Goal: Task Accomplishment & Management: Use online tool/utility

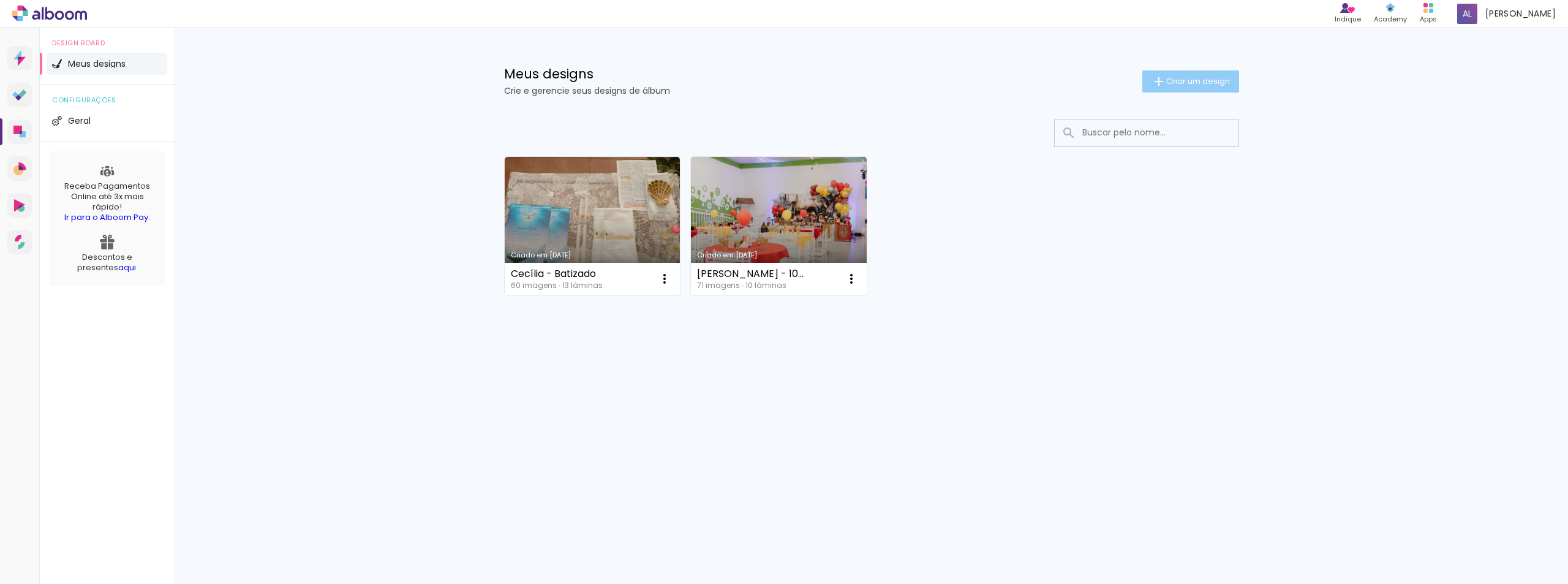
click at [1225, 82] on span "Criar um design" at bounding box center [1198, 81] width 64 height 8
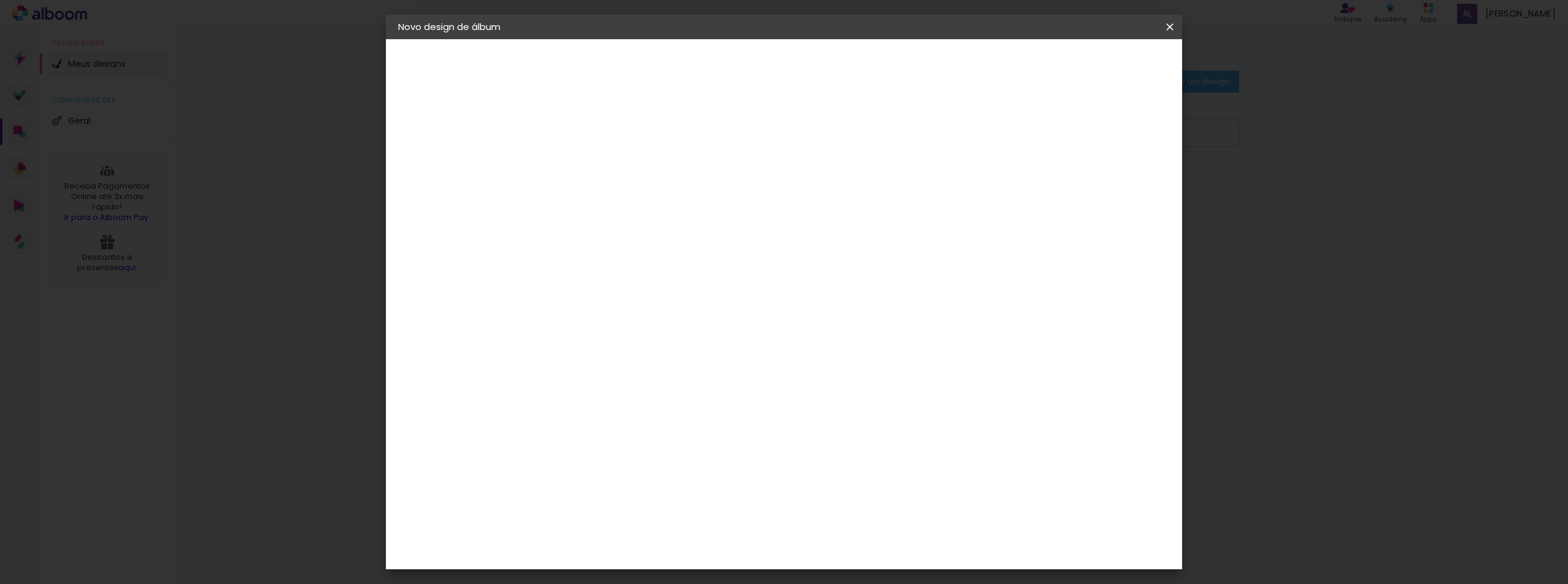
click at [598, 156] on input at bounding box center [598, 164] width 0 height 19
type input "Iveti e Valney"
type paper-input "Iveti e Valney"
click at [724, 54] on paper-button "Avançar" at bounding box center [694, 65] width 60 height 21
click at [691, 237] on input at bounding box center [630, 233] width 124 height 16
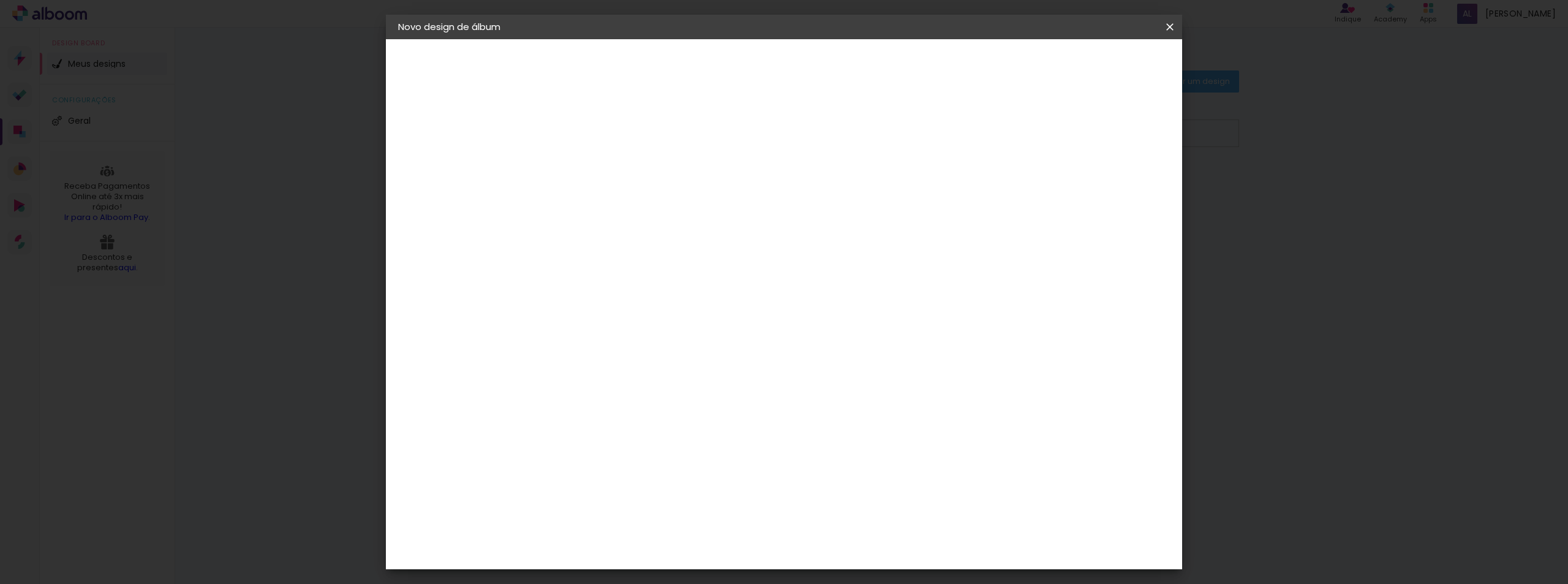
type input "cr"
type paper-input "cr"
click at [628, 306] on div "Criativa Álbuns" at bounding box center [609, 308] width 37 height 20
click at [0, 0] on slot "Tamanho Livre" at bounding box center [0, 0] width 0 height 0
click at [628, 308] on div "Criativa Álbuns" at bounding box center [609, 308] width 37 height 20
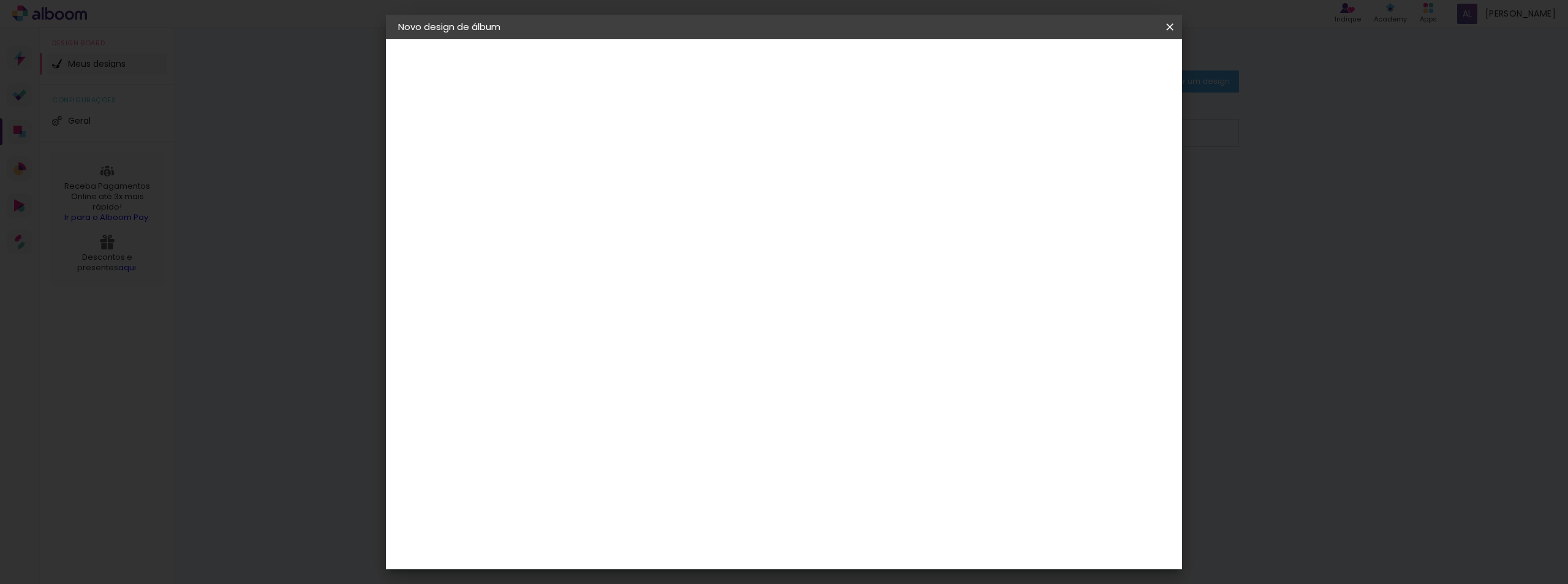
click at [628, 308] on div "Criativa Álbuns" at bounding box center [609, 308] width 37 height 20
click at [672, 319] on paper-item "Criativa Álbuns" at bounding box center [617, 308] width 108 height 32
click at [0, 0] on slot "Avançar" at bounding box center [0, 0] width 0 height 0
click at [460, 160] on paper-button "Criativa Álbuns" at bounding box center [465, 151] width 134 height 24
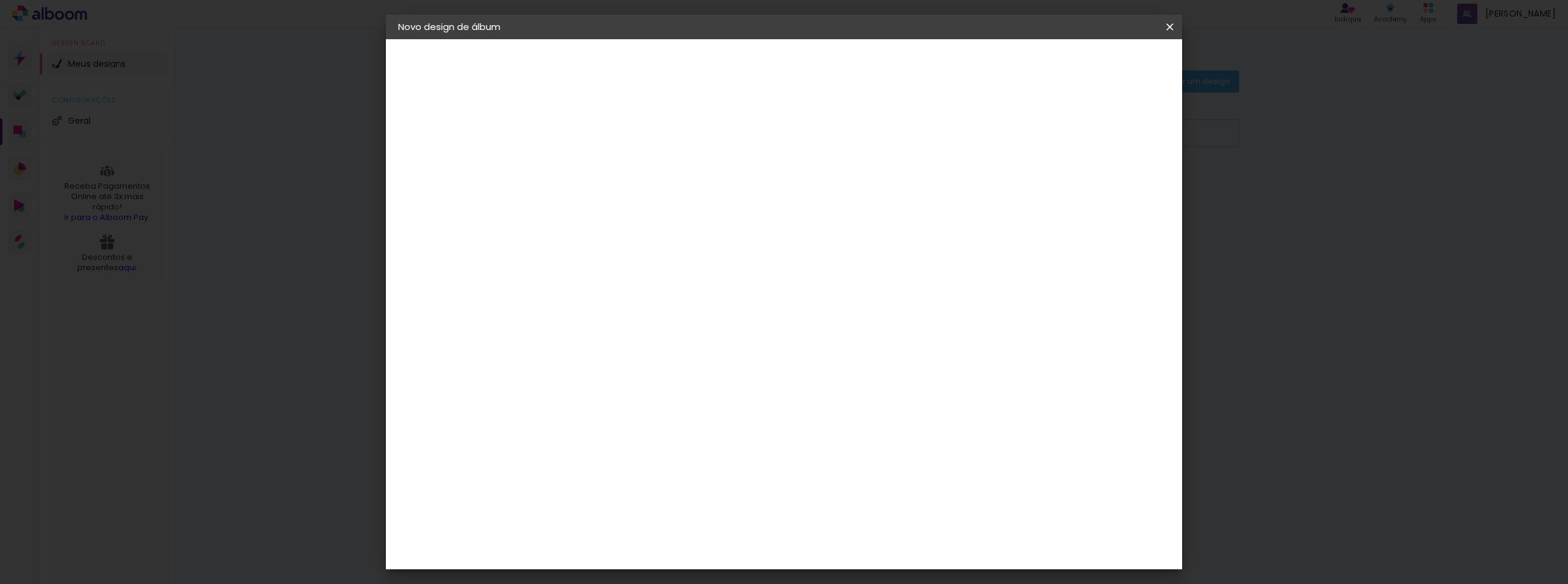
click at [795, 179] on paper-item "Tamanho Livre" at bounding box center [740, 186] width 109 height 27
click at [0, 0] on slot "Tamanho Livre" at bounding box center [0, 0] width 0 height 0
click at [814, 50] on header "Fornecedor Escolha um fornecedor ou avance com o tamanho livre. Voltar Avançar" at bounding box center [679, 81] width 268 height 83
click at [0, 0] on slot "Avançar" at bounding box center [0, 0] width 0 height 0
click at [1033, 143] on div at bounding box center [1027, 141] width 11 height 11
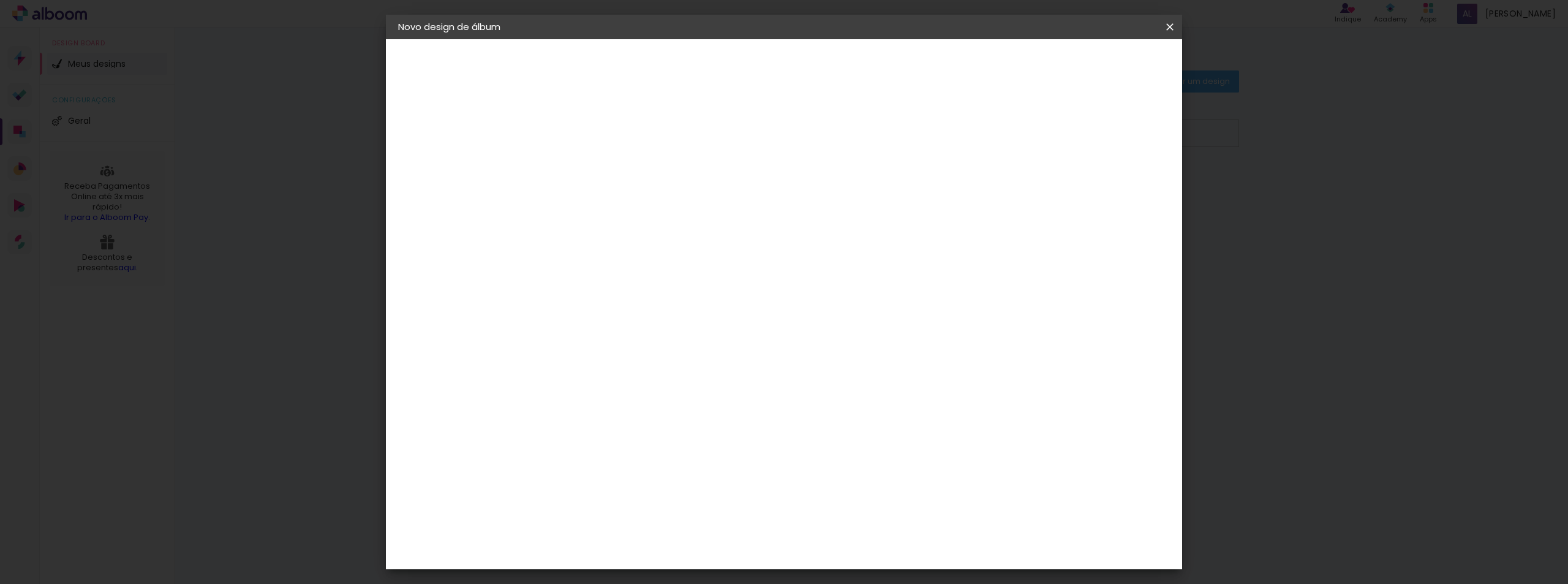
type paper-checkbox "on"
click at [1108, 184] on input "5" at bounding box center [1107, 185] width 22 height 18
type input "4"
type paper-input "4"
click at [1112, 186] on input "4" at bounding box center [1107, 185] width 22 height 18
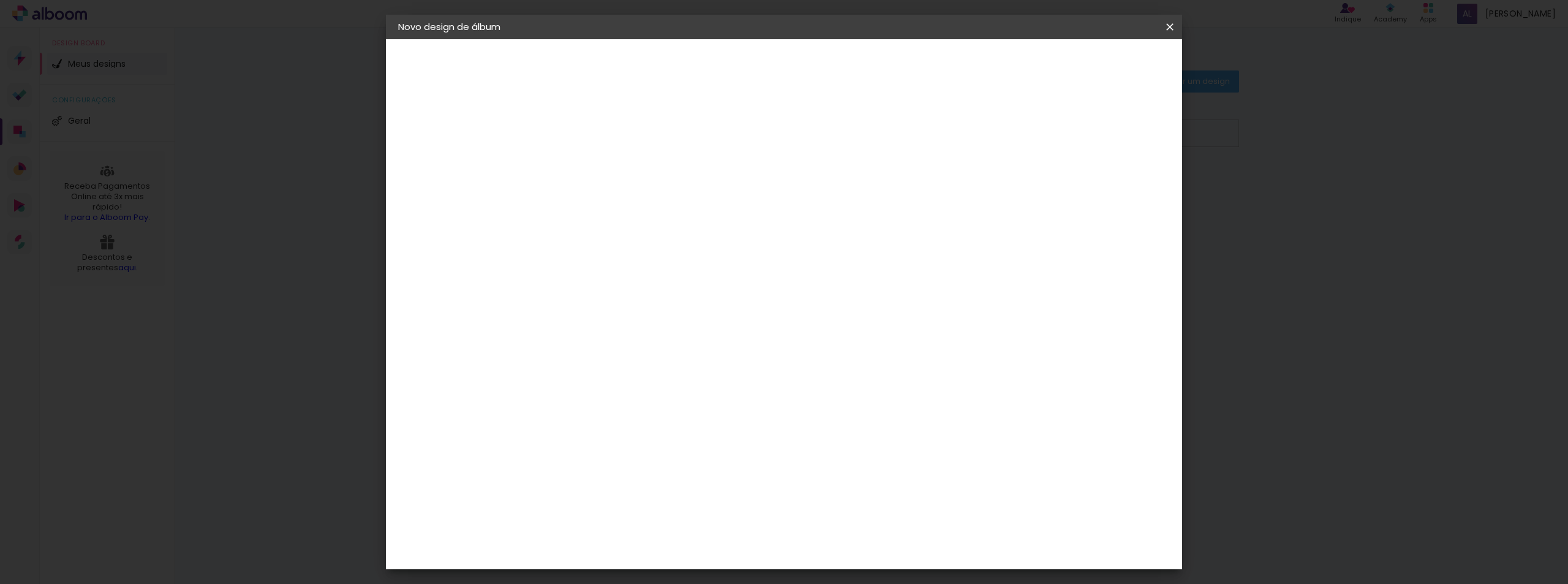
type input "3"
type paper-input "3"
click at [1115, 187] on input "3" at bounding box center [1108, 185] width 22 height 18
click at [1122, 232] on div "30 cm cm cm mm A maioria das encadernadoras sugere 5mm de sangria." at bounding box center [835, 204] width 579 height 98
click at [452, 147] on div "Tamanho livre" at bounding box center [445, 151] width 42 height 17
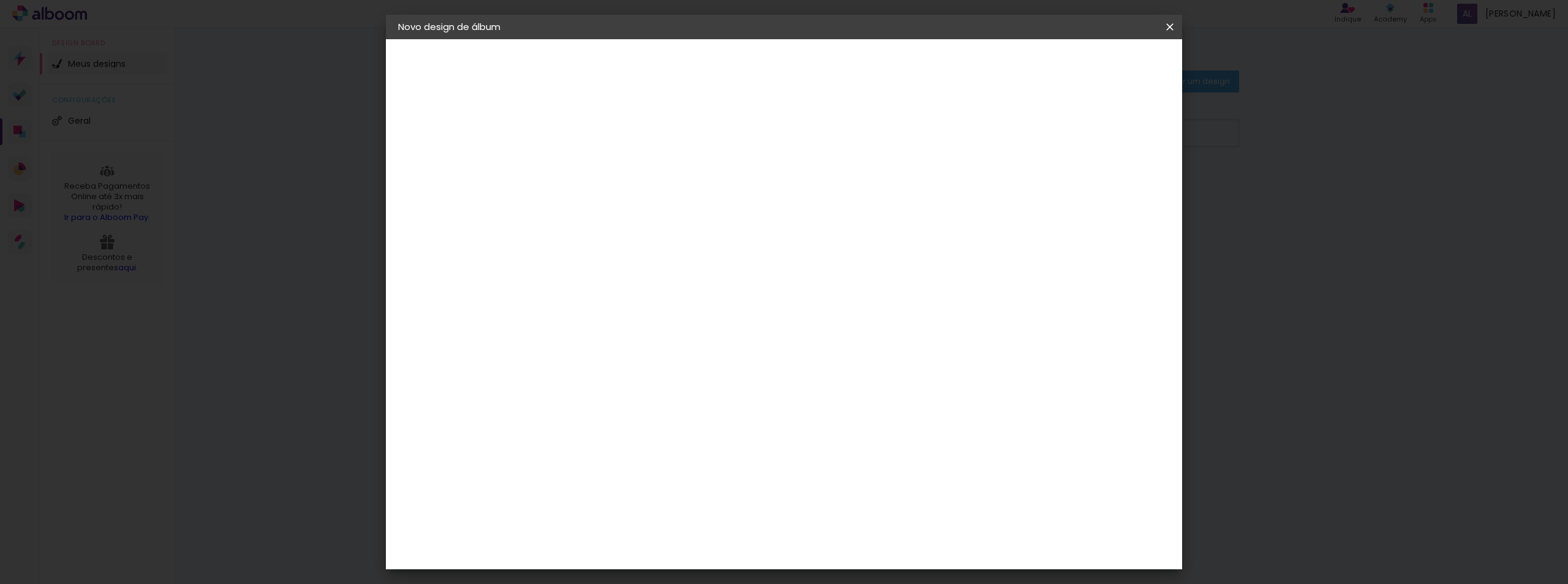
click at [0, 0] on slot "Tamanho Livre" at bounding box center [0, 0] width 0 height 0
click at [628, 310] on div "Criativa Álbuns" at bounding box center [609, 308] width 37 height 20
click at [434, 175] on iron-pages "Modelo Escolhendo modelo... Tamanho livre" at bounding box center [465, 179] width 134 height 24
click at [0, 0] on slot "Avançar" at bounding box center [0, 0] width 0 height 0
click at [646, 209] on input "text" at bounding box center [622, 213] width 48 height 19
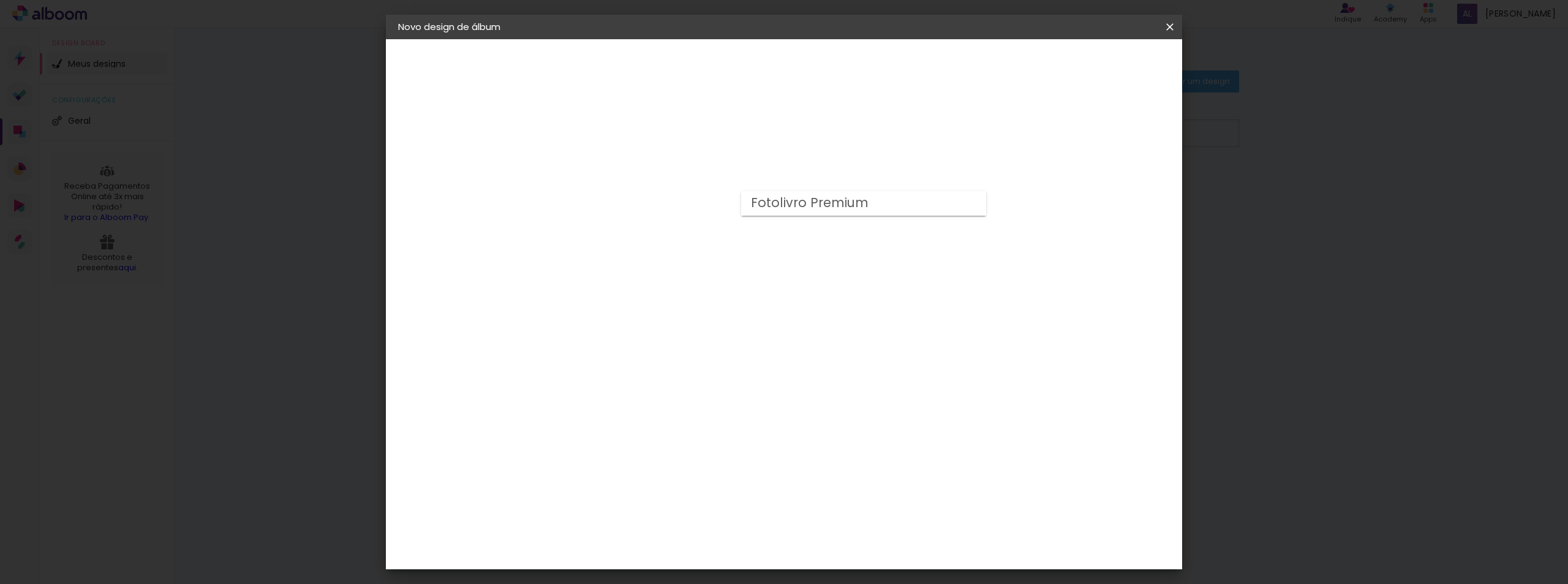
click at [456, 149] on div "Criativa Álbuns" at bounding box center [440, 151] width 33 height 17
click at [0, 0] on slot "Tamanho Livre" at bounding box center [0, 0] width 0 height 0
click at [628, 310] on div "Criativa Álbuns" at bounding box center [609, 308] width 37 height 20
click at [814, 75] on header "Fornecedor Escolha um fornecedor ou avance com o tamanho livre. Voltar Avançar" at bounding box center [679, 81] width 268 height 83
click at [0, 0] on slot "Avançar" at bounding box center [0, 0] width 0 height 0
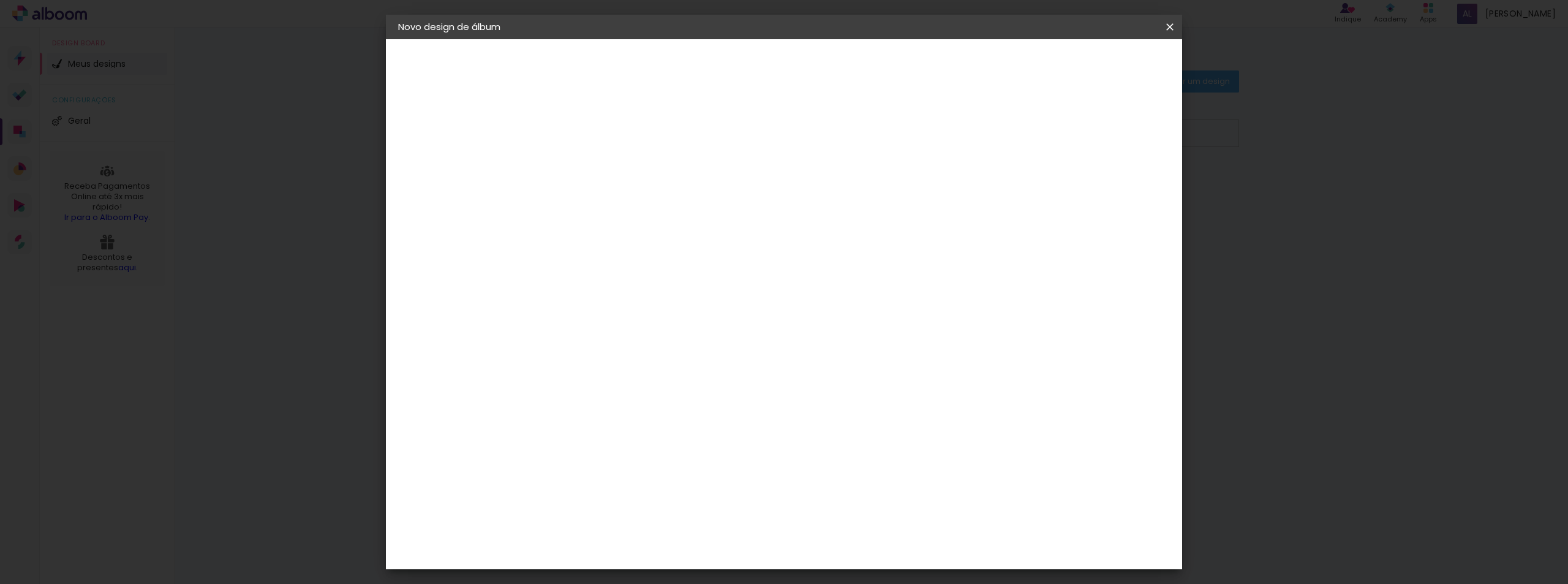
click at [646, 206] on input "text" at bounding box center [622, 213] width 48 height 19
click at [901, 202] on paper-item "Fotolivro Premium" at bounding box center [863, 203] width 245 height 24
type input "Fotolivro Premium"
click at [727, 528] on span "25 × 25 cm" at bounding box center [704, 545] width 45 height 33
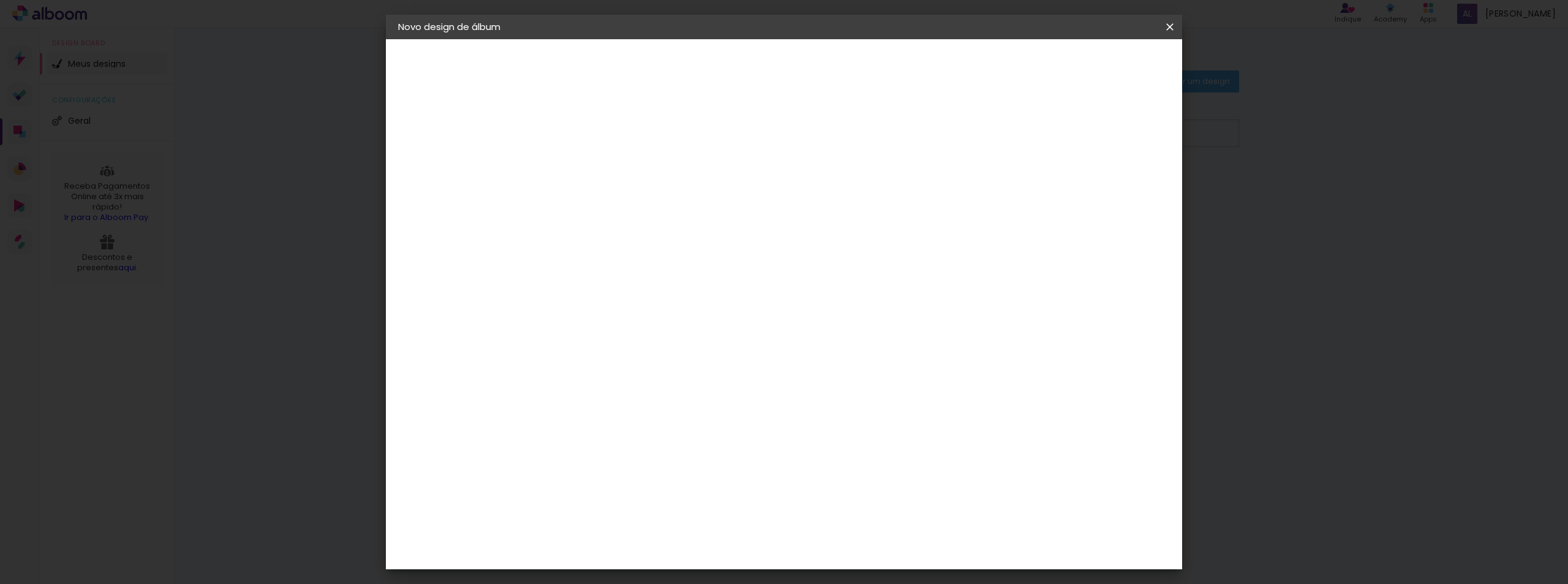
scroll to position [0, 0]
click at [767, 213] on paper-input-container "Linha Fotolivro Premium" at bounding box center [680, 202] width 173 height 31
click at [816, 143] on div "Opções disponíveis Fotolivro Premium Tamanho Escolha o tamanho Horizontal Model…" at bounding box center [681, 91] width 272 height 104
click at [0, 0] on slot "Avançar" at bounding box center [0, 0] width 0 height 0
click at [1072, 132] on div "Mostrar sangria" at bounding box center [1065, 132] width 81 height 16
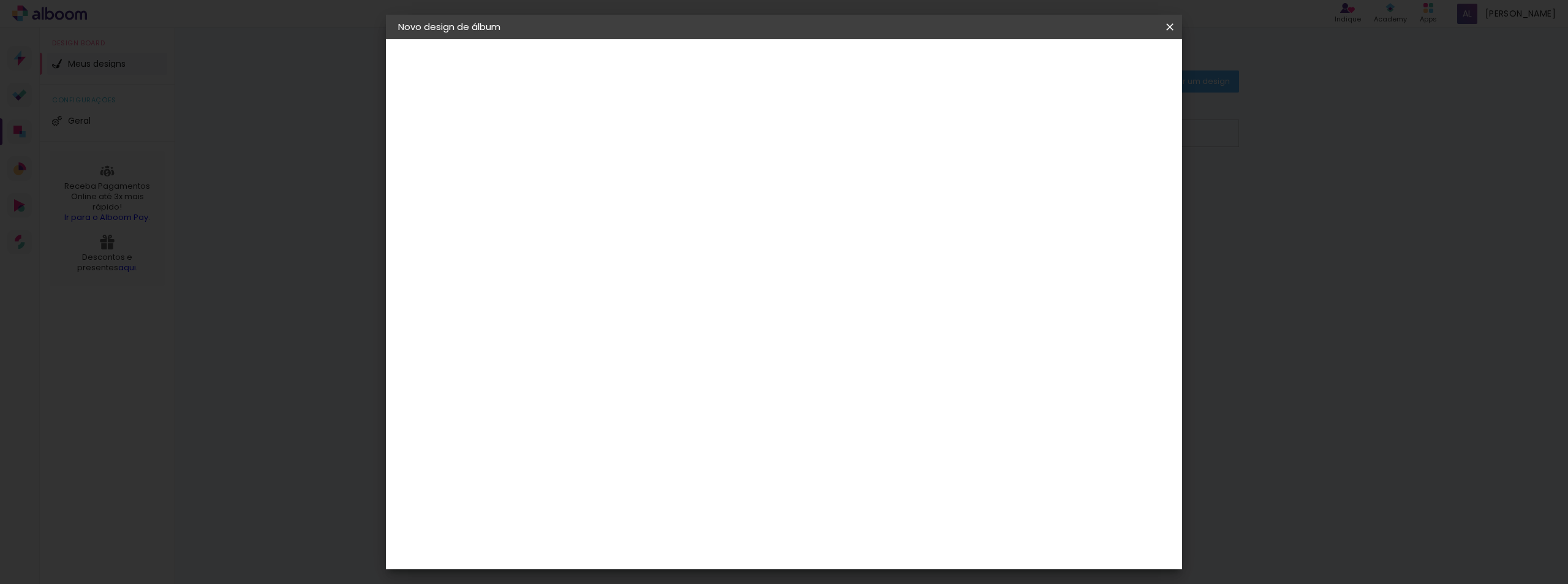
type paper-checkbox "on"
click at [1024, 132] on div at bounding box center [1019, 132] width 11 height 11
type input "3"
type paper-input "3"
click at [605, 130] on input "3" at bounding box center [589, 132] width 42 height 16
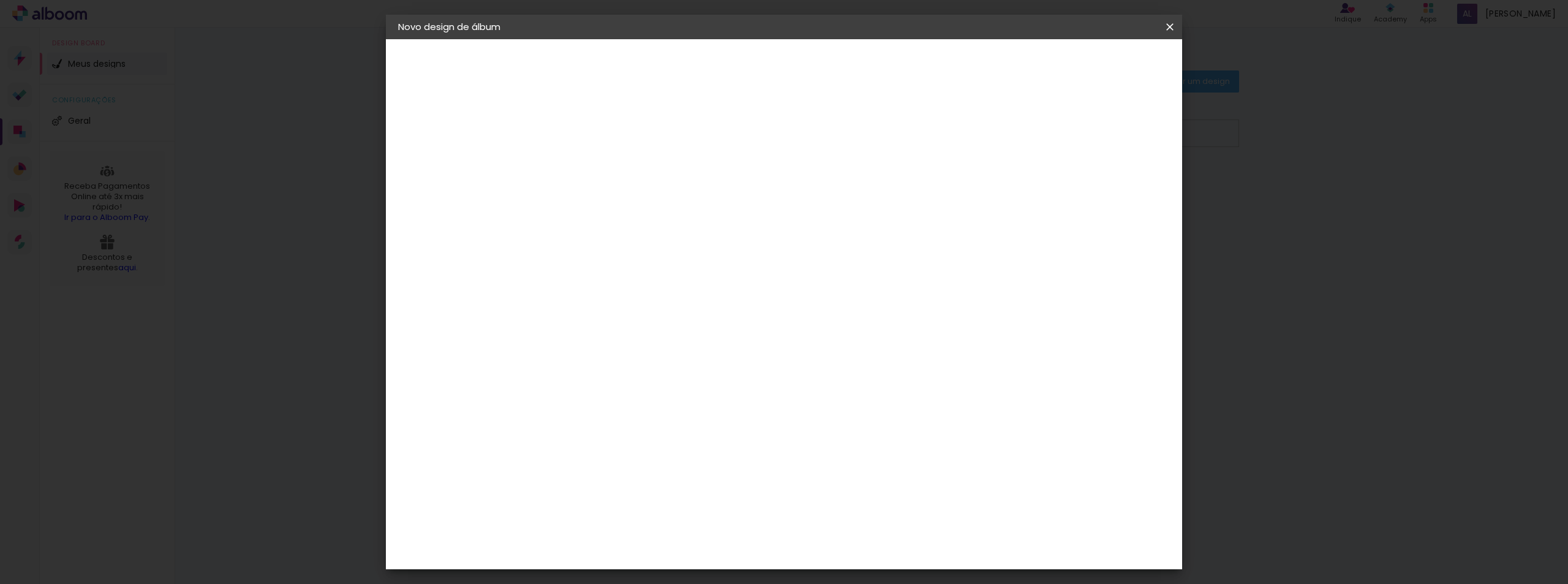
type input "4"
type paper-input "4"
click at [604, 130] on input "4" at bounding box center [589, 132] width 42 height 16
type input "5"
type paper-input "5"
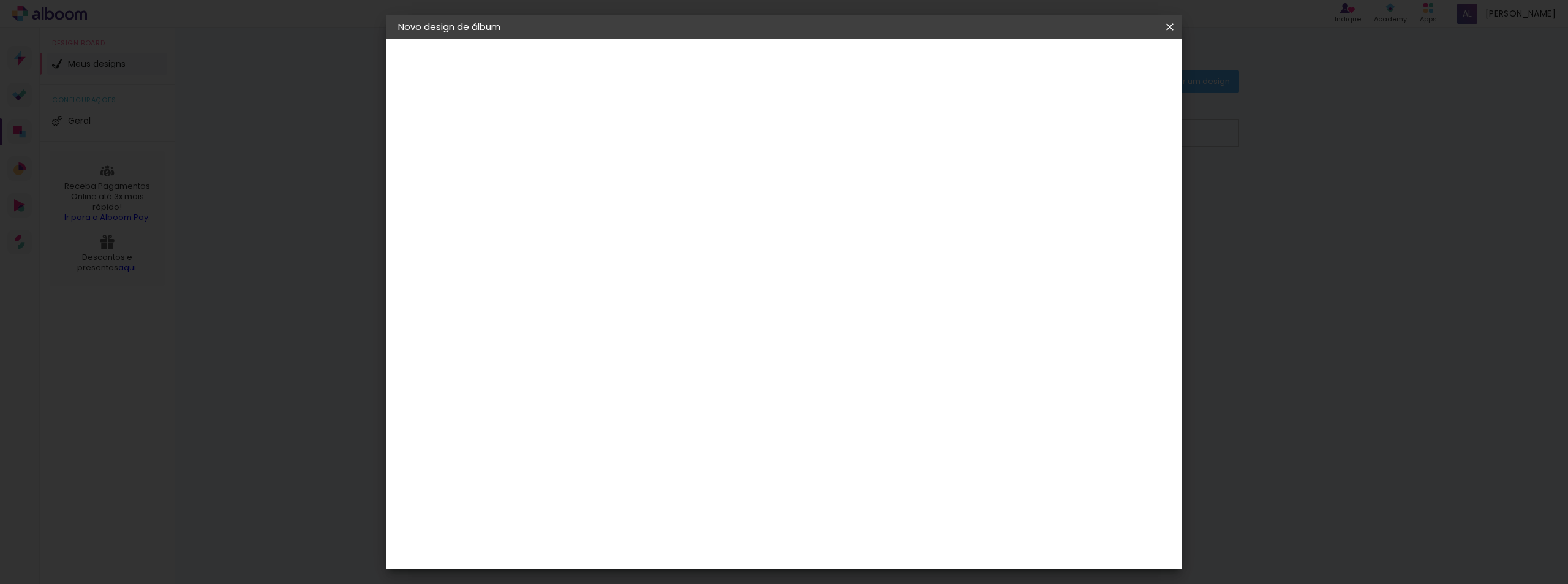
click at [604, 130] on input "5" at bounding box center [589, 132] width 42 height 16
type input "4"
type paper-input "4"
click at [604, 136] on input "4" at bounding box center [589, 132] width 42 height 16
click at [1093, 60] on span "Iniciar design" at bounding box center [1065, 65] width 56 height 9
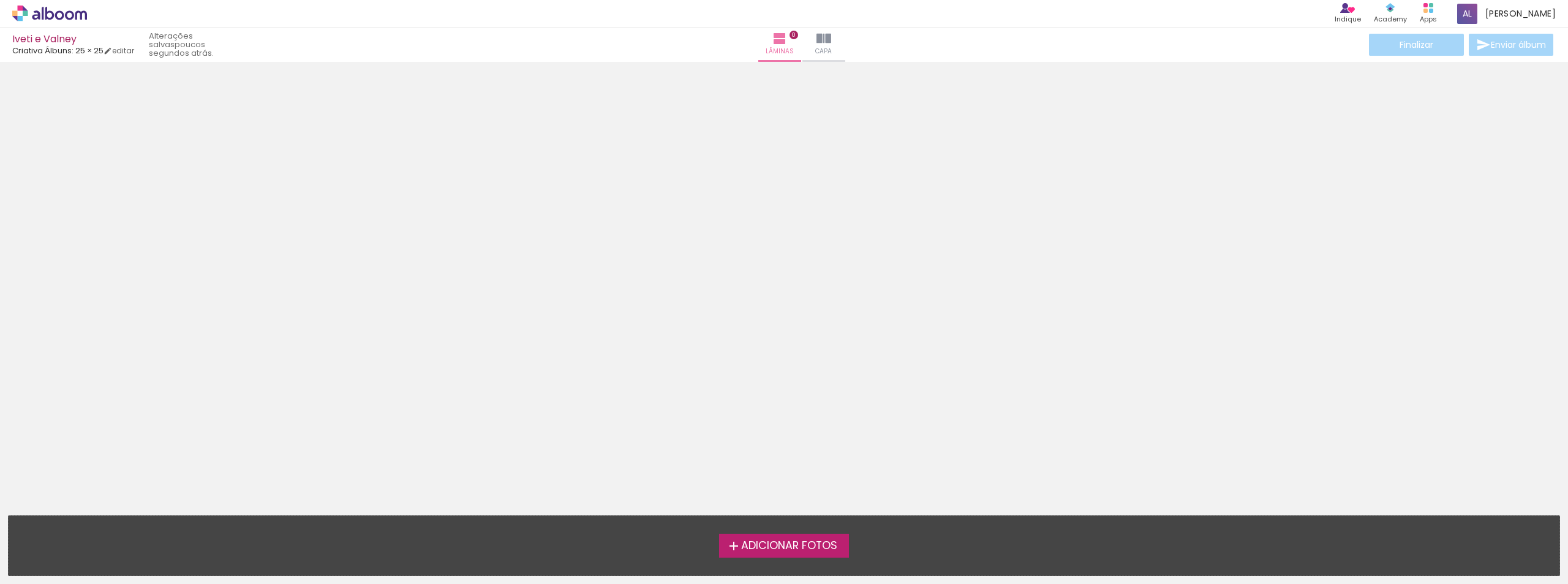
click at [769, 553] on label "Adicionar Fotos" at bounding box center [784, 545] width 130 height 23
click at [0, 0] on input "file" at bounding box center [0, 0] width 0 height 0
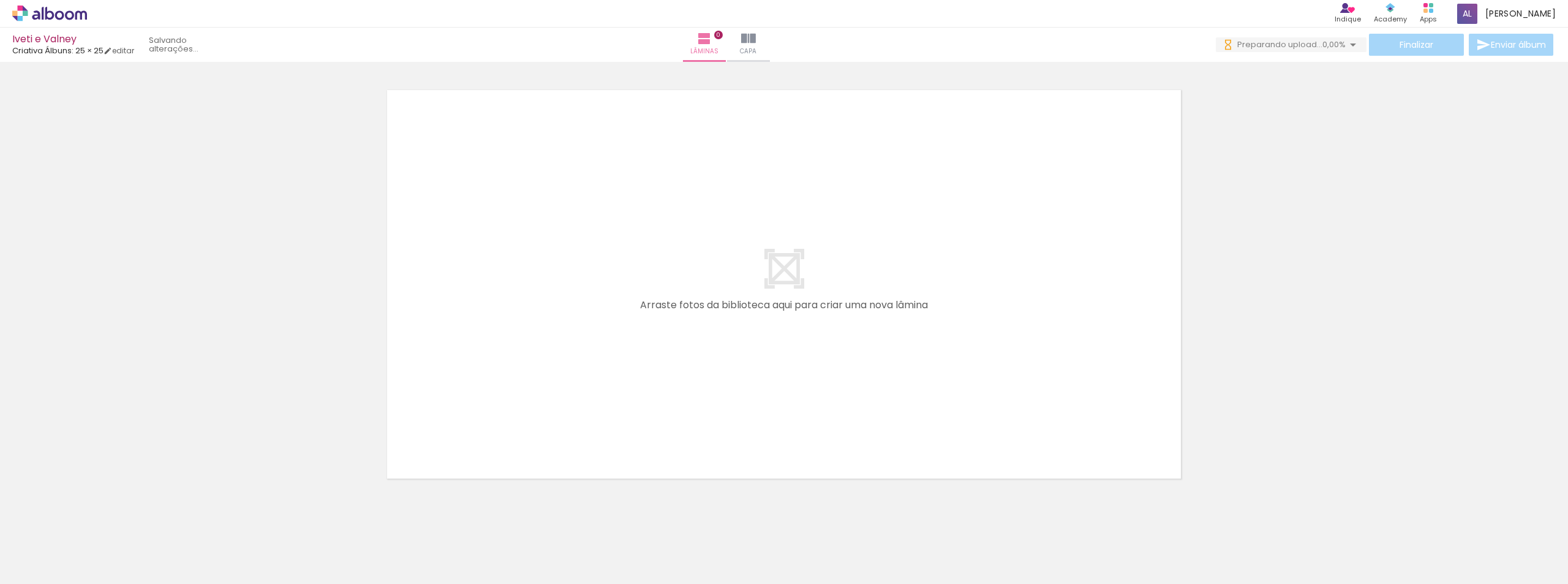
drag, startPoint x: 128, startPoint y: 558, endPoint x: 141, endPoint y: 558, distance: 13.0
click at [128, 558] on div at bounding box center [123, 542] width 41 height 60
click at [333, 556] on div at bounding box center [328, 543] width 60 height 41
click at [132, 559] on div at bounding box center [123, 542] width 41 height 60
click at [179, 547] on div at bounding box center [191, 543] width 60 height 41
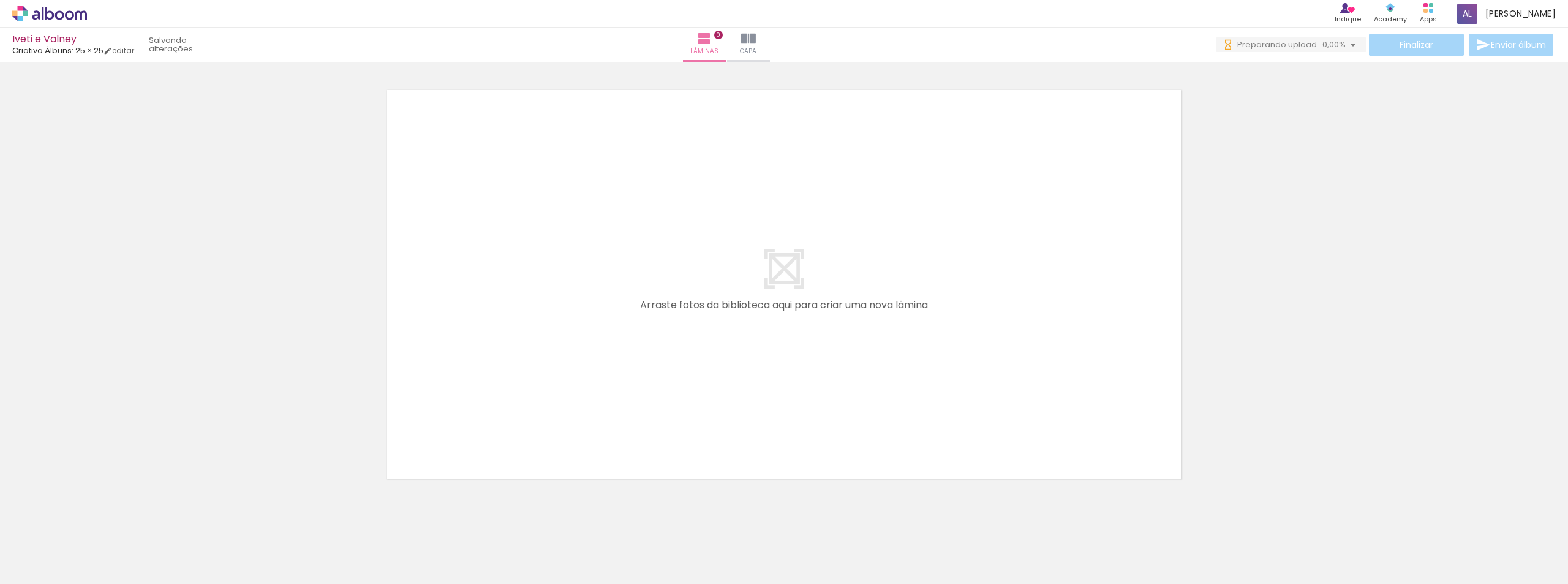
click at [131, 560] on div at bounding box center [123, 542] width 41 height 60
click at [205, 556] on div at bounding box center [191, 543] width 60 height 41
click at [139, 559] on div at bounding box center [123, 542] width 41 height 60
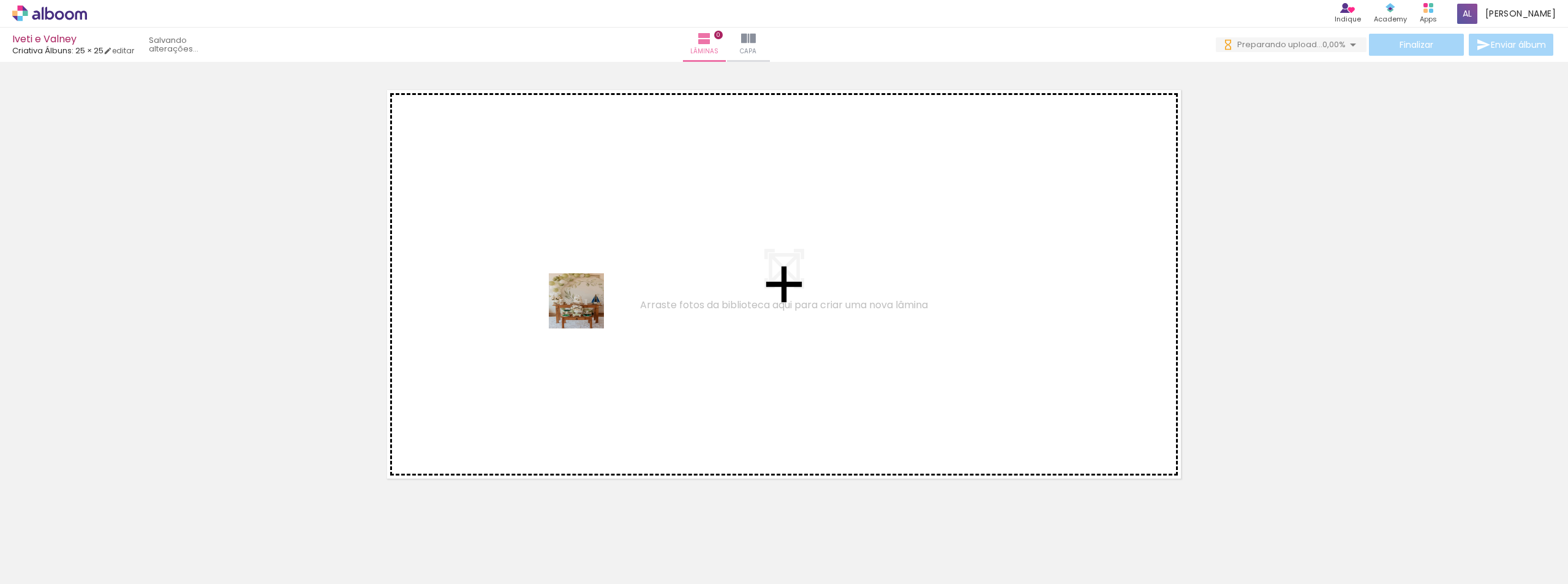
drag, startPoint x: 134, startPoint y: 559, endPoint x: 585, endPoint y: 310, distance: 515.2
click at [585, 310] on quentale-workspace at bounding box center [784, 292] width 1568 height 584
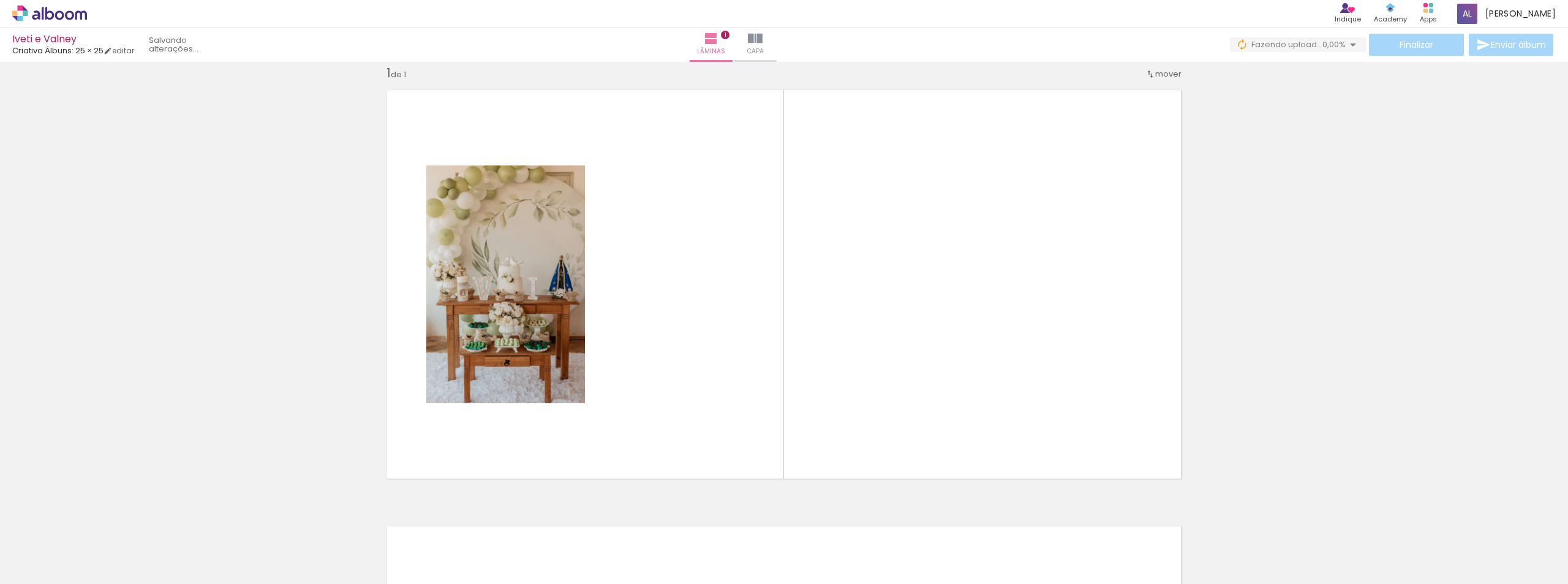
scroll to position [16, 0]
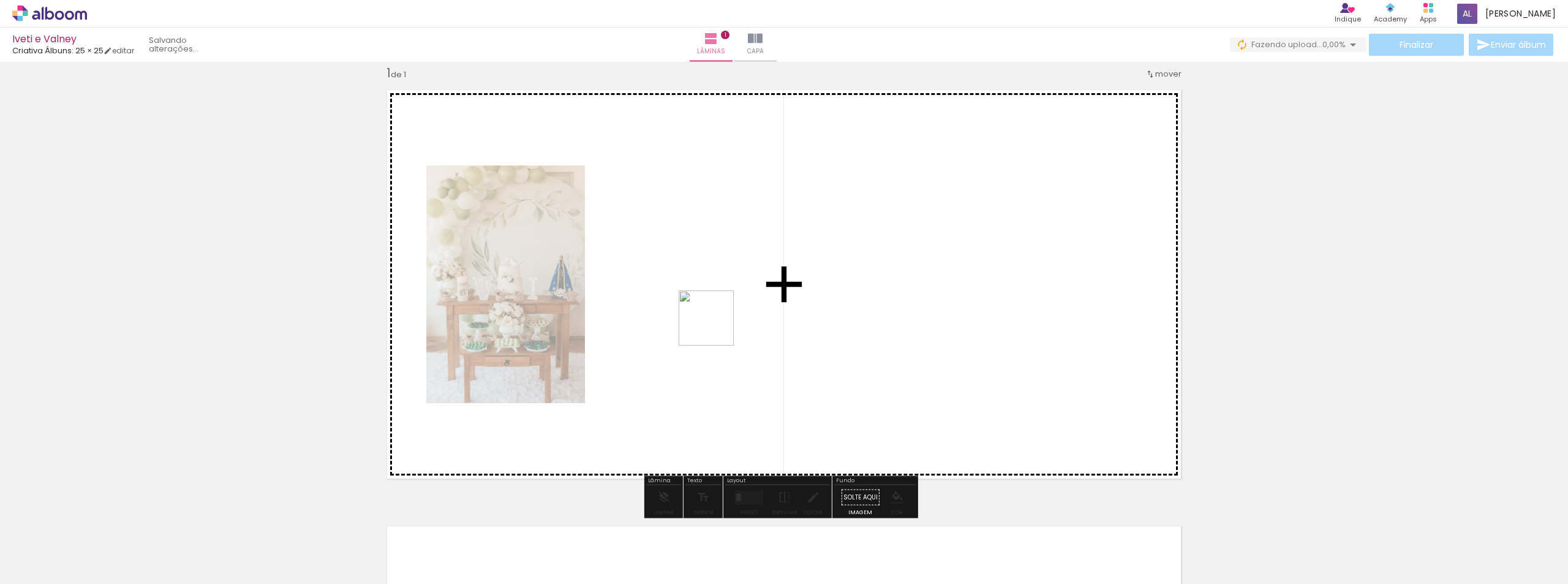
drag, startPoint x: 192, startPoint y: 556, endPoint x: 722, endPoint y: 323, distance: 579.0
click at [722, 323] on quentale-workspace at bounding box center [784, 292] width 1568 height 584
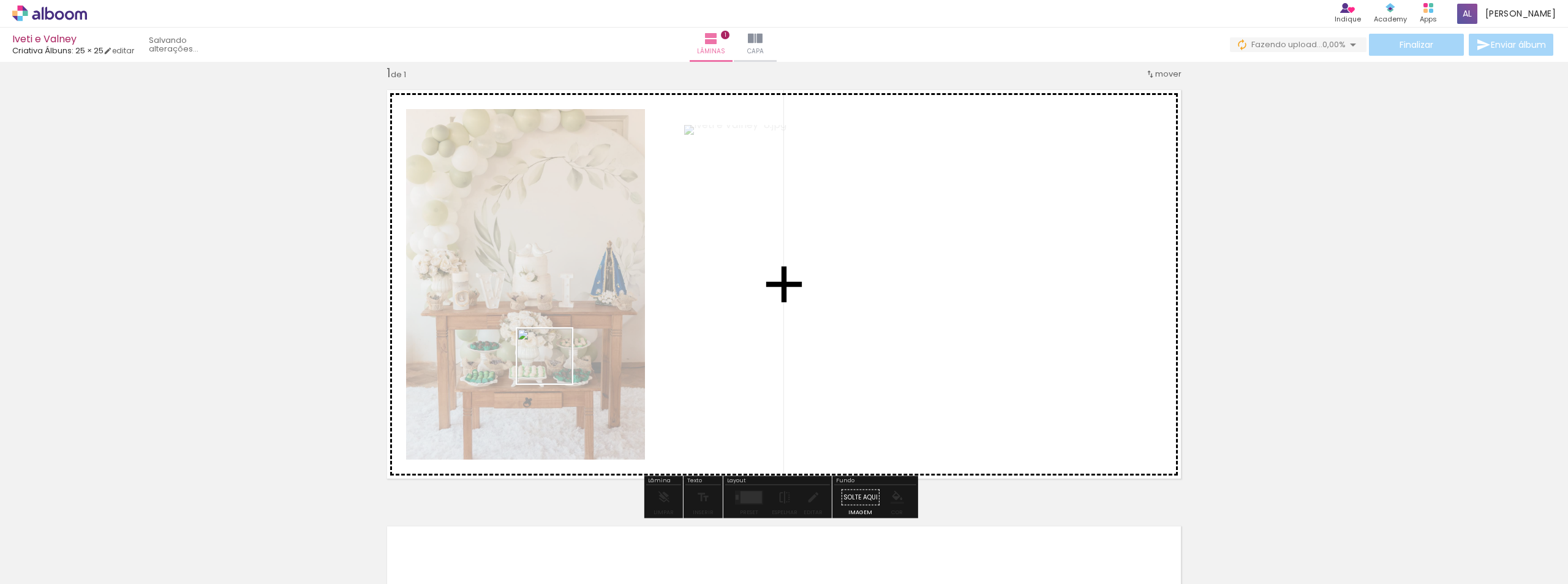
drag, startPoint x: 270, startPoint y: 555, endPoint x: 395, endPoint y: 530, distance: 127.5
click at [569, 345] on quentale-workspace at bounding box center [784, 292] width 1568 height 584
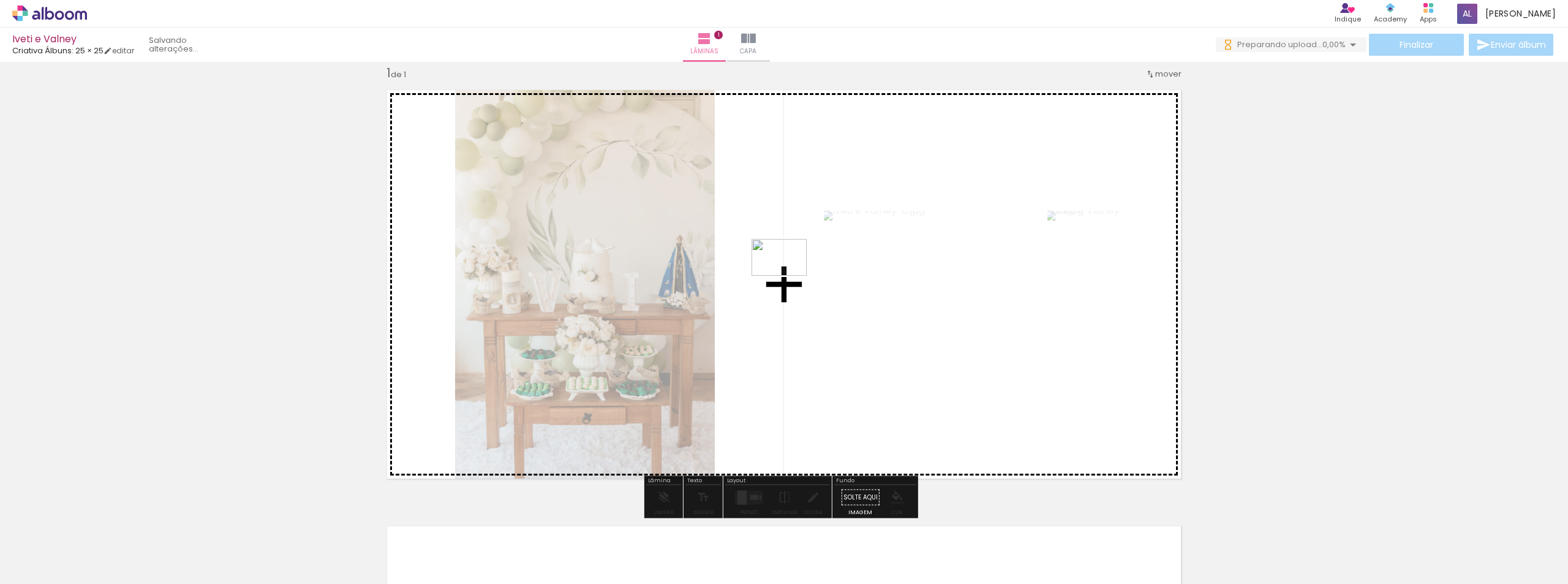
drag, startPoint x: 361, startPoint y: 554, endPoint x: 788, endPoint y: 276, distance: 509.5
click at [788, 276] on quentale-workspace at bounding box center [784, 292] width 1568 height 584
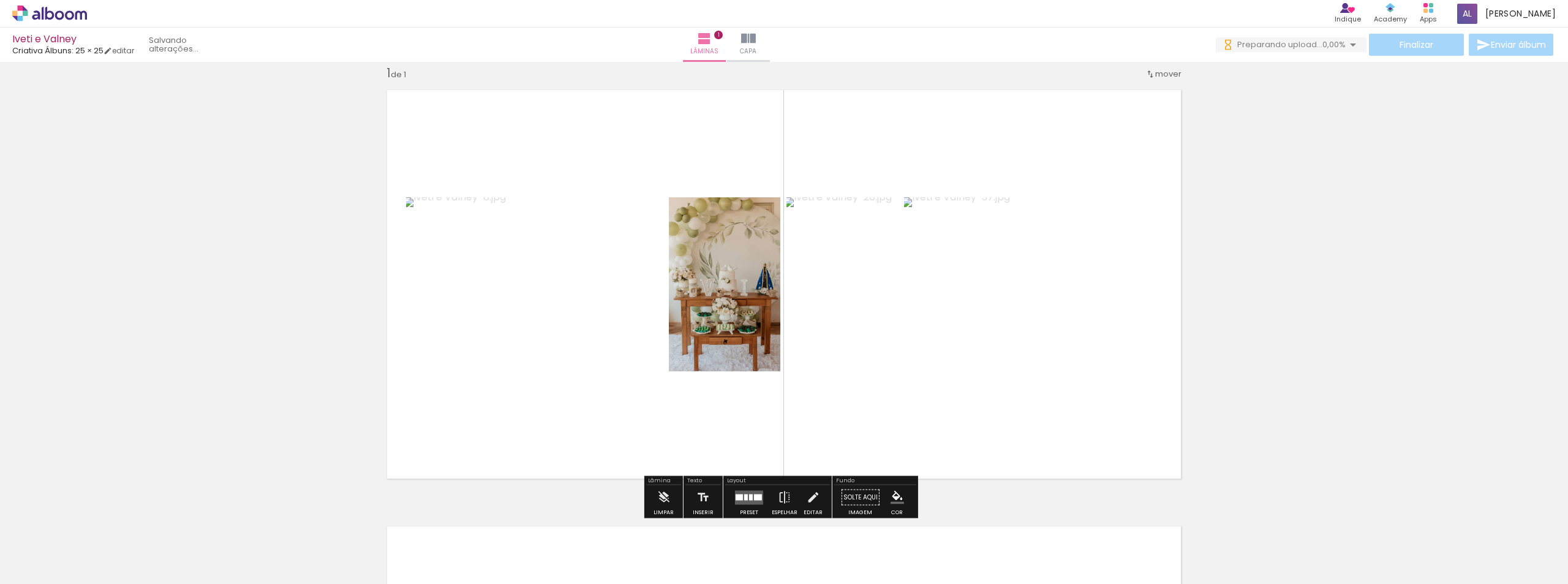
click at [747, 503] on quentale-layouter at bounding box center [748, 497] width 28 height 14
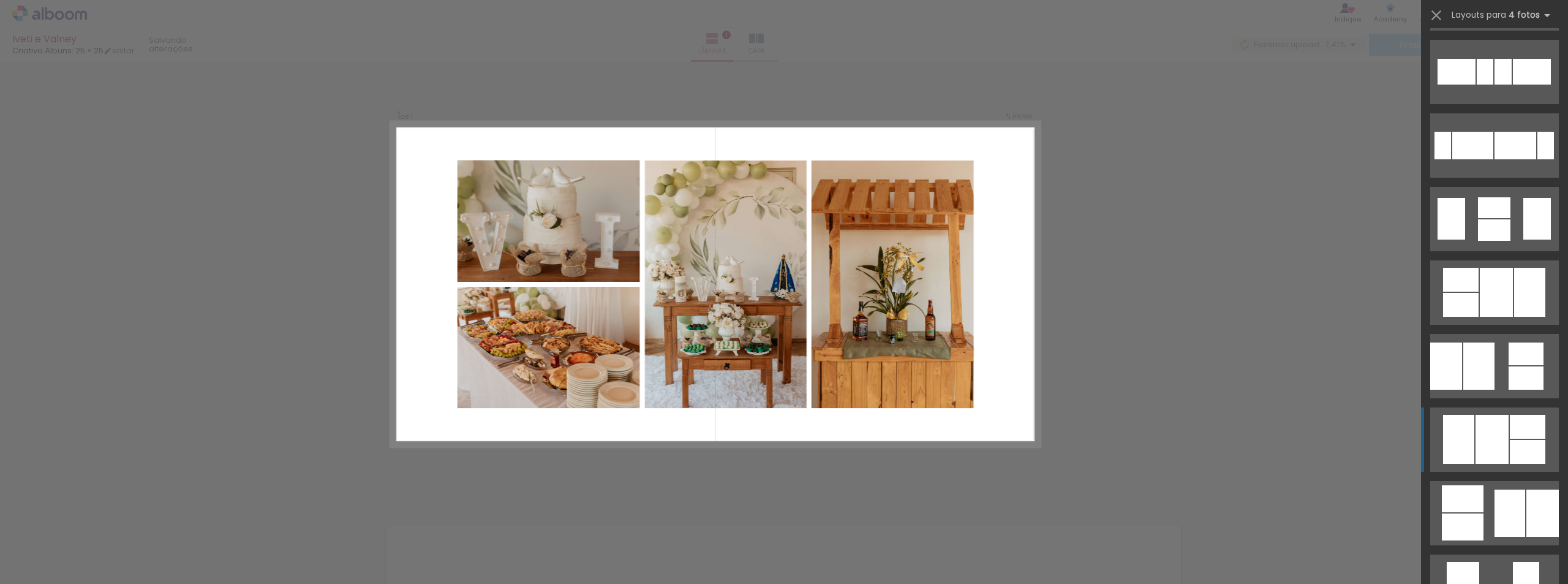
scroll to position [367, 0]
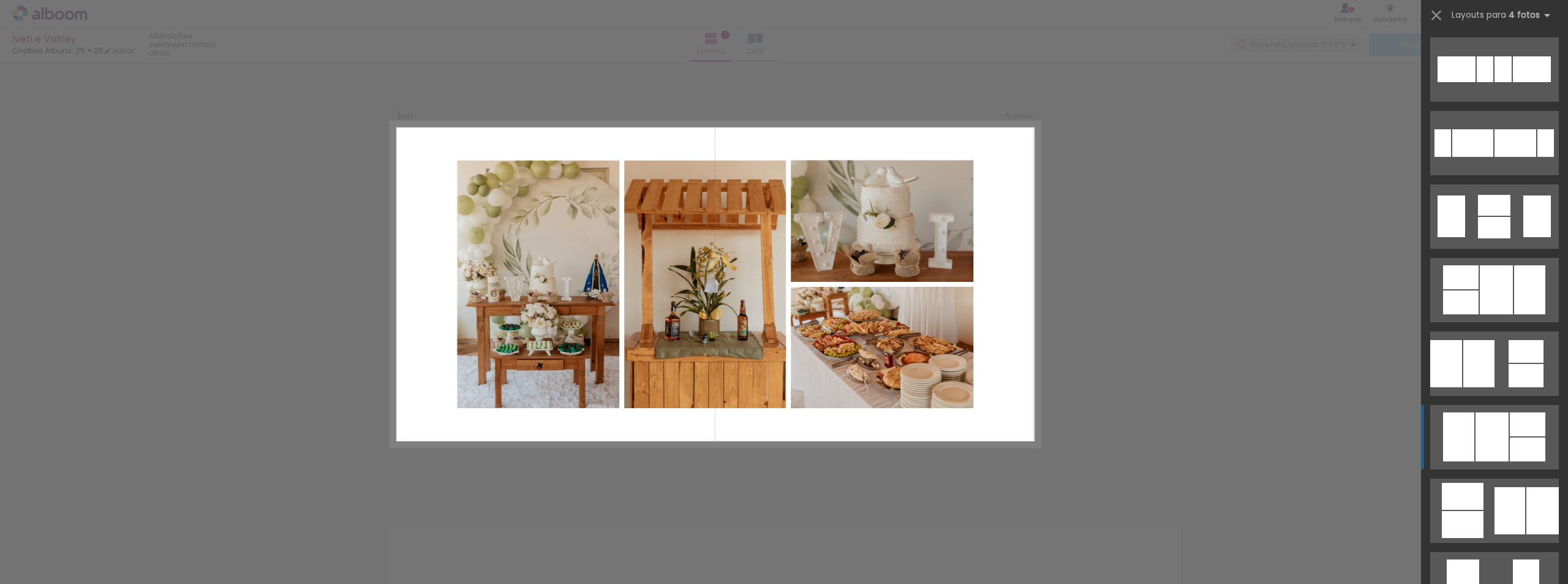
click at [1514, 427] on div at bounding box center [1527, 424] width 35 height 24
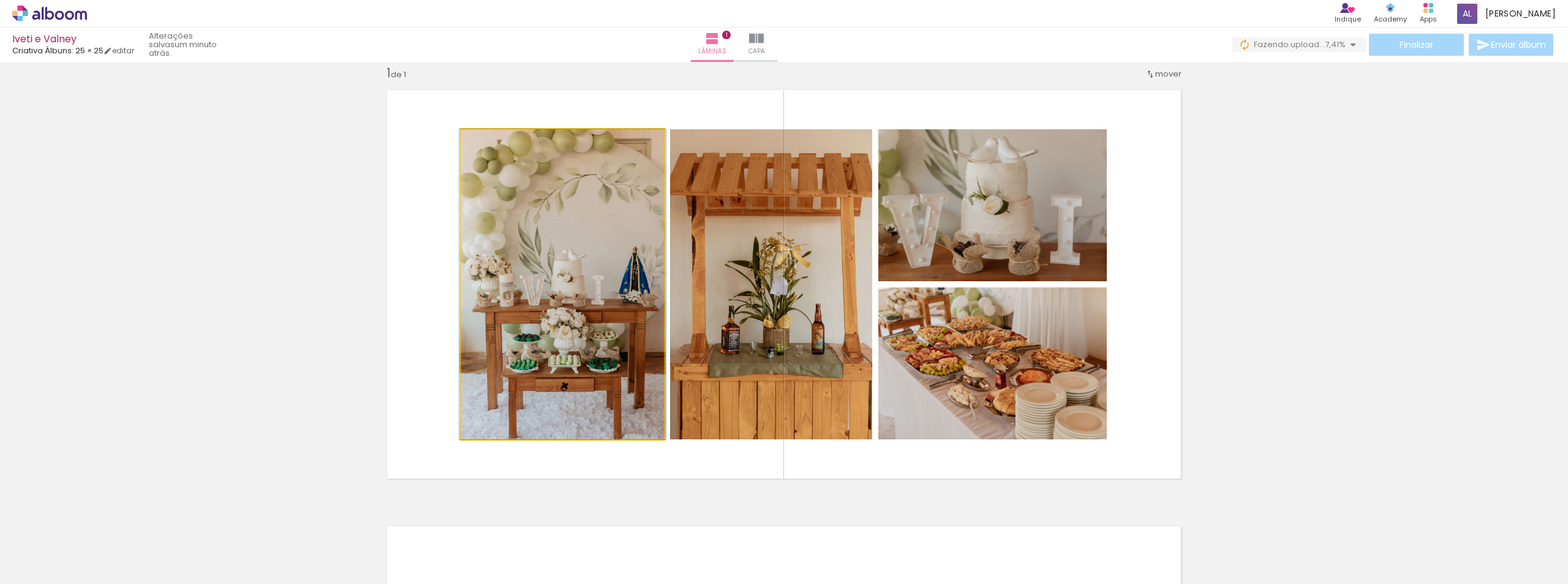
click at [614, 223] on quentale-photo at bounding box center [562, 284] width 203 height 310
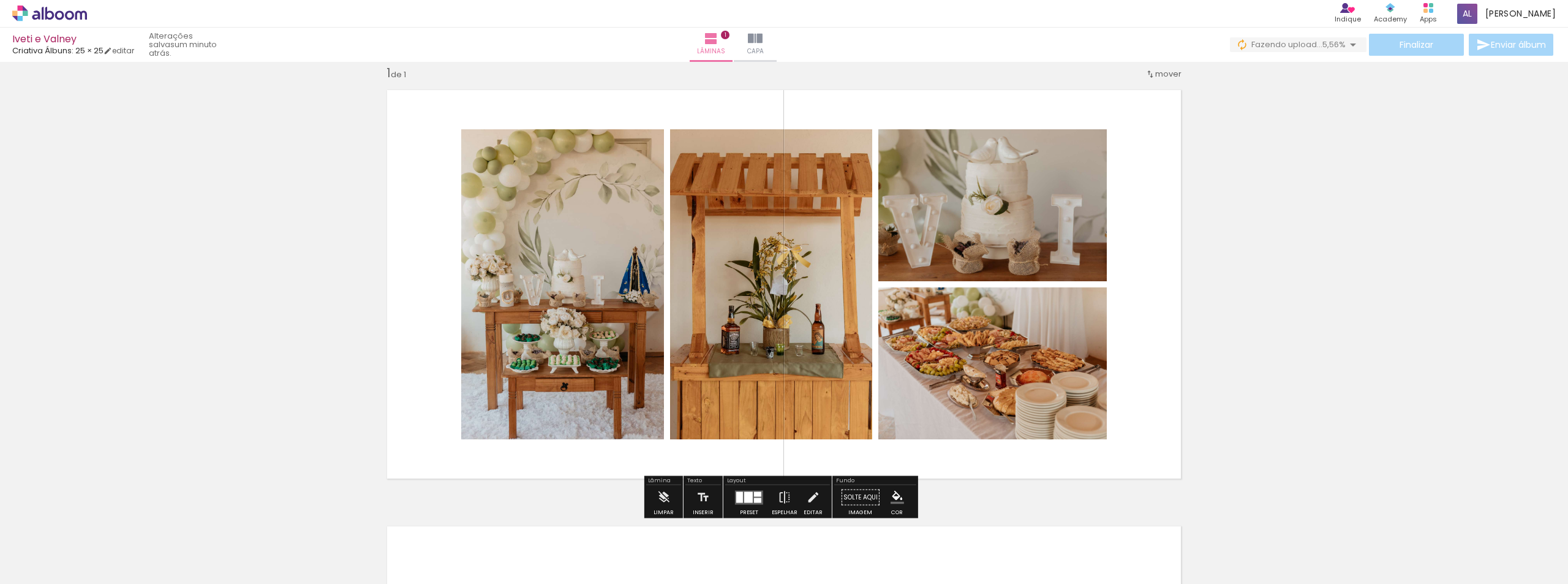
click at [628, 228] on quentale-photo at bounding box center [562, 284] width 203 height 310
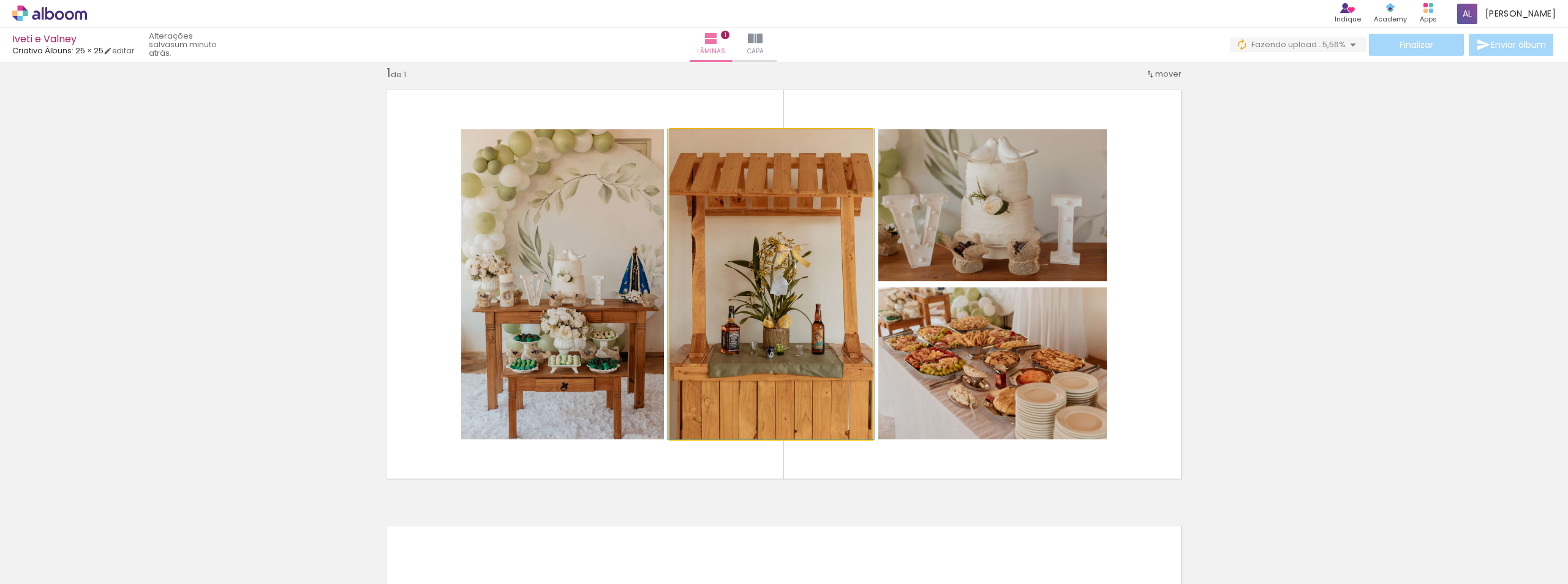
click at [769, 225] on quentale-photo at bounding box center [771, 284] width 202 height 310
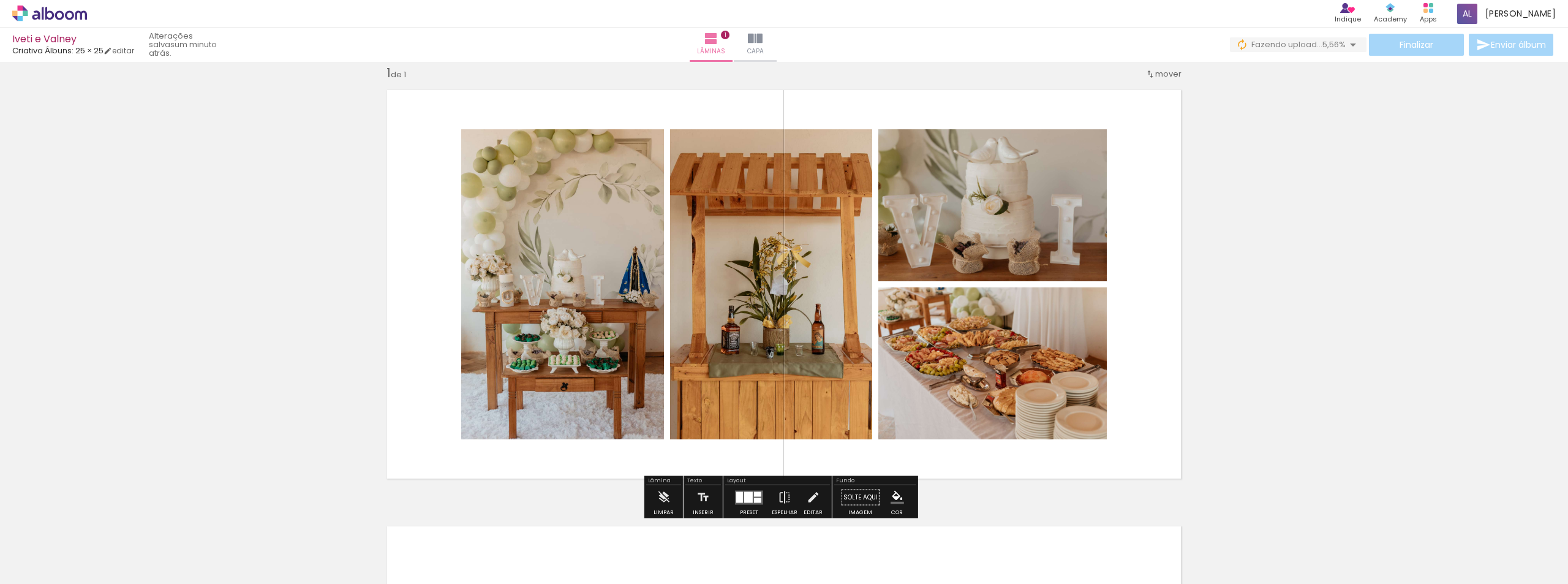
click at [619, 225] on quentale-photo at bounding box center [562, 284] width 203 height 310
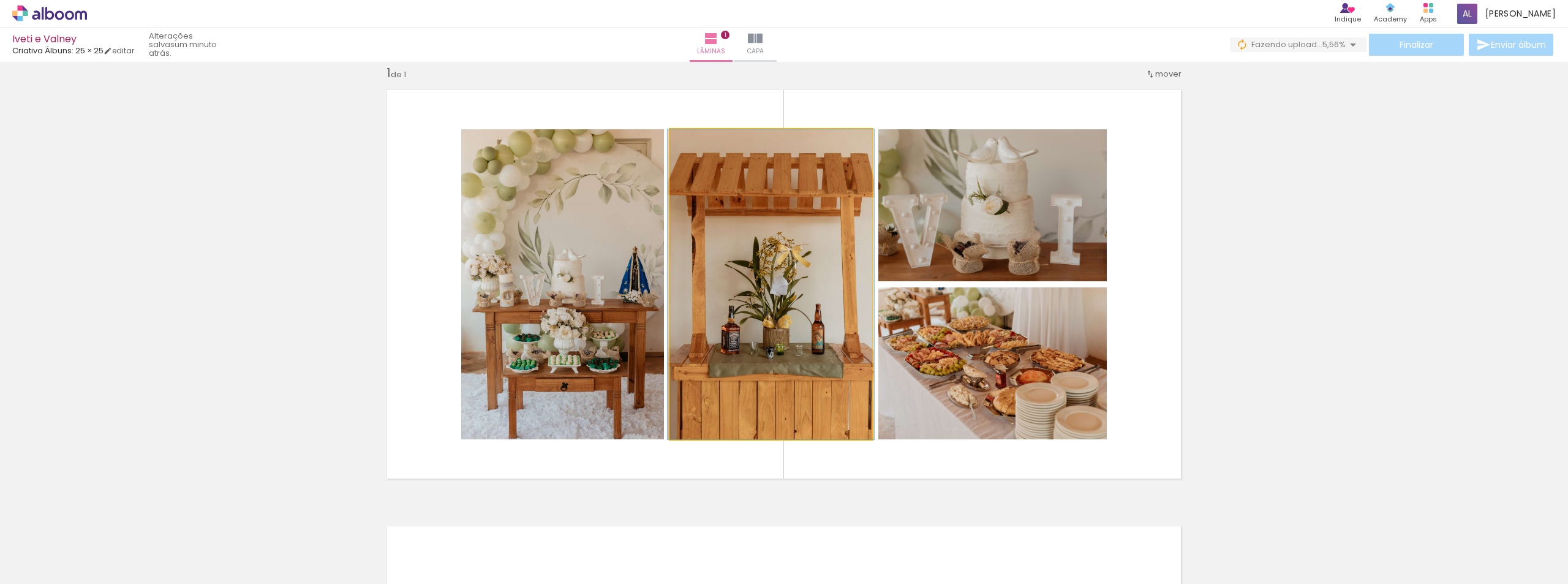
click at [809, 298] on quentale-photo at bounding box center [771, 284] width 202 height 310
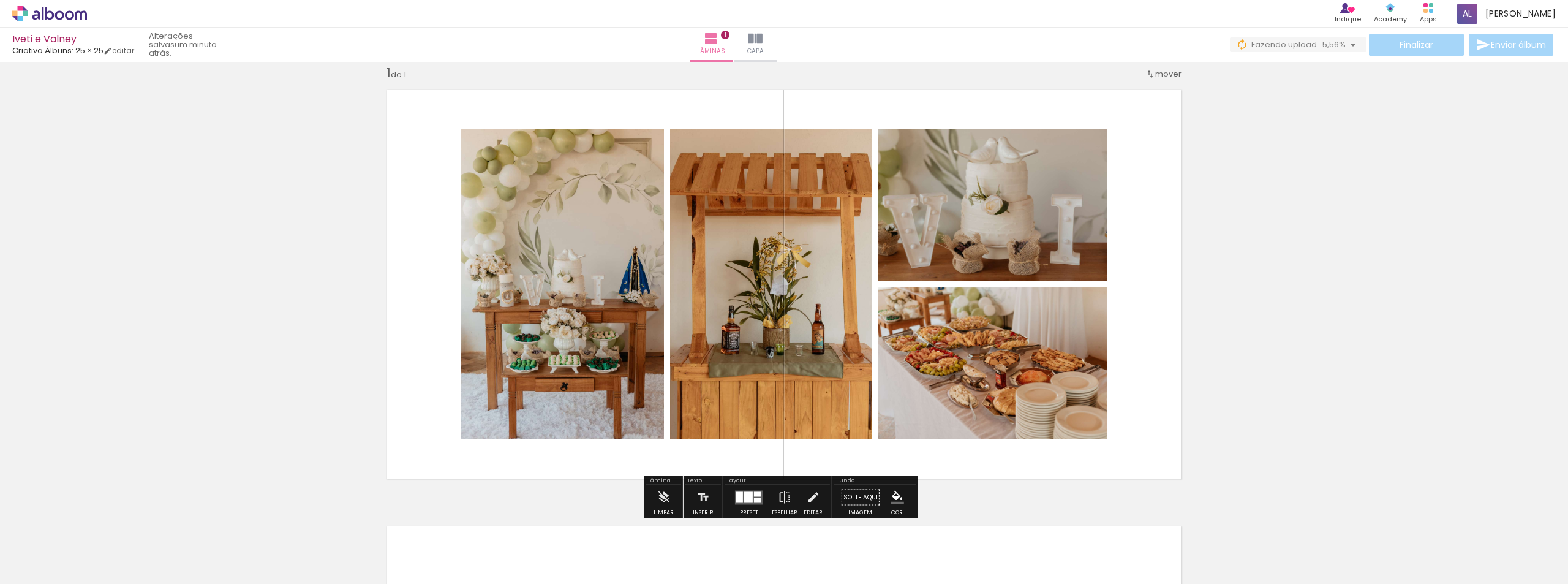
click at [953, 191] on quentale-photo at bounding box center [992, 205] width 228 height 152
click at [960, 291] on paper-slider at bounding box center [930, 299] width 67 height 18
type paper-slider "100"
click at [972, 349] on quentale-photo at bounding box center [992, 363] width 228 height 152
click at [449, 123] on quentale-layouter at bounding box center [784, 284] width 811 height 405
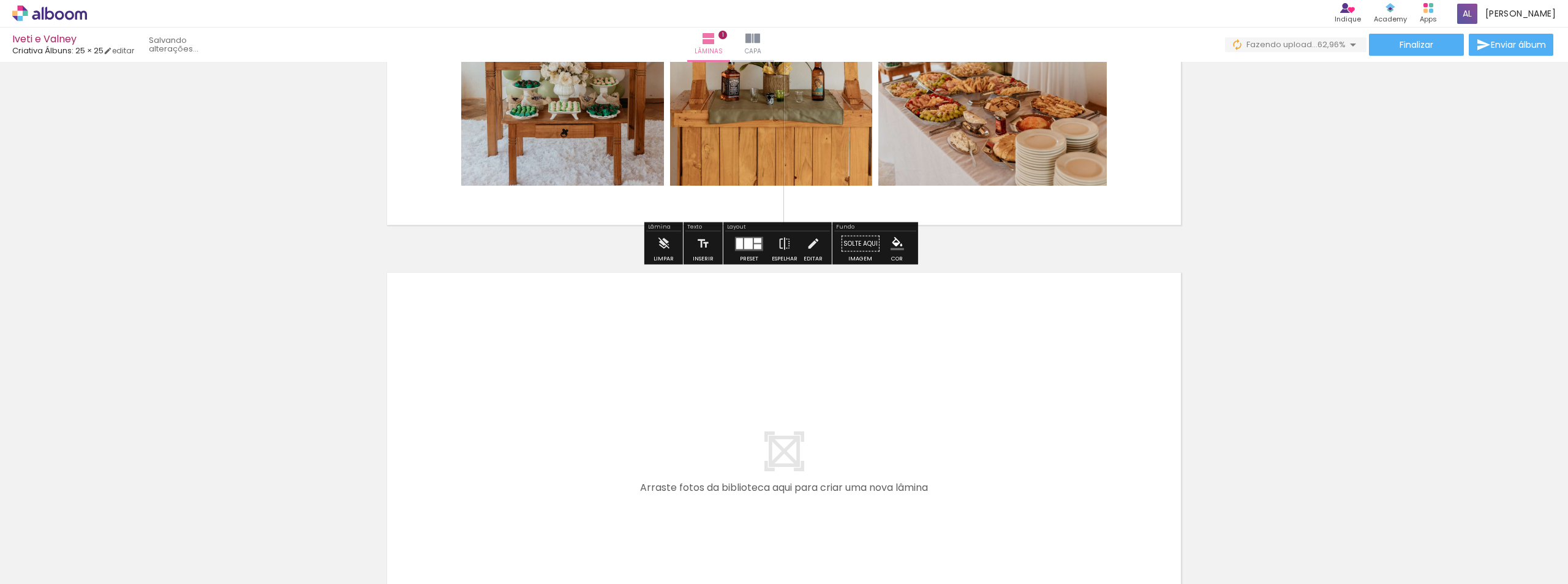
scroll to position [445, 0]
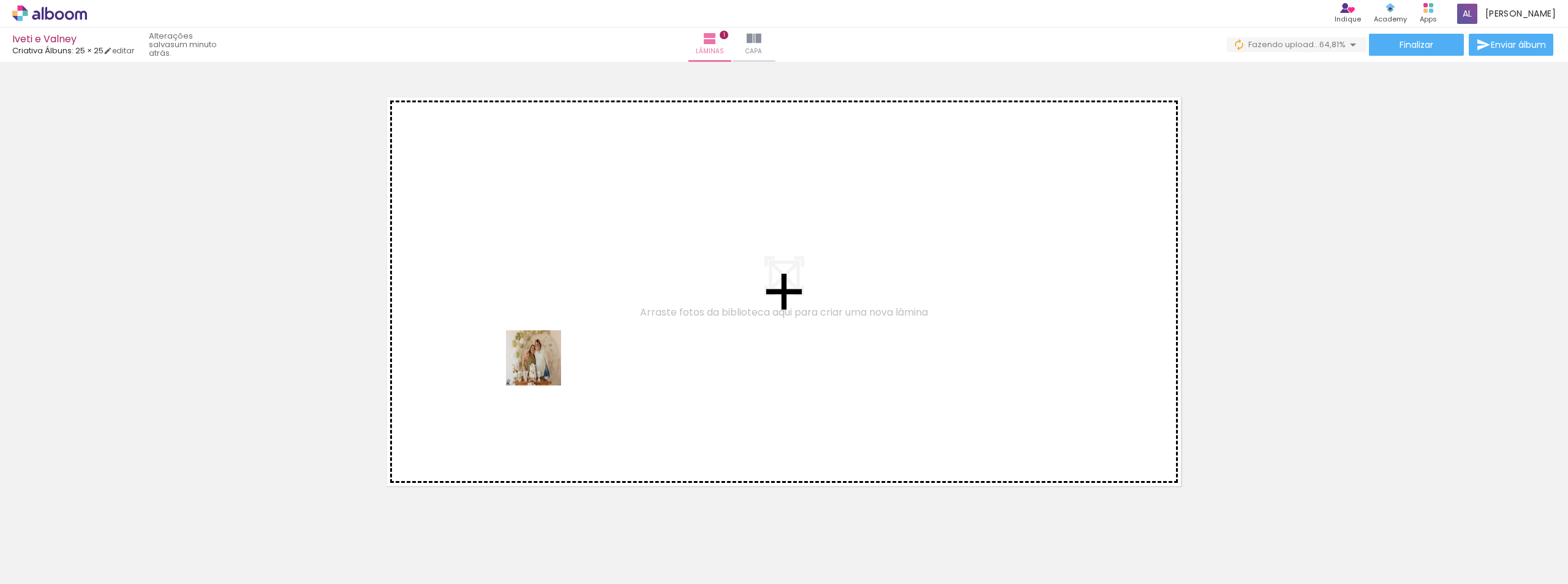
drag, startPoint x: 403, startPoint y: 547, endPoint x: 543, endPoint y: 367, distance: 228.0
click at [543, 367] on quentale-workspace at bounding box center [784, 292] width 1568 height 584
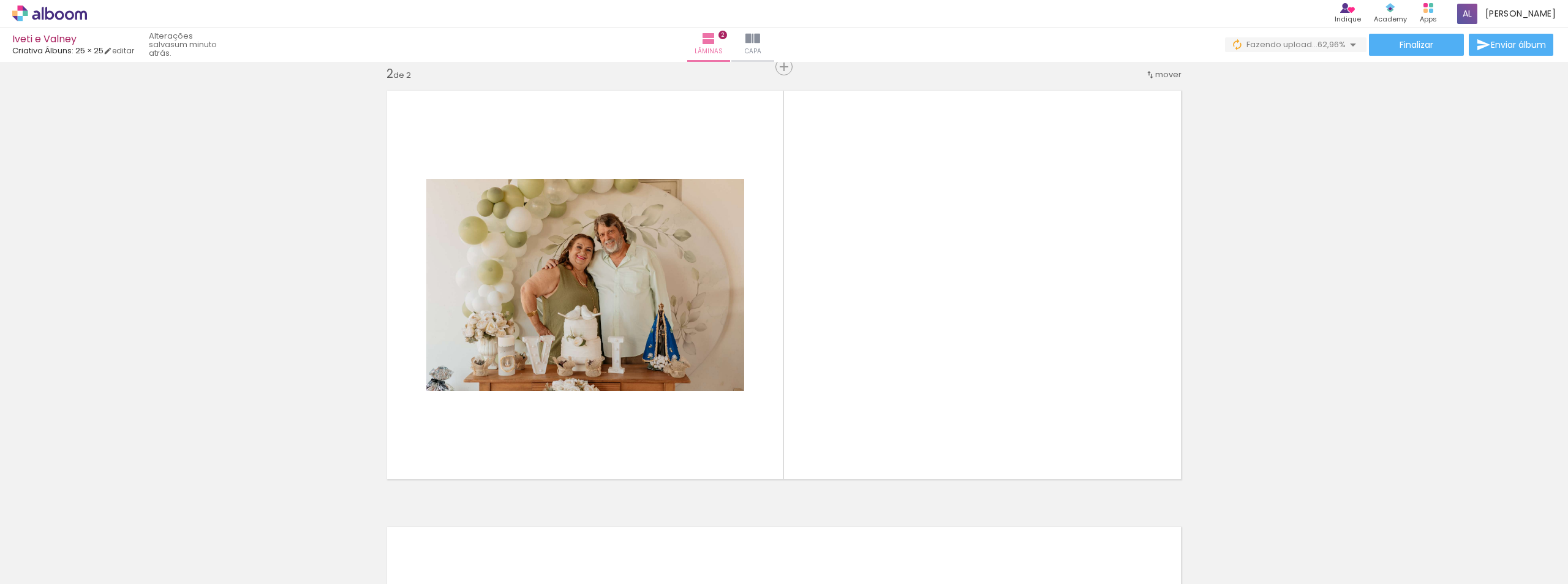
scroll to position [452, 0]
drag, startPoint x: 470, startPoint y: 554, endPoint x: 561, endPoint y: 549, distance: 91.1
click at [626, 361] on quentale-workspace at bounding box center [784, 292] width 1568 height 584
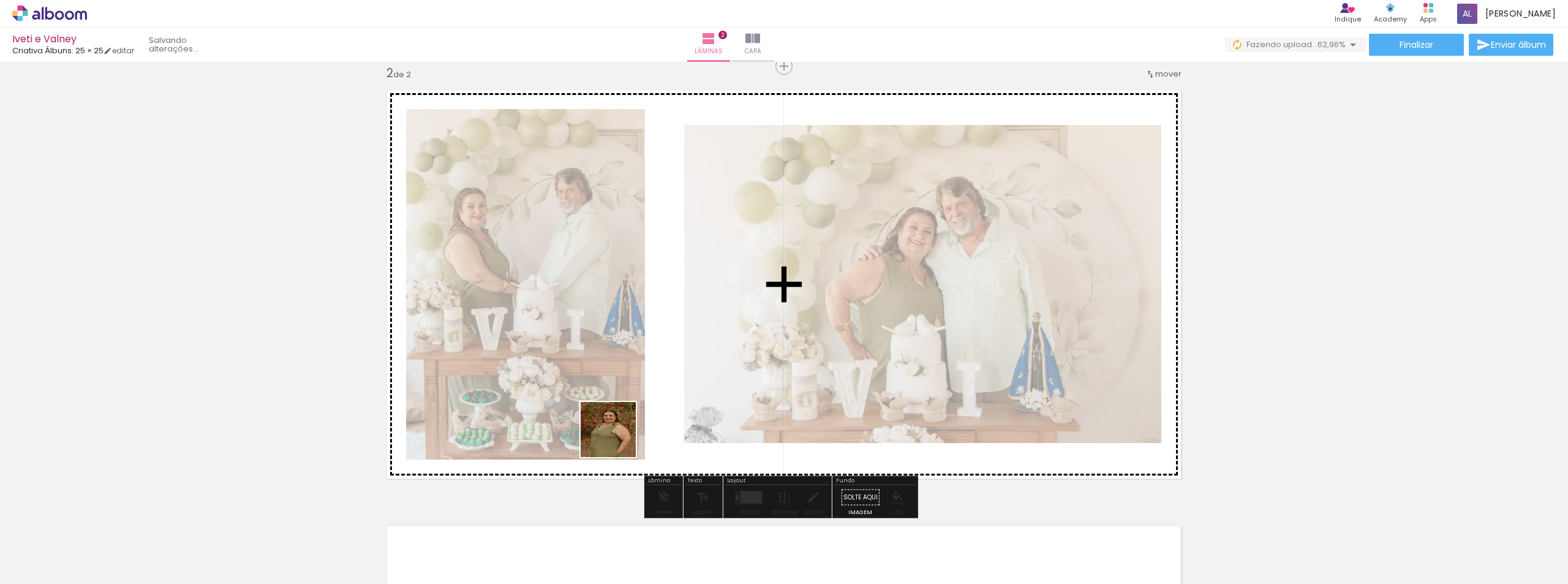
drag, startPoint x: 538, startPoint y: 550, endPoint x: 631, endPoint y: 352, distance: 218.8
click at [631, 352] on quentale-workspace at bounding box center [784, 292] width 1568 height 584
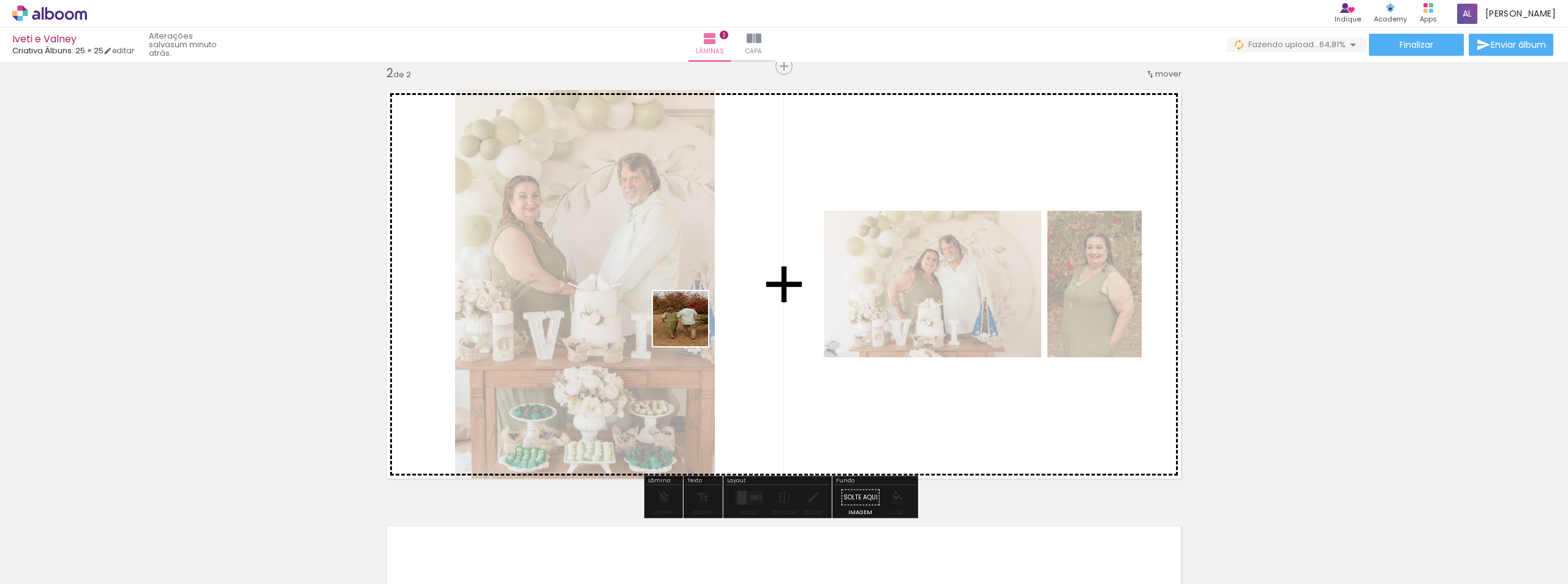
drag, startPoint x: 598, startPoint y: 551, endPoint x: 690, endPoint y: 328, distance: 241.2
click at [690, 328] on quentale-workspace at bounding box center [784, 292] width 1568 height 584
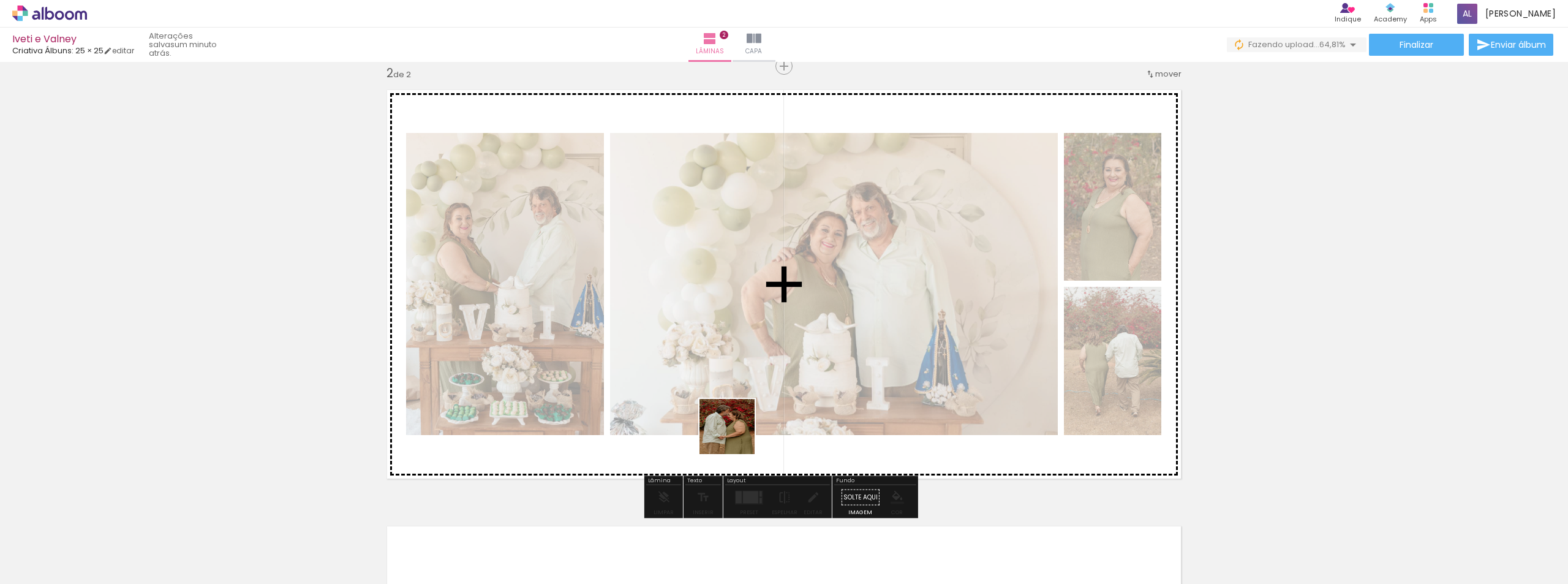
drag, startPoint x: 683, startPoint y: 570, endPoint x: 764, endPoint y: 339, distance: 244.8
click at [764, 339] on quentale-workspace at bounding box center [784, 292] width 1568 height 584
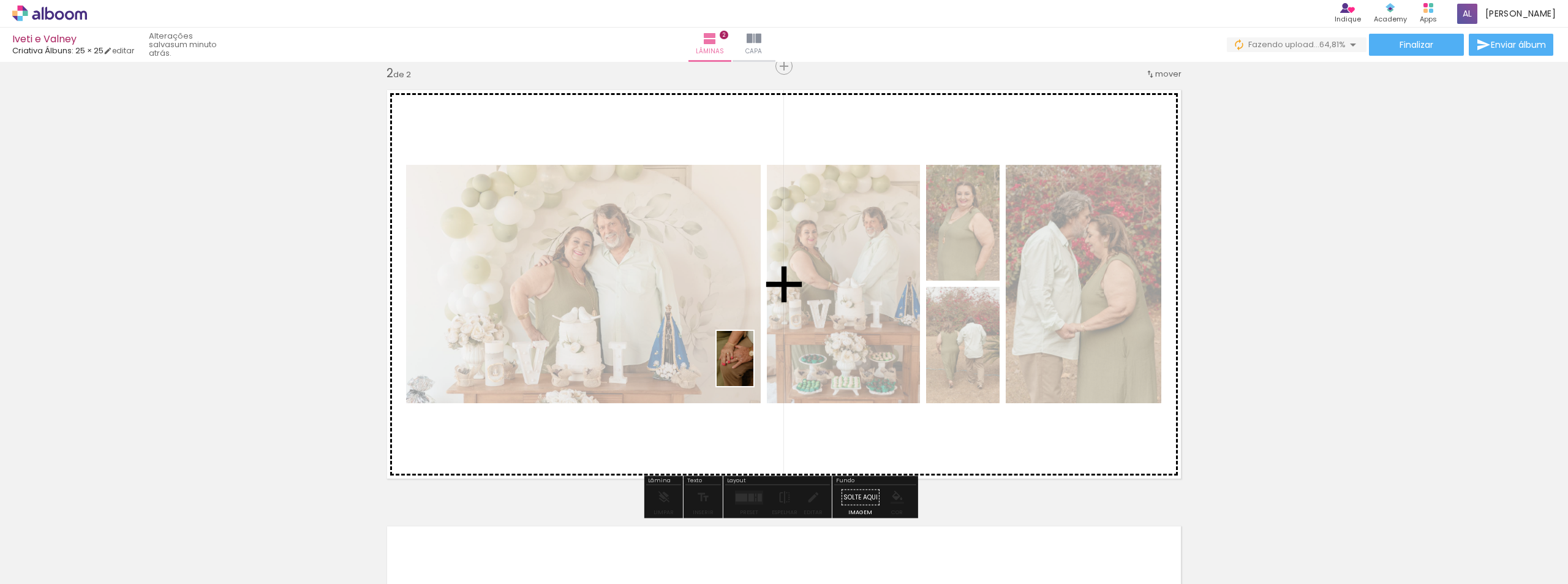
drag, startPoint x: 741, startPoint y: 565, endPoint x: 753, endPoint y: 367, distance: 198.4
click at [753, 367] on quentale-workspace at bounding box center [784, 292] width 1568 height 584
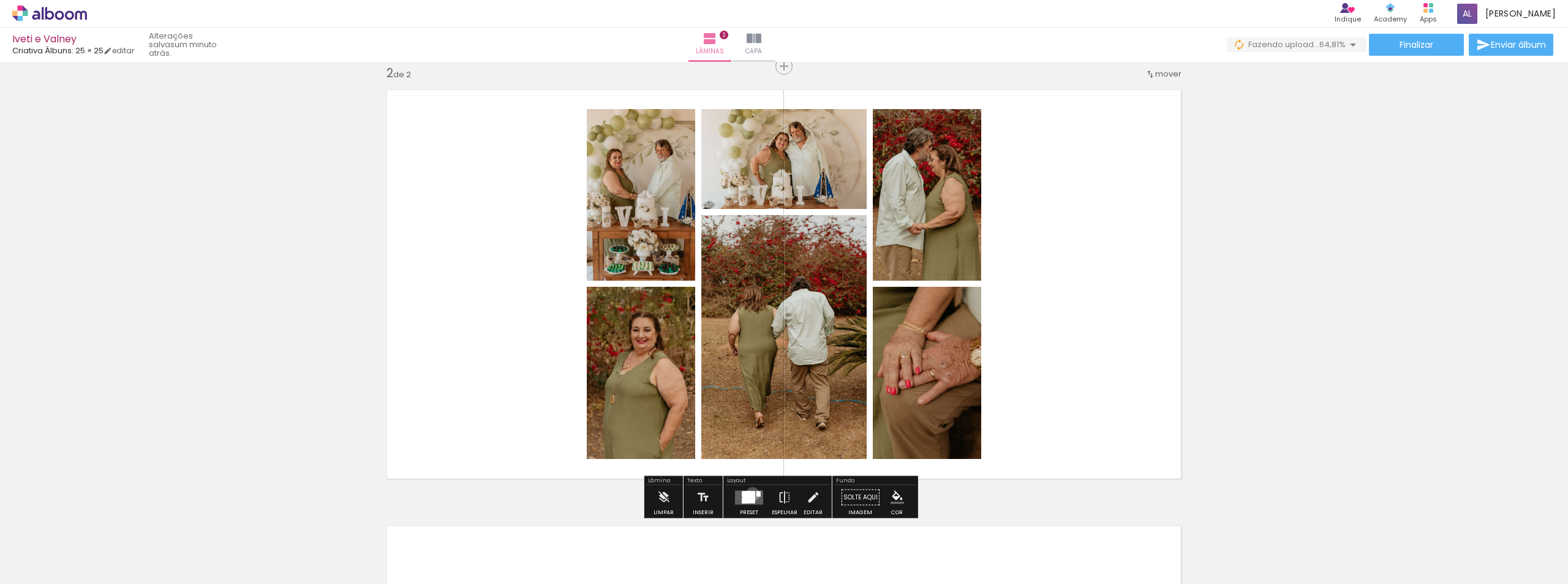
click at [750, 494] on div at bounding box center [748, 496] width 13 height 12
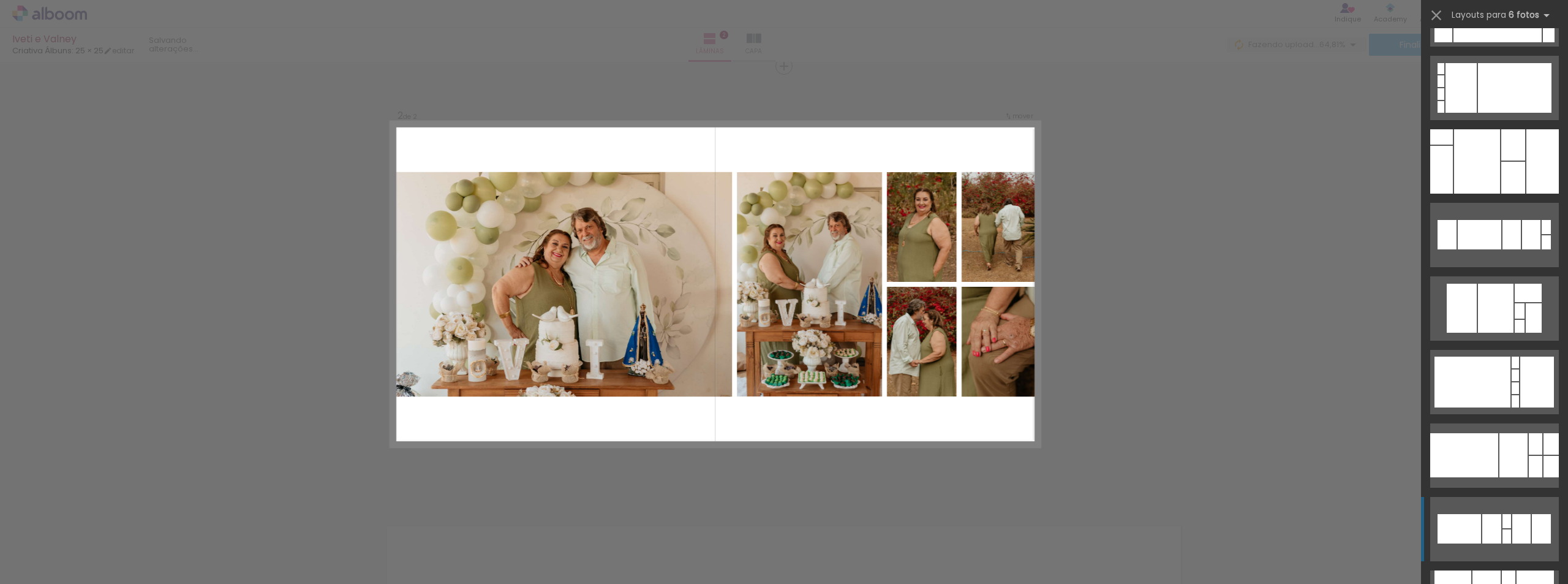
scroll to position [367, 0]
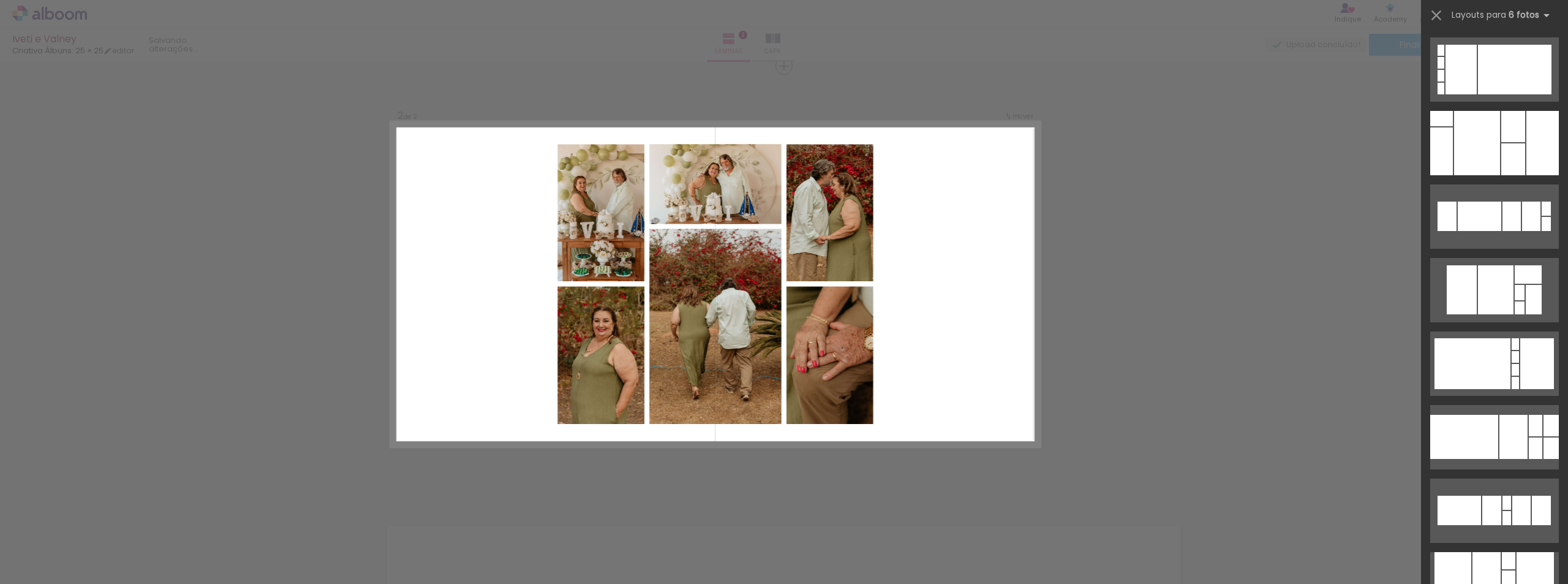
click at [1191, 293] on div "Confirmar Cancelar" at bounding box center [784, 278] width 1568 height 1338
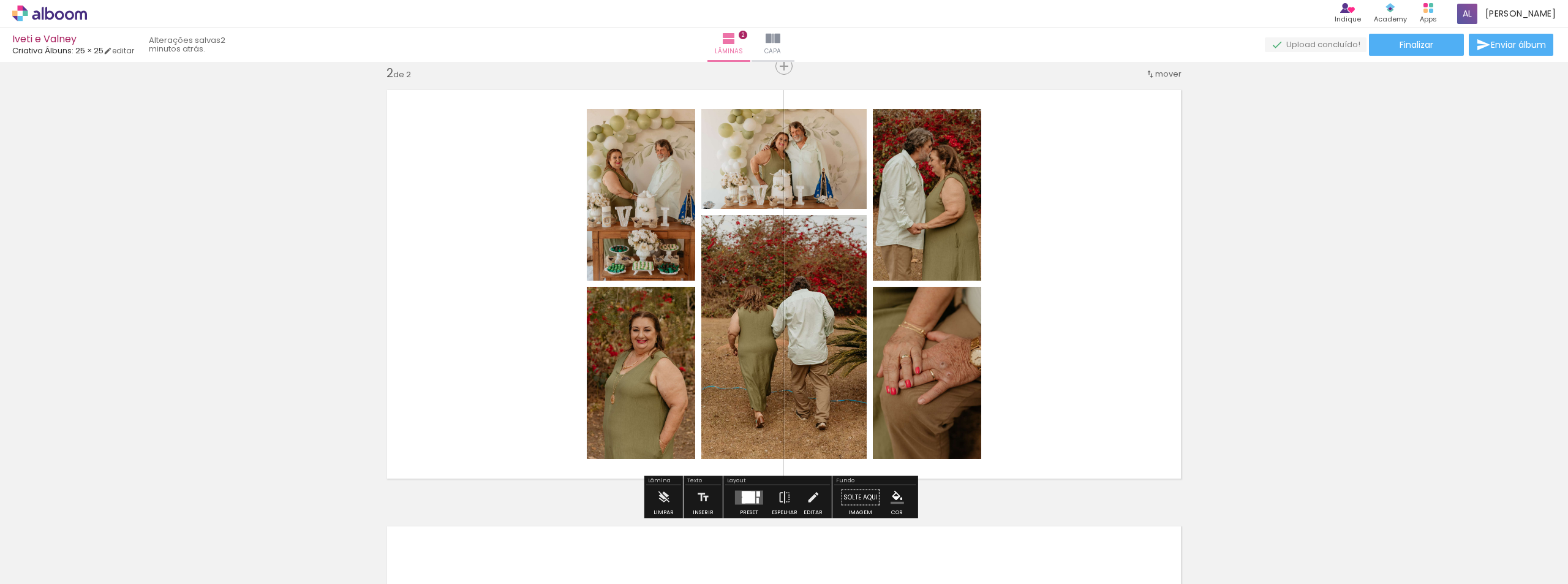
click at [719, 521] on iron-icon at bounding box center [713, 517] width 13 height 13
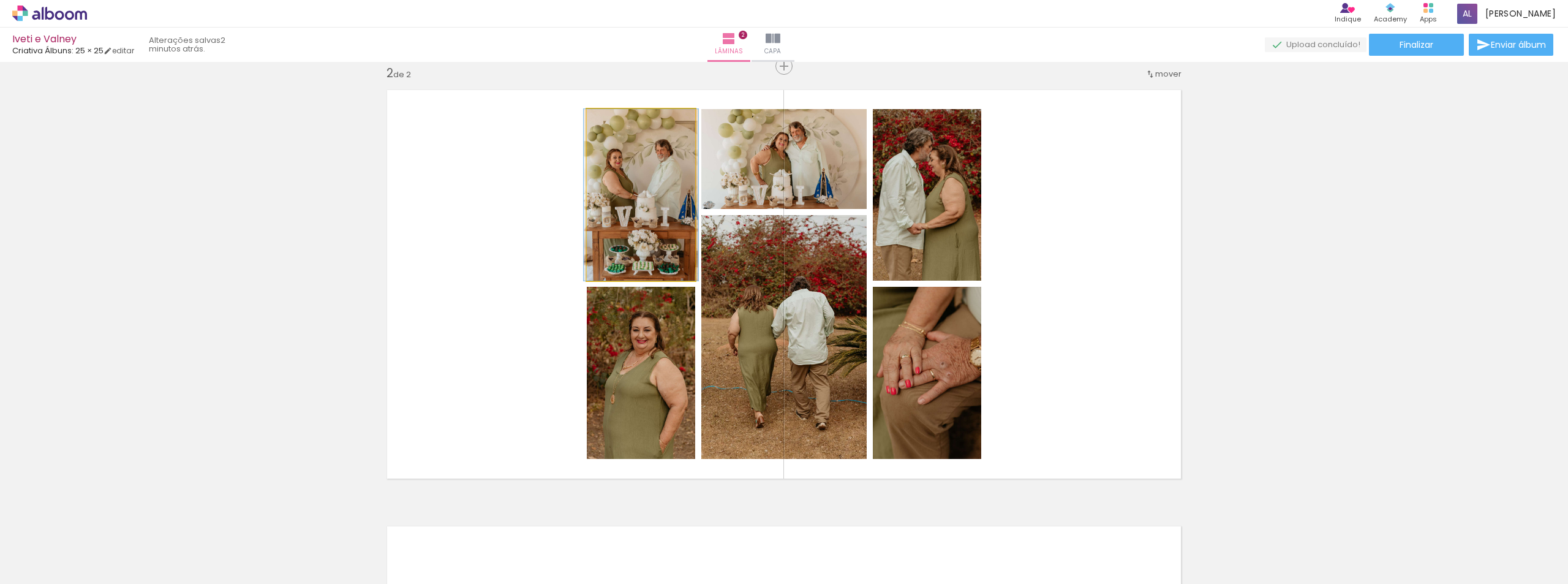
click at [666, 166] on quentale-photo at bounding box center [641, 195] width 109 height 172
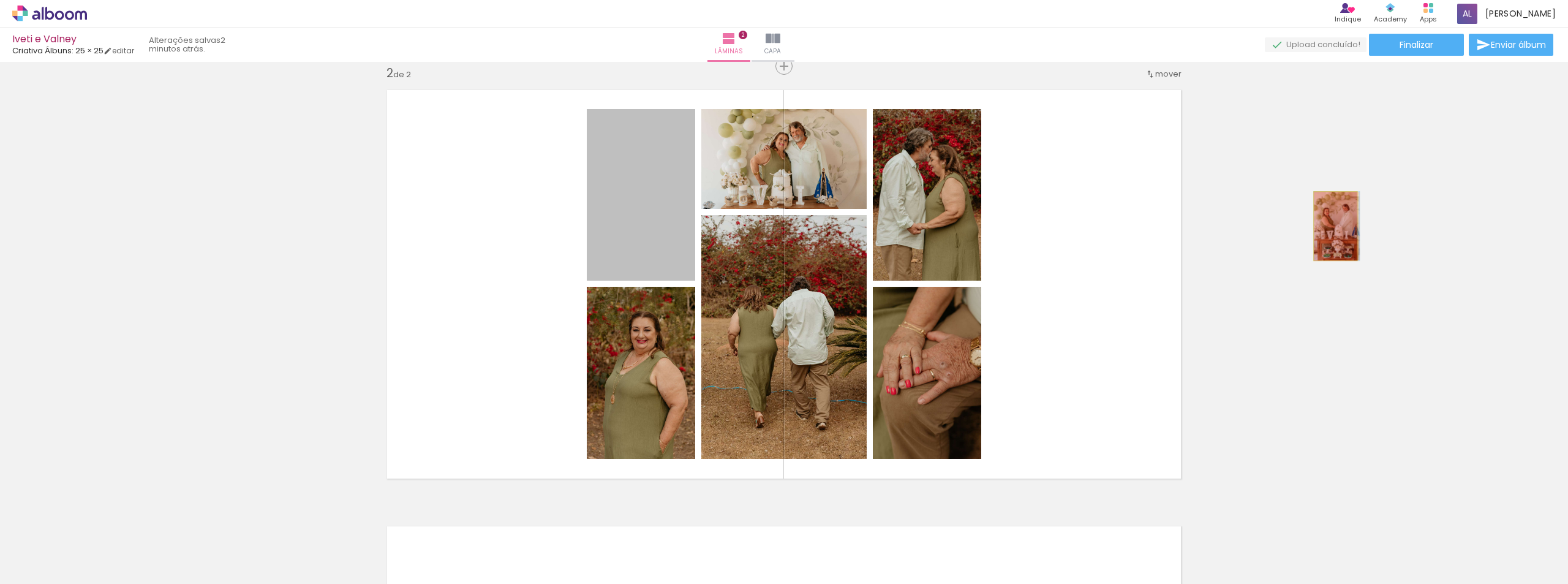
drag, startPoint x: 628, startPoint y: 234, endPoint x: 1331, endPoint y: 226, distance: 703.0
click at [1331, 226] on div "Inserir lâmina 1 de 2 Inserir lâmina 2 de 2" at bounding box center [784, 269] width 1568 height 1309
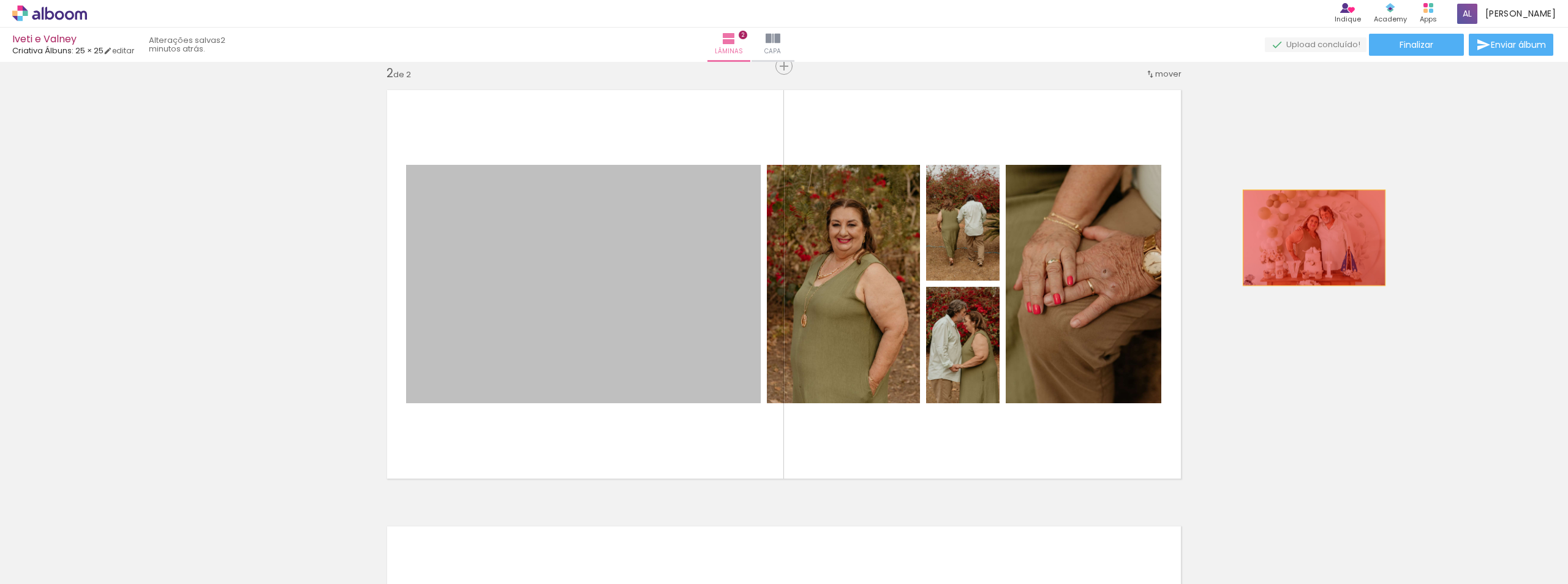
drag, startPoint x: 640, startPoint y: 259, endPoint x: 1402, endPoint y: 227, distance: 762.7
click at [1402, 227] on div "Inserir lâmina 1 de 2 Inserir lâmina 2 de 2" at bounding box center [784, 269] width 1568 height 1309
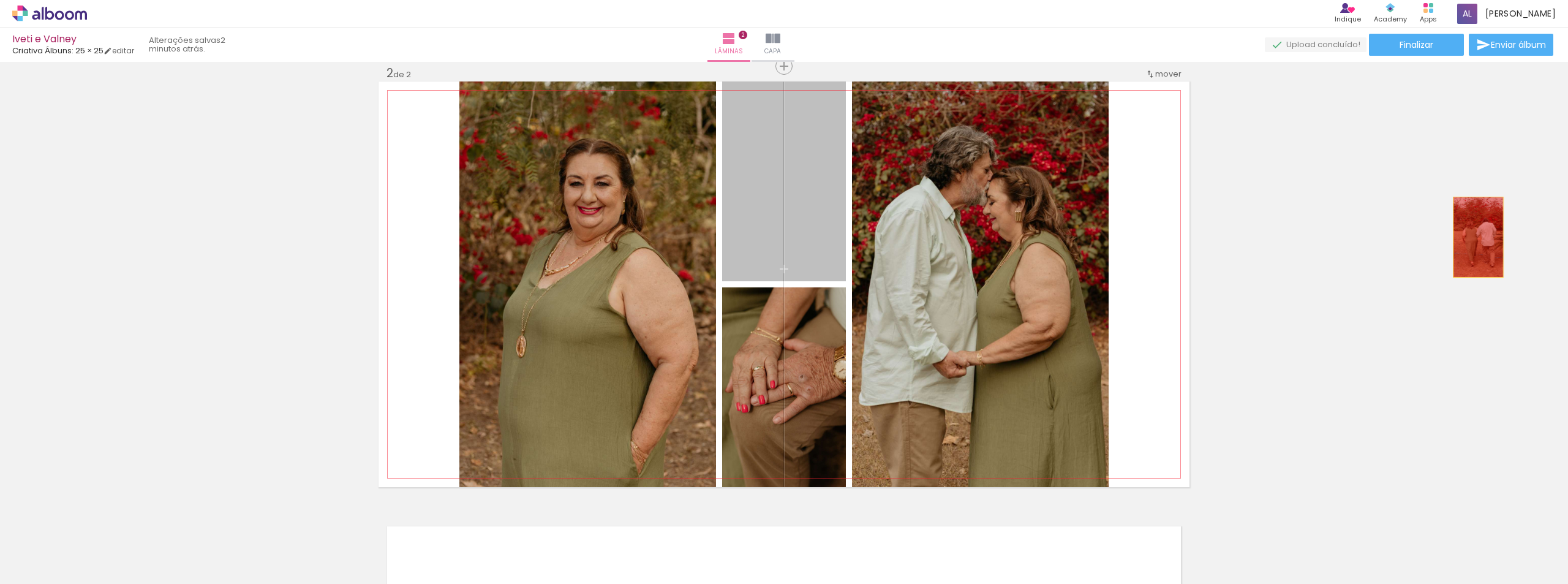
drag, startPoint x: 789, startPoint y: 242, endPoint x: 1476, endPoint y: 235, distance: 687.0
click at [1476, 235] on div "Inserir lâmina 1 de 2 Inserir lâmina 2 de 2" at bounding box center [784, 269] width 1568 height 1309
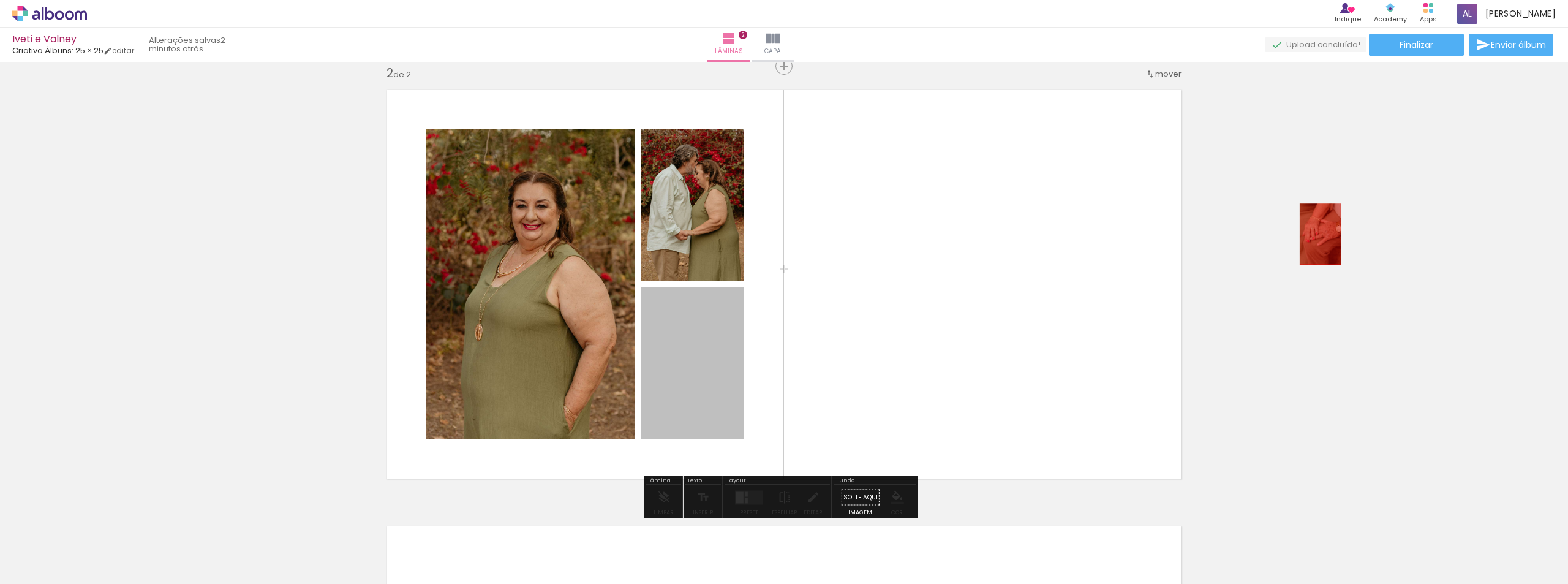
drag, startPoint x: 678, startPoint y: 343, endPoint x: 725, endPoint y: 234, distance: 118.7
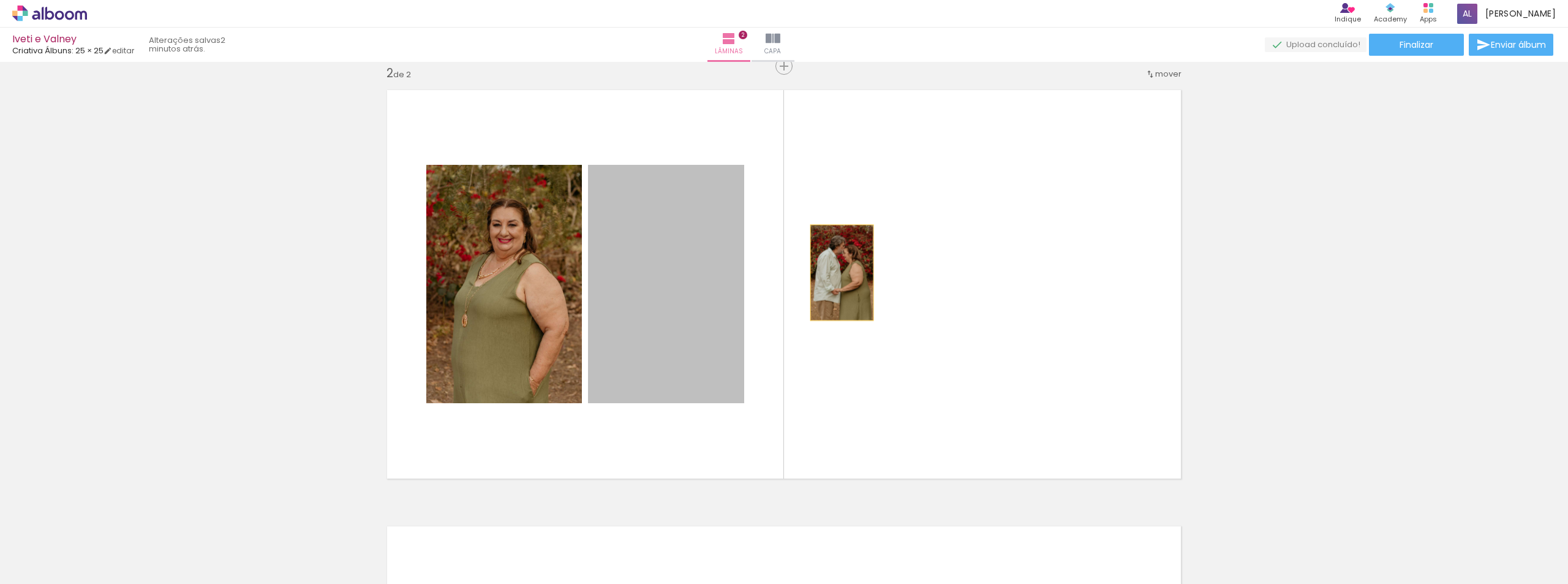
drag, startPoint x: 702, startPoint y: 272, endPoint x: 796, endPoint y: 234, distance: 101.4
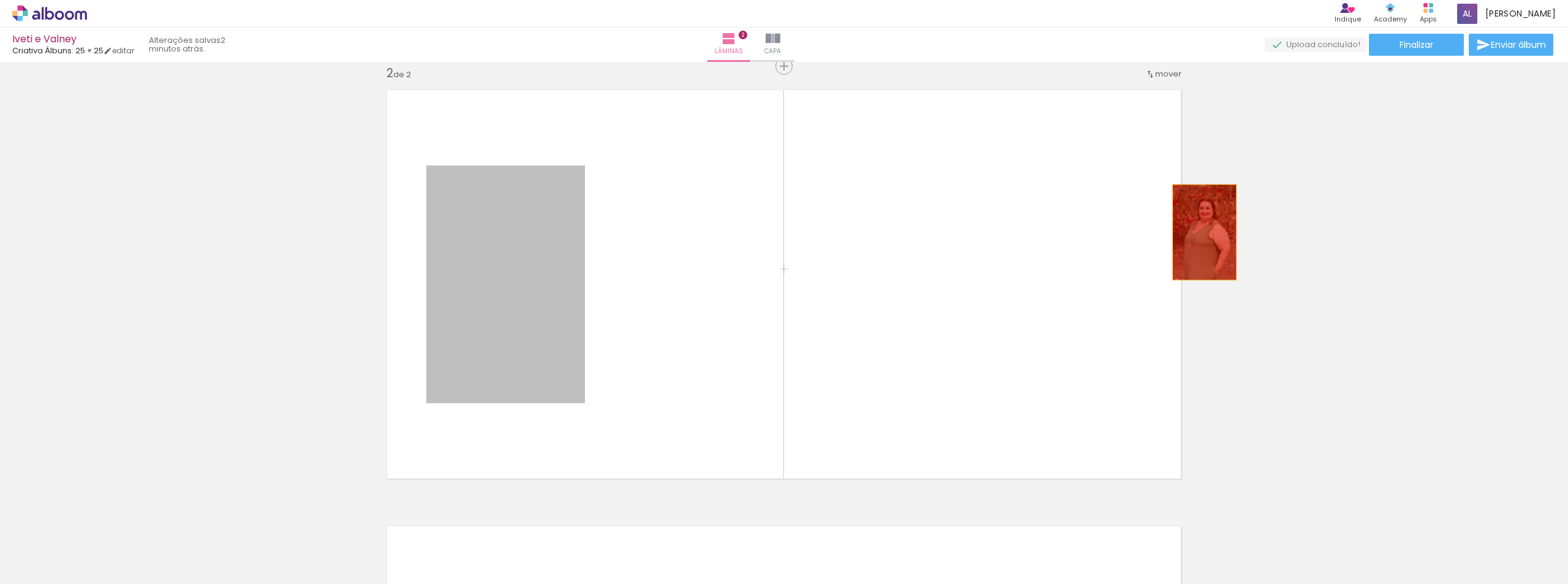
drag, startPoint x: 563, startPoint y: 252, endPoint x: 1216, endPoint y: 221, distance: 653.7
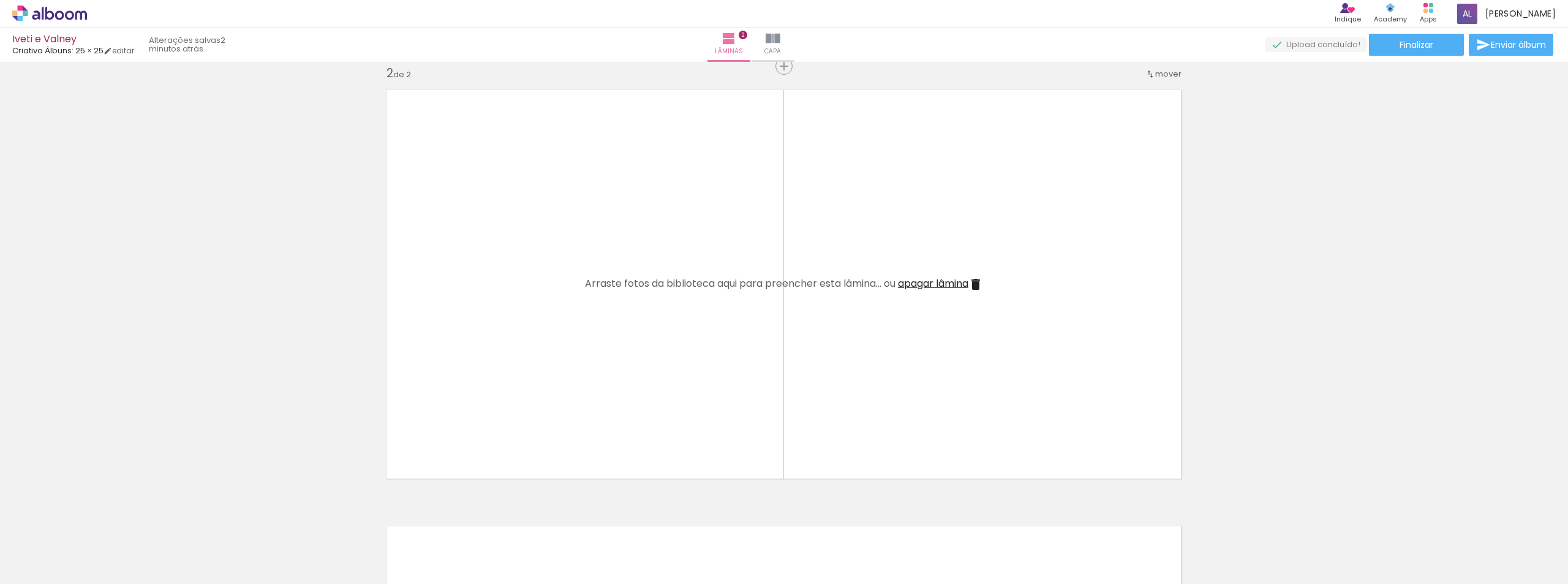
scroll to position [0, 2240]
click at [1537, 552] on div at bounding box center [1518, 543] width 60 height 41
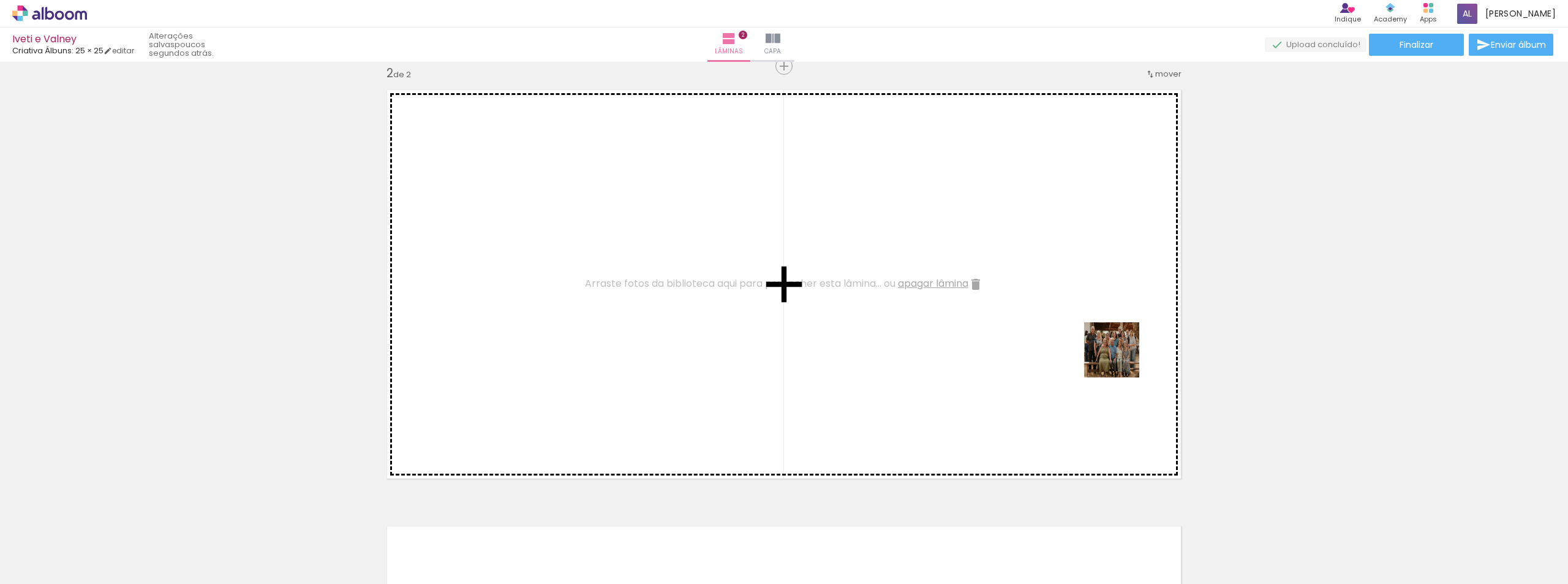
drag, startPoint x: 1510, startPoint y: 554, endPoint x: 1069, endPoint y: 331, distance: 494.2
click at [1069, 331] on quentale-workspace at bounding box center [784, 292] width 1568 height 584
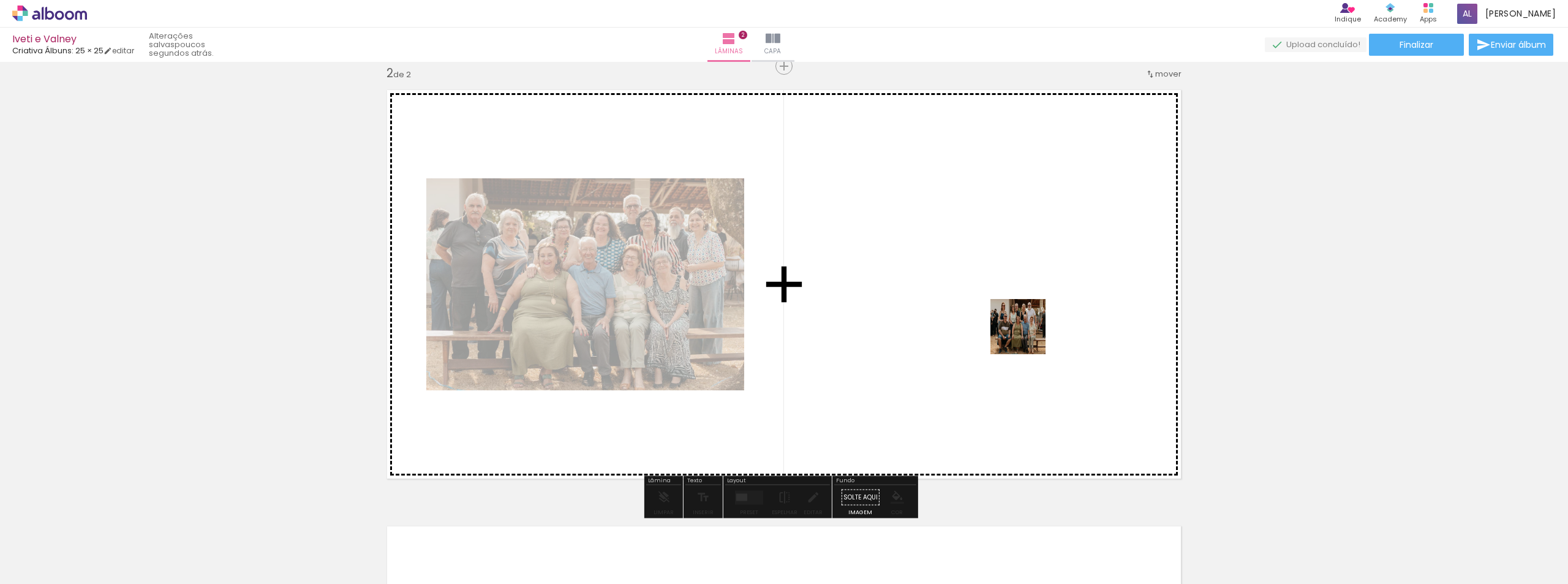
drag, startPoint x: 1456, startPoint y: 551, endPoint x: 1027, endPoint y: 335, distance: 480.3
click at [1027, 335] on quentale-workspace at bounding box center [784, 292] width 1568 height 584
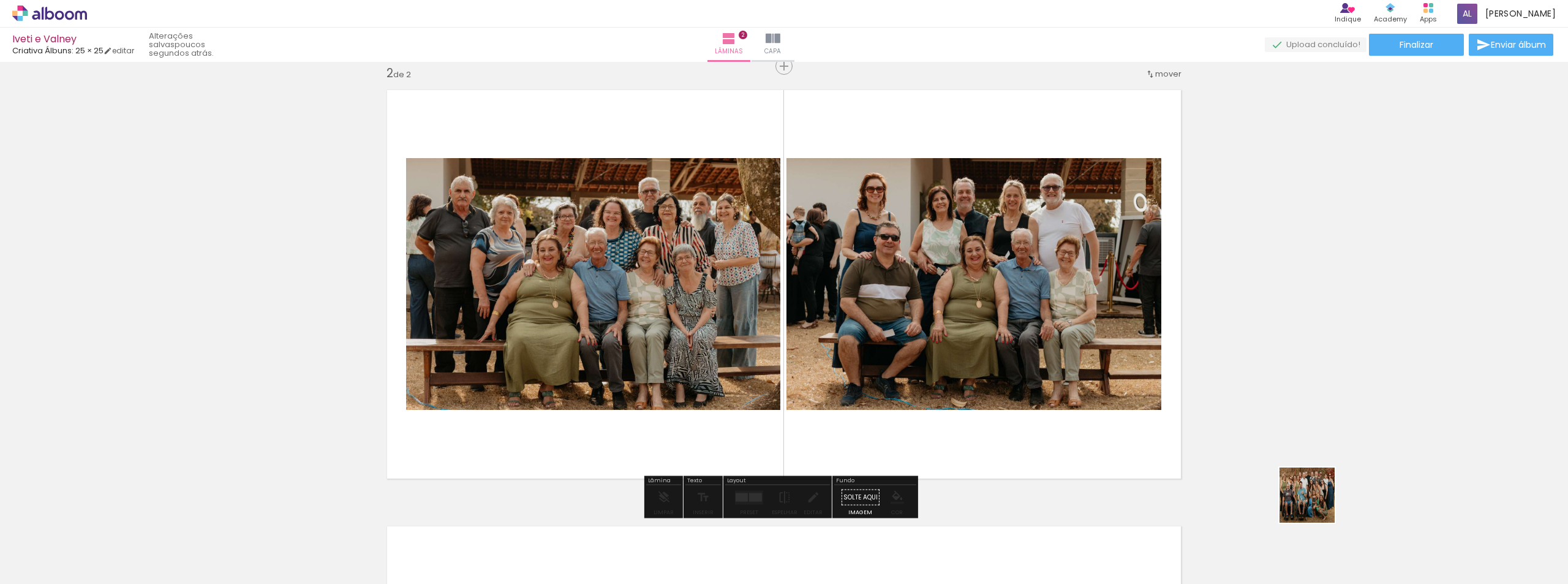
drag, startPoint x: 1396, startPoint y: 548, endPoint x: 1260, endPoint y: 530, distance: 137.2
click at [1076, 343] on quentale-workspace at bounding box center [784, 292] width 1568 height 584
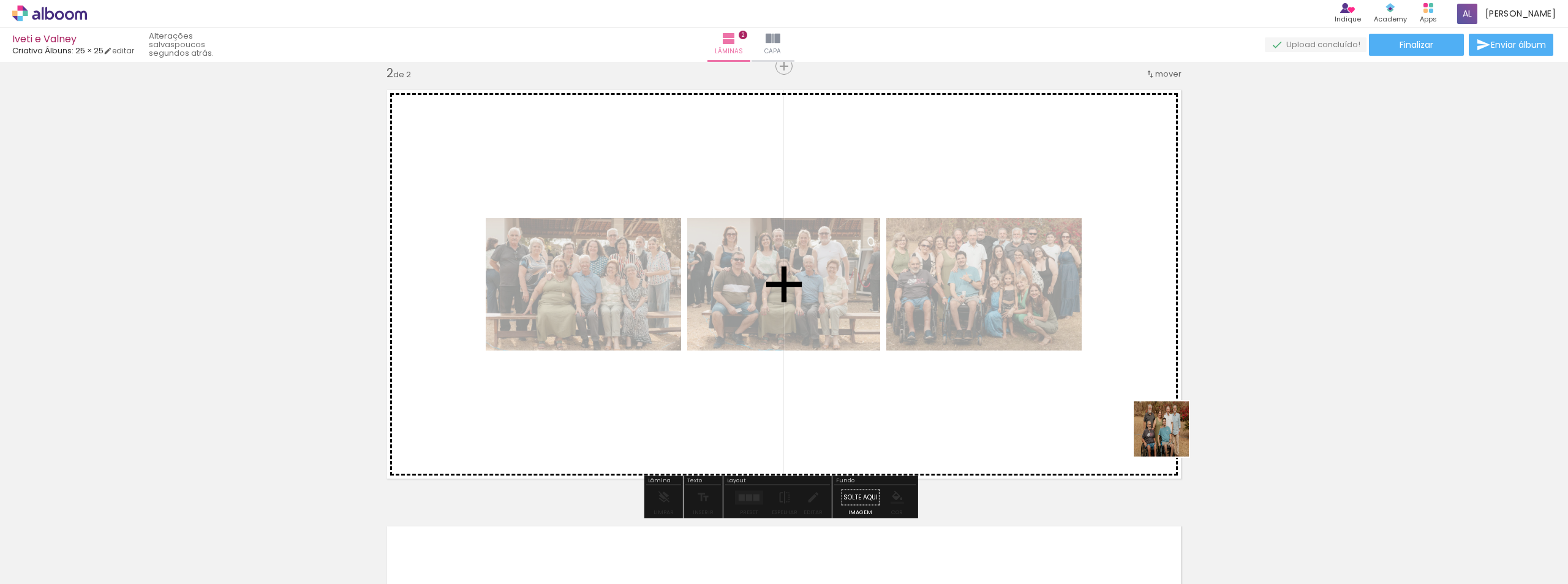
drag, startPoint x: 1308, startPoint y: 553, endPoint x: 1185, endPoint y: 531, distance: 125.0
click at [1004, 326] on quentale-workspace at bounding box center [784, 292] width 1568 height 584
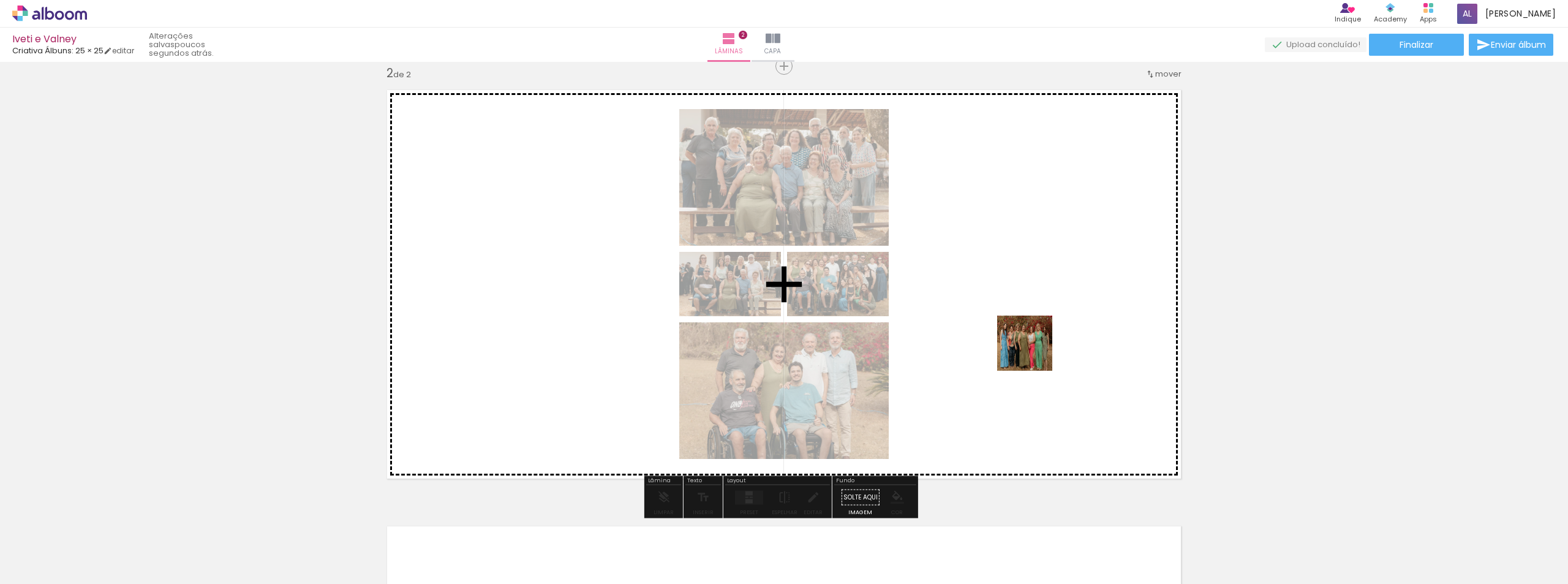
drag, startPoint x: 1247, startPoint y: 554, endPoint x: 1034, endPoint y: 352, distance: 293.6
click at [1034, 352] on quentale-workspace at bounding box center [784, 292] width 1568 height 584
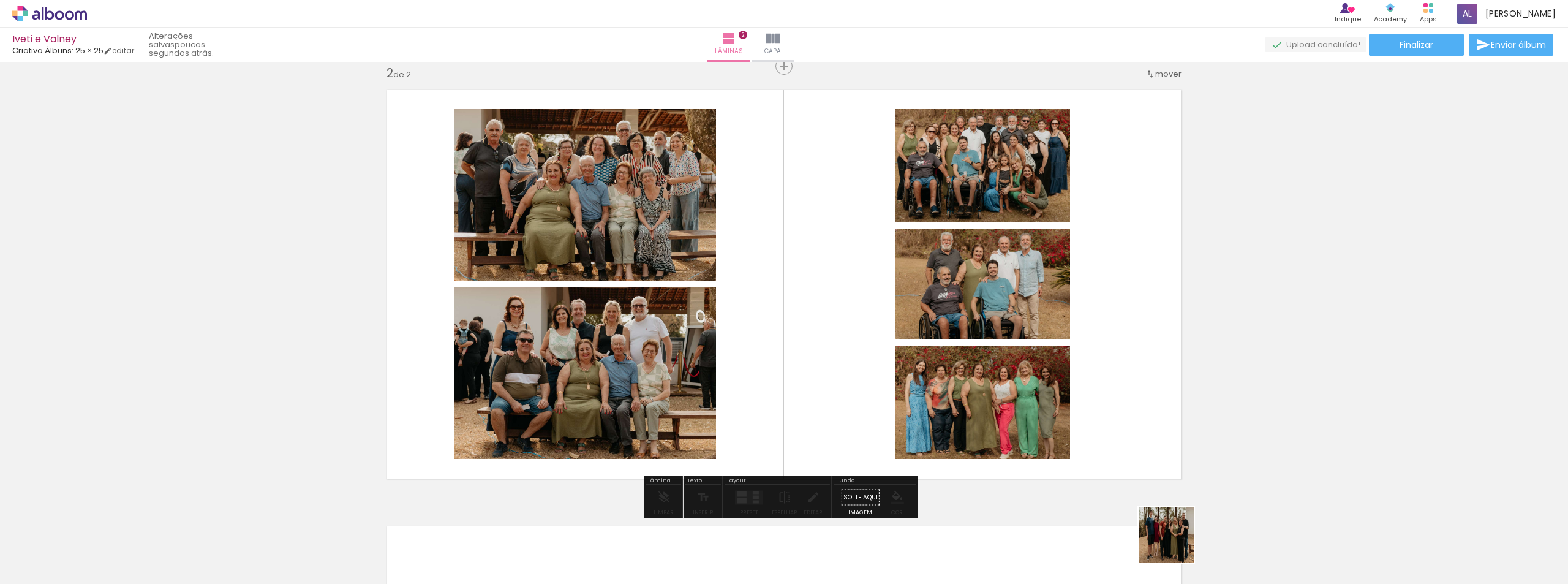
drag, startPoint x: 1176, startPoint y: 552, endPoint x: 1050, endPoint y: 324, distance: 260.5
click at [1050, 324] on quentale-workspace at bounding box center [784, 292] width 1568 height 584
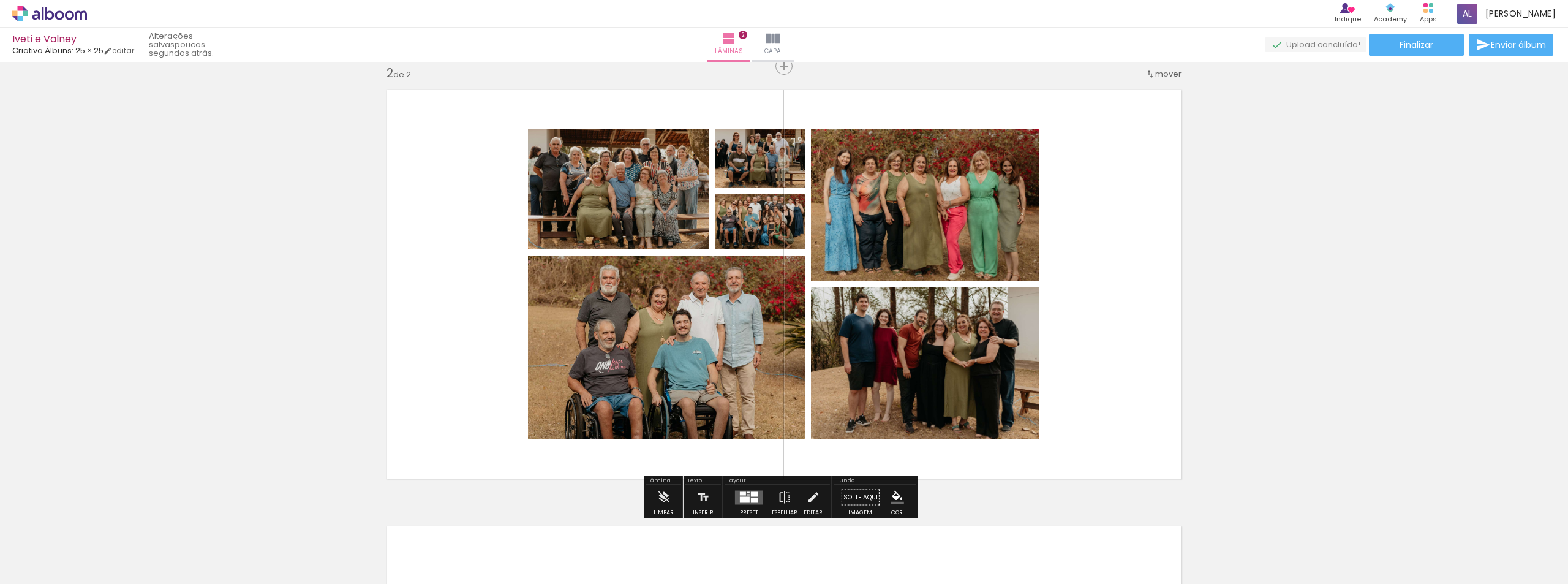
scroll to position [636, 0]
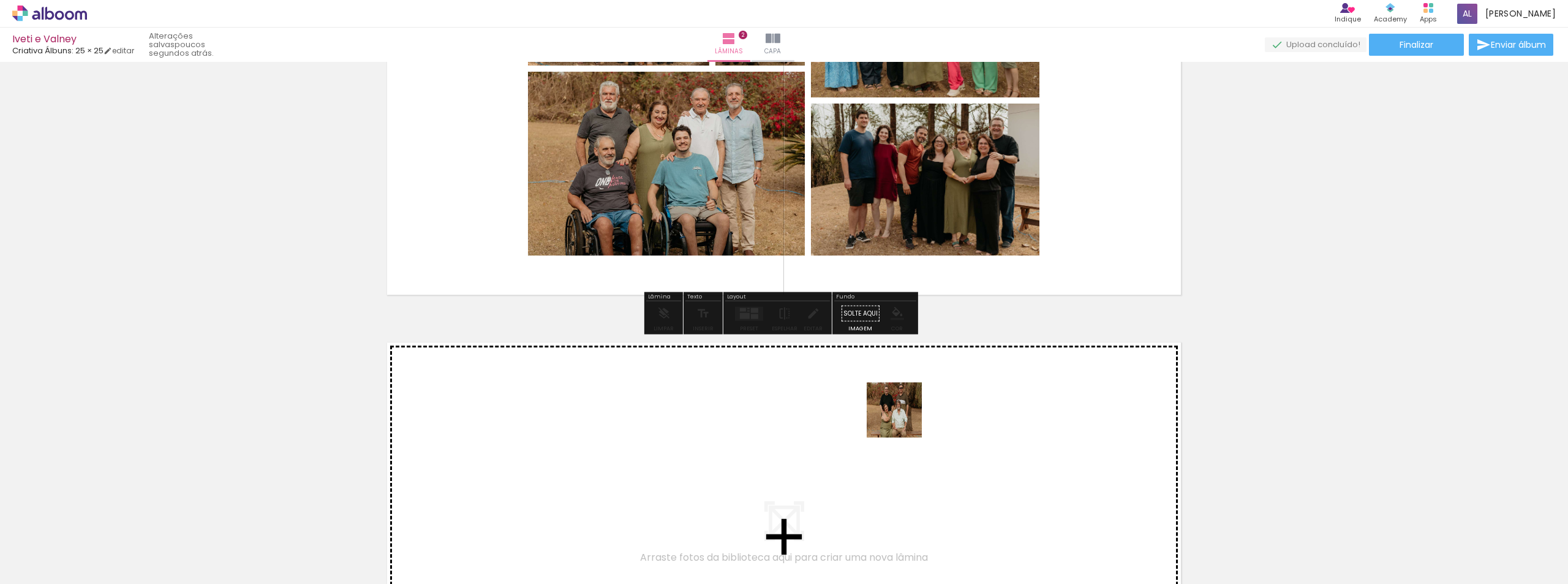
drag, startPoint x: 845, startPoint y: 556, endPoint x: 903, endPoint y: 419, distance: 148.8
click at [903, 419] on quentale-workspace at bounding box center [784, 292] width 1568 height 584
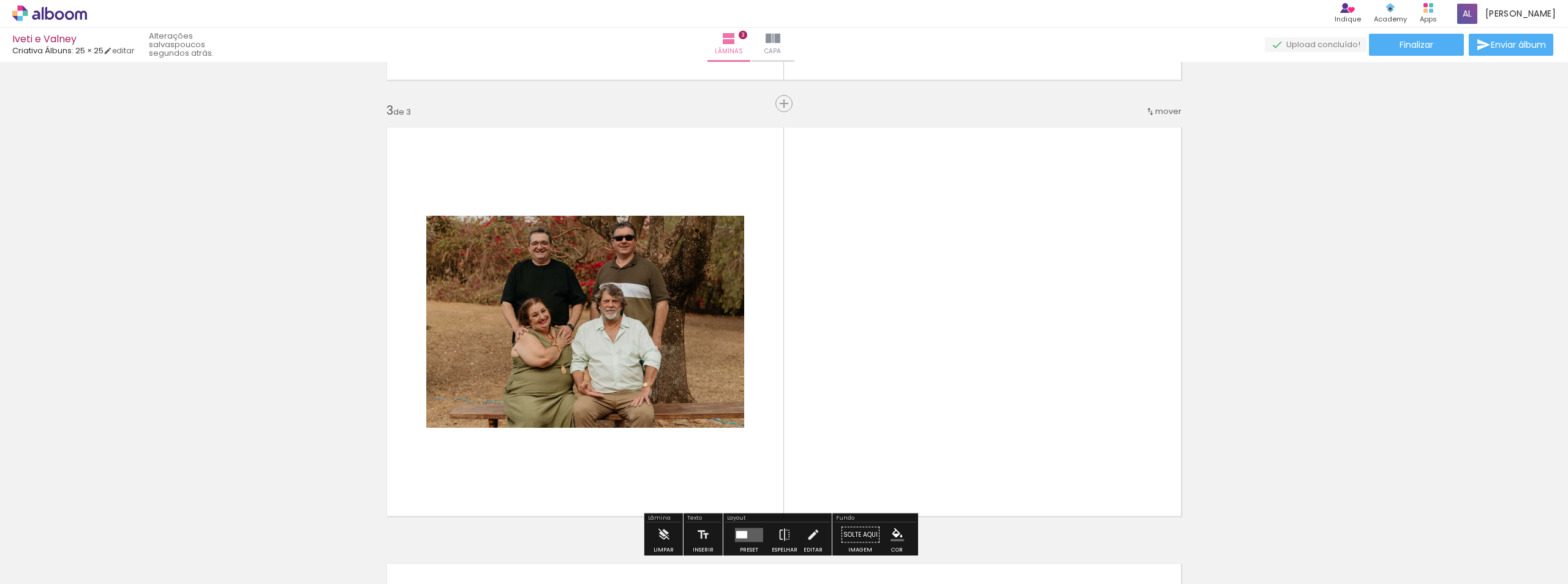
scroll to position [888, 0]
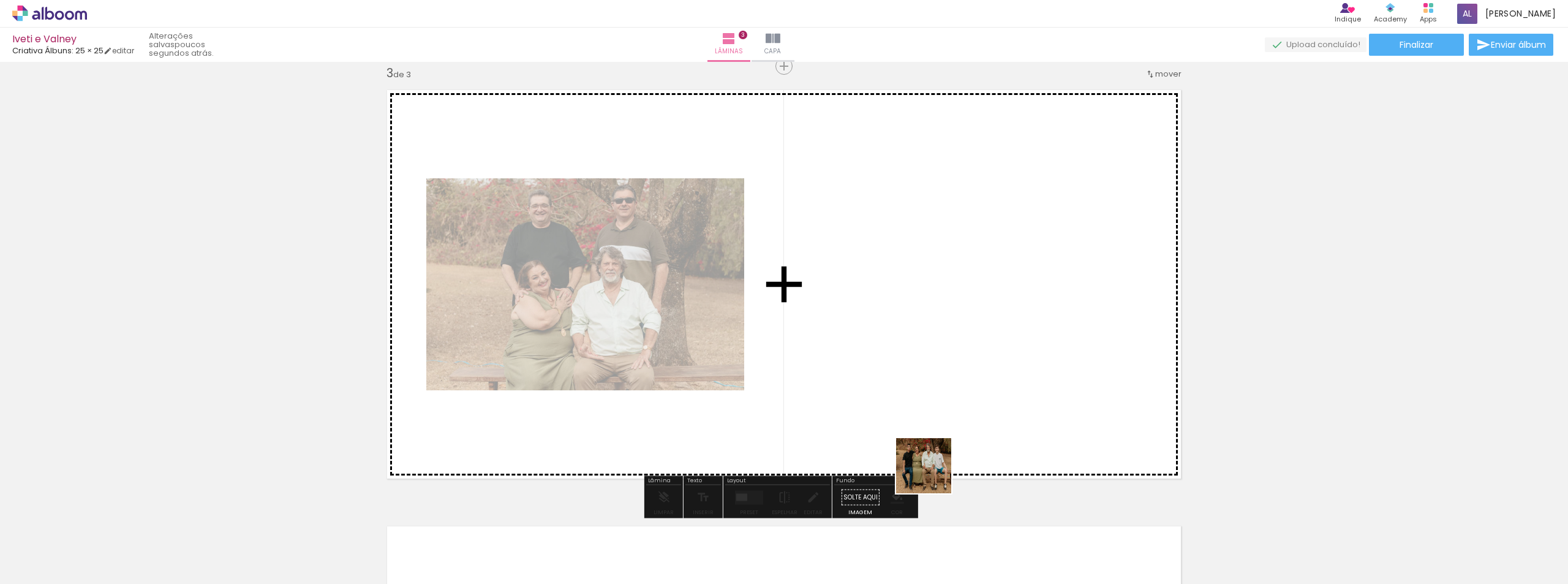
drag, startPoint x: 914, startPoint y: 559, endPoint x: 979, endPoint y: 530, distance: 71.2
click at [950, 372] on quentale-workspace at bounding box center [784, 292] width 1568 height 584
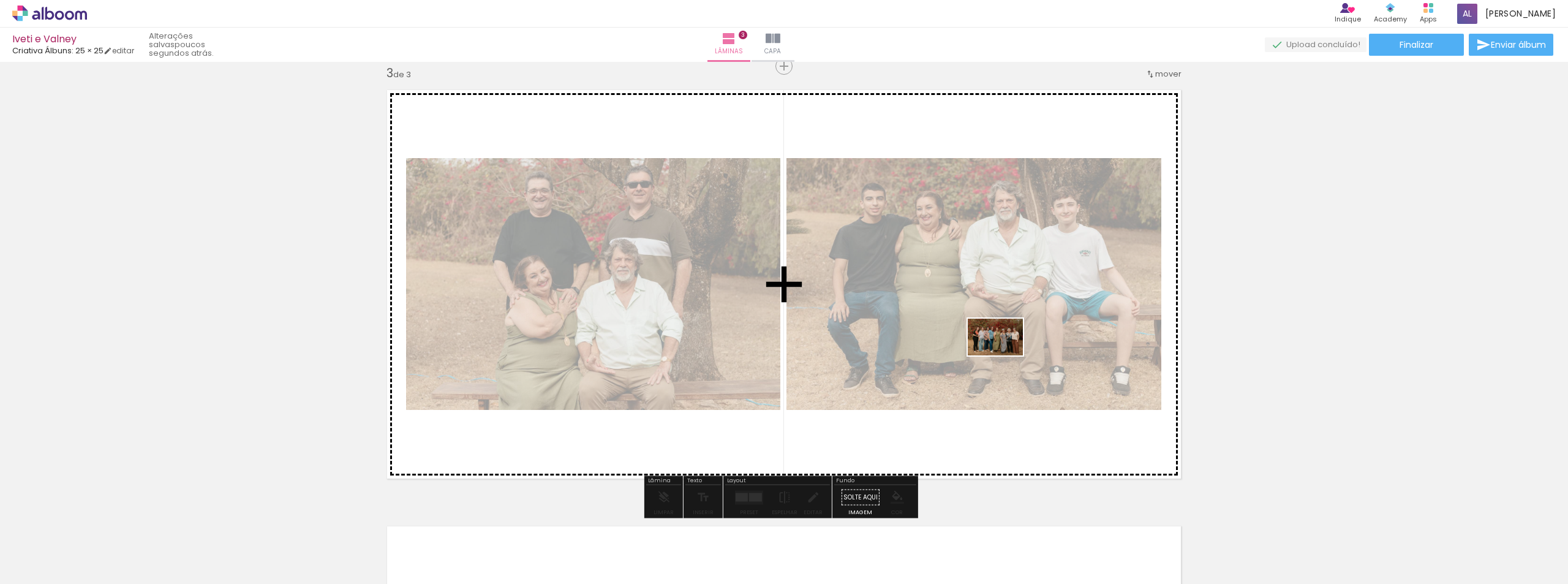
drag, startPoint x: 982, startPoint y: 553, endPoint x: 1004, endPoint y: 355, distance: 199.2
click at [1004, 355] on quentale-workspace at bounding box center [784, 292] width 1568 height 584
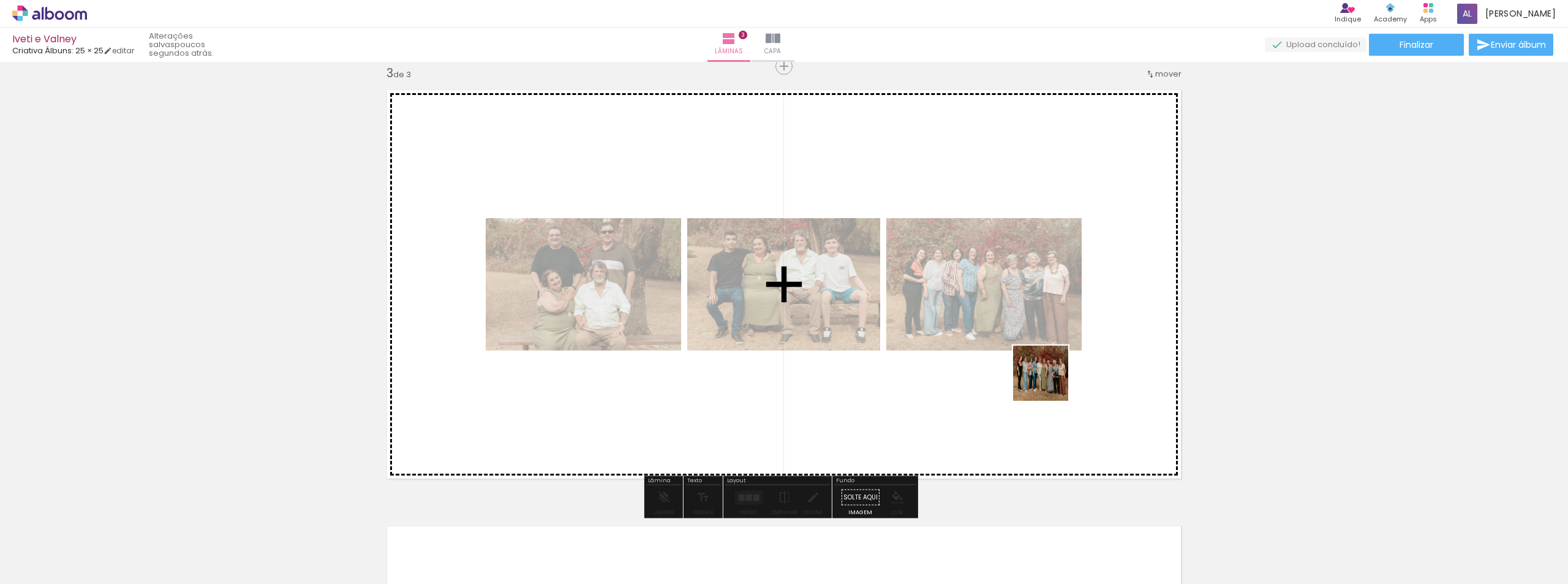
drag, startPoint x: 1040, startPoint y: 565, endPoint x: 1050, endPoint y: 382, distance: 183.3
click at [1050, 382] on quentale-workspace at bounding box center [784, 292] width 1568 height 584
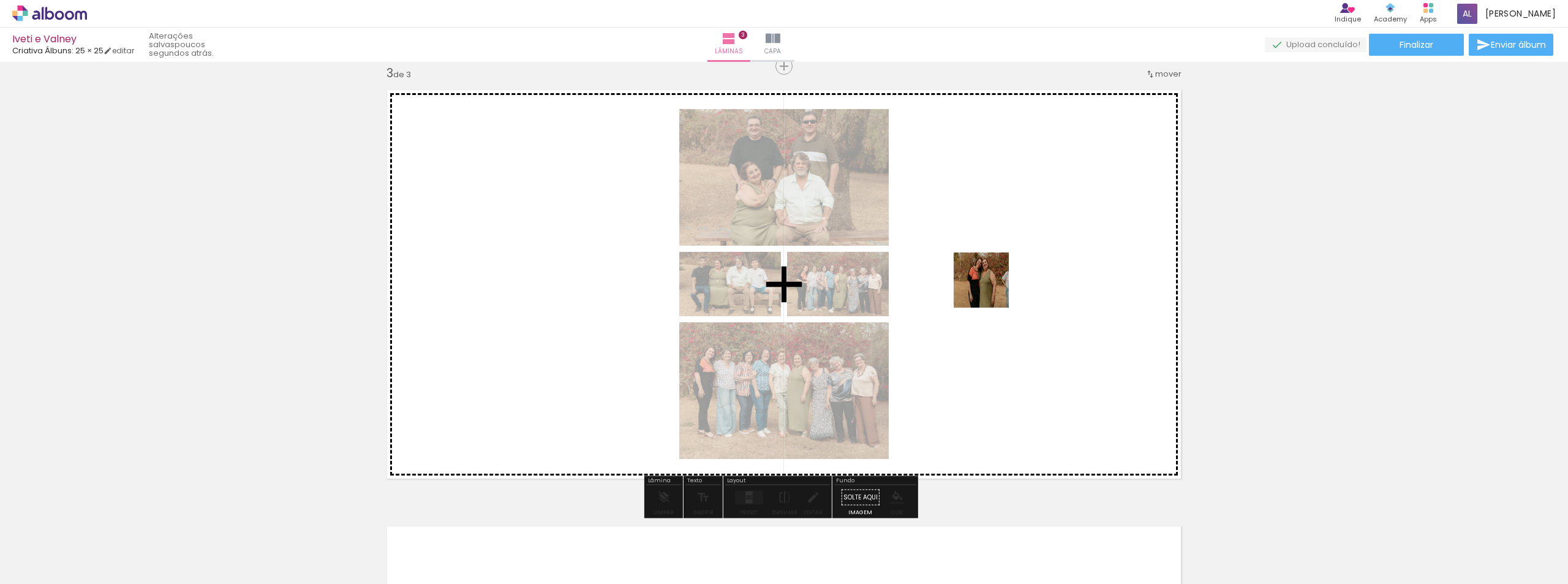
drag, startPoint x: 1108, startPoint y: 560, endPoint x: 990, endPoint y: 287, distance: 297.4
click at [990, 287] on quentale-workspace at bounding box center [784, 292] width 1568 height 584
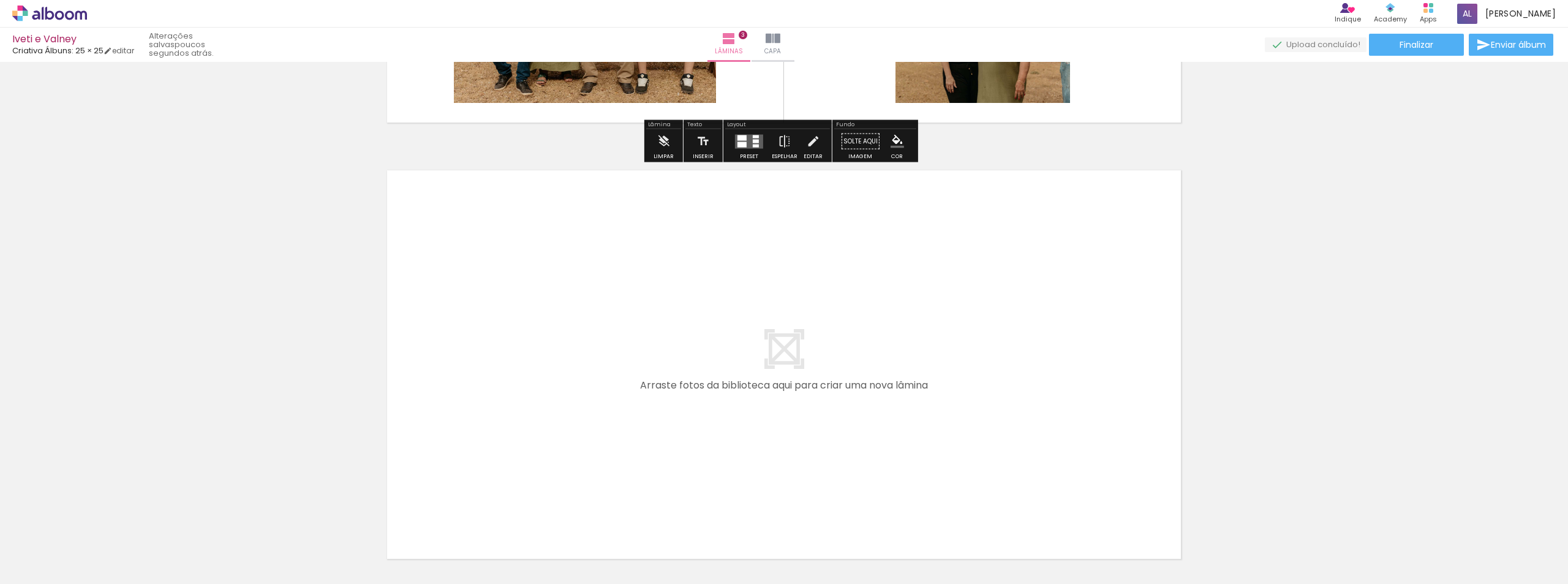
scroll to position [1256, 0]
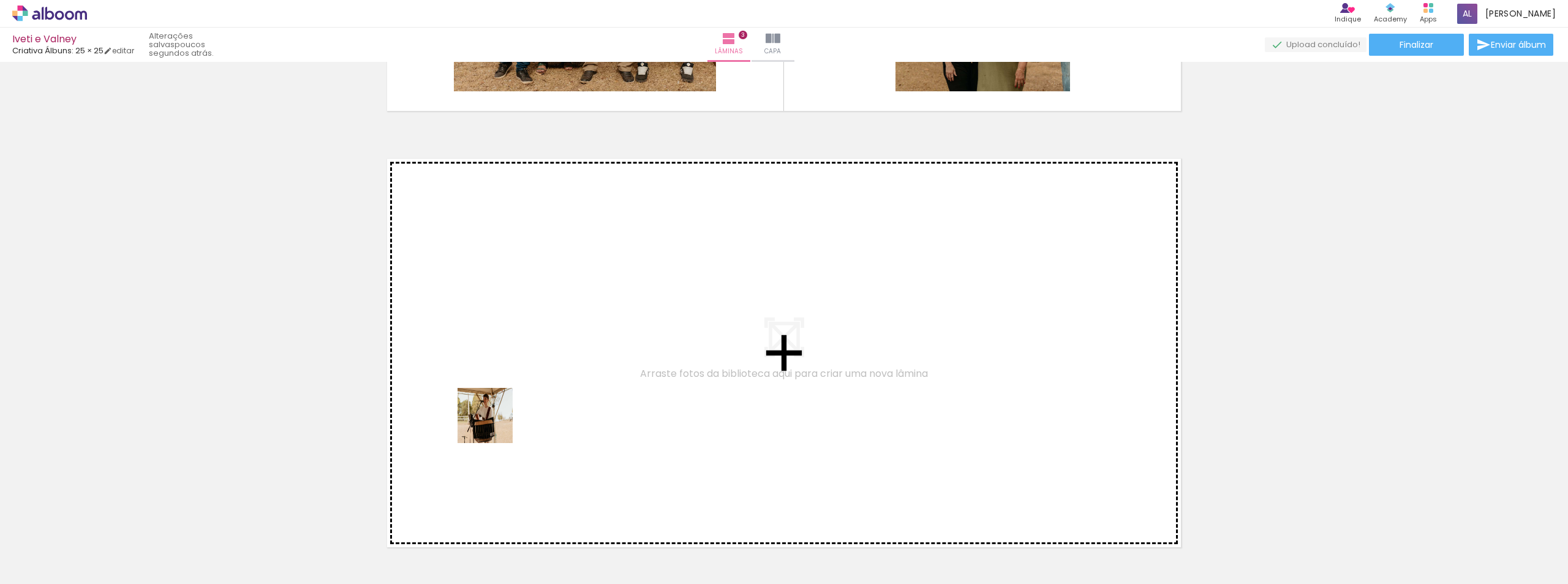
drag, startPoint x: 368, startPoint y: 561, endPoint x: 522, endPoint y: 381, distance: 236.9
click at [522, 381] on quentale-workspace at bounding box center [784, 292] width 1568 height 584
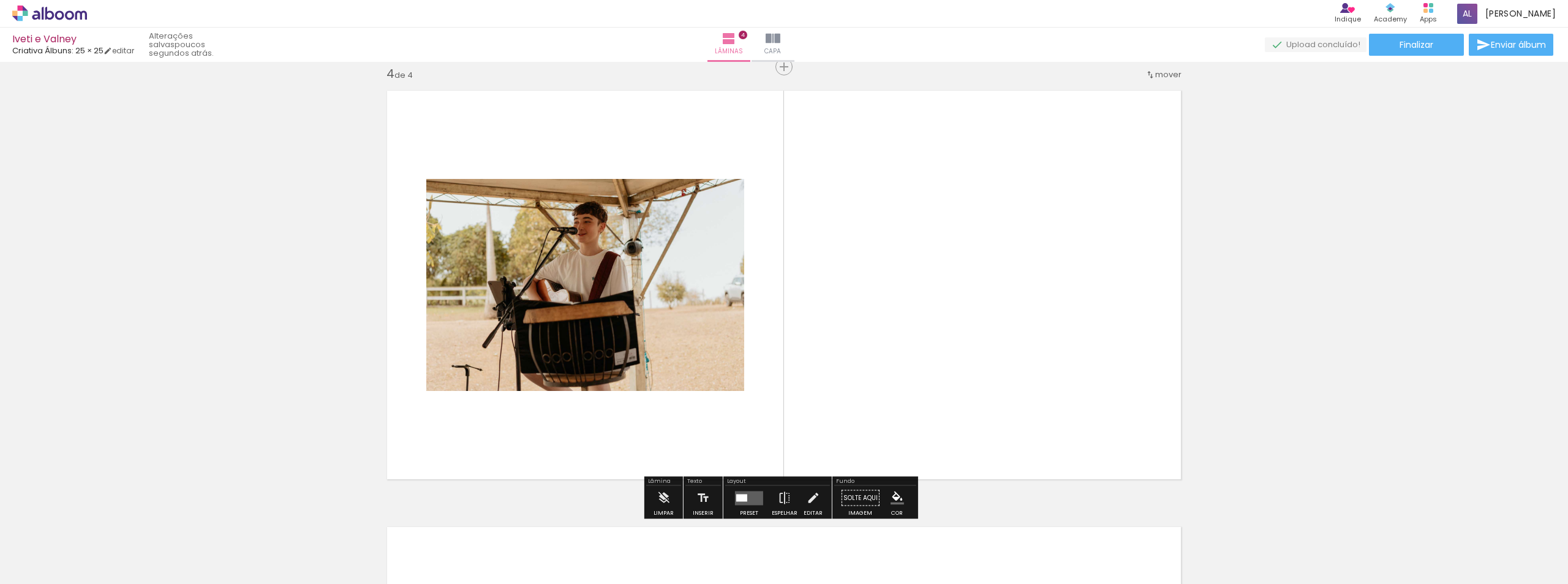
scroll to position [1324, 0]
drag, startPoint x: 429, startPoint y: 558, endPoint x: 542, endPoint y: 518, distance: 119.9
click at [589, 389] on quentale-workspace at bounding box center [784, 292] width 1568 height 584
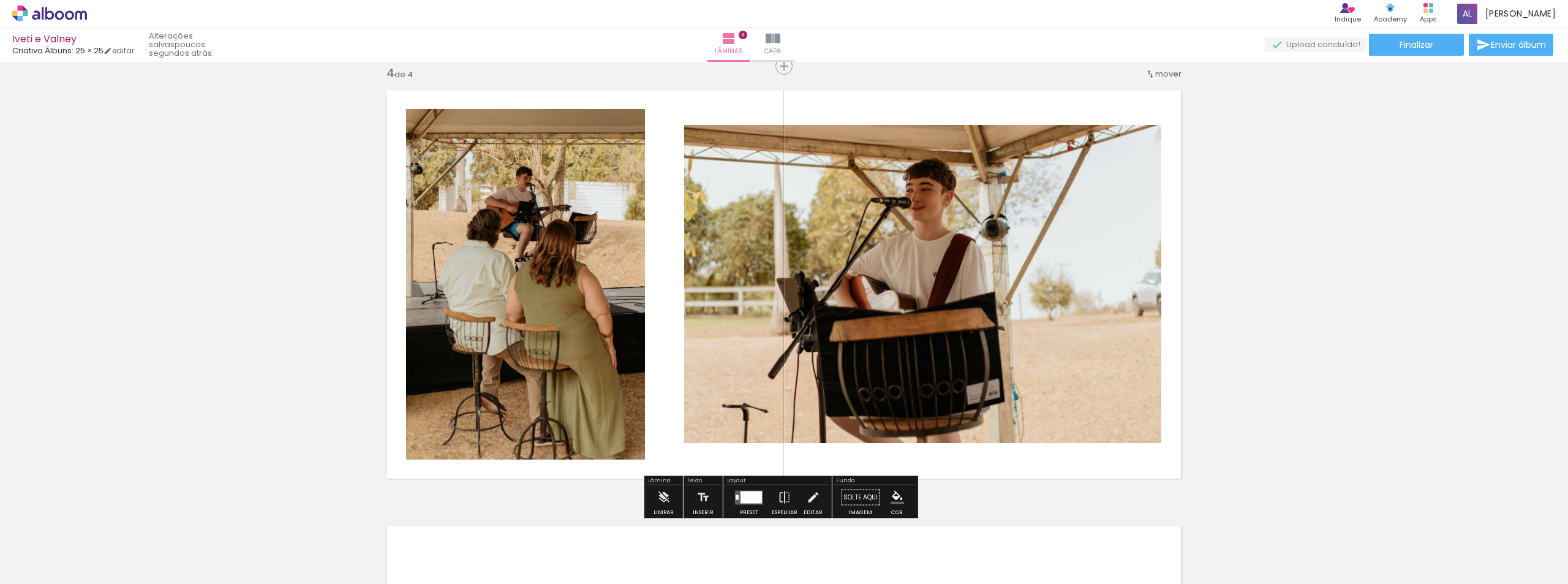
drag, startPoint x: 484, startPoint y: 563, endPoint x: 570, endPoint y: 519, distance: 96.6
click at [612, 363] on quentale-workspace at bounding box center [784, 292] width 1568 height 584
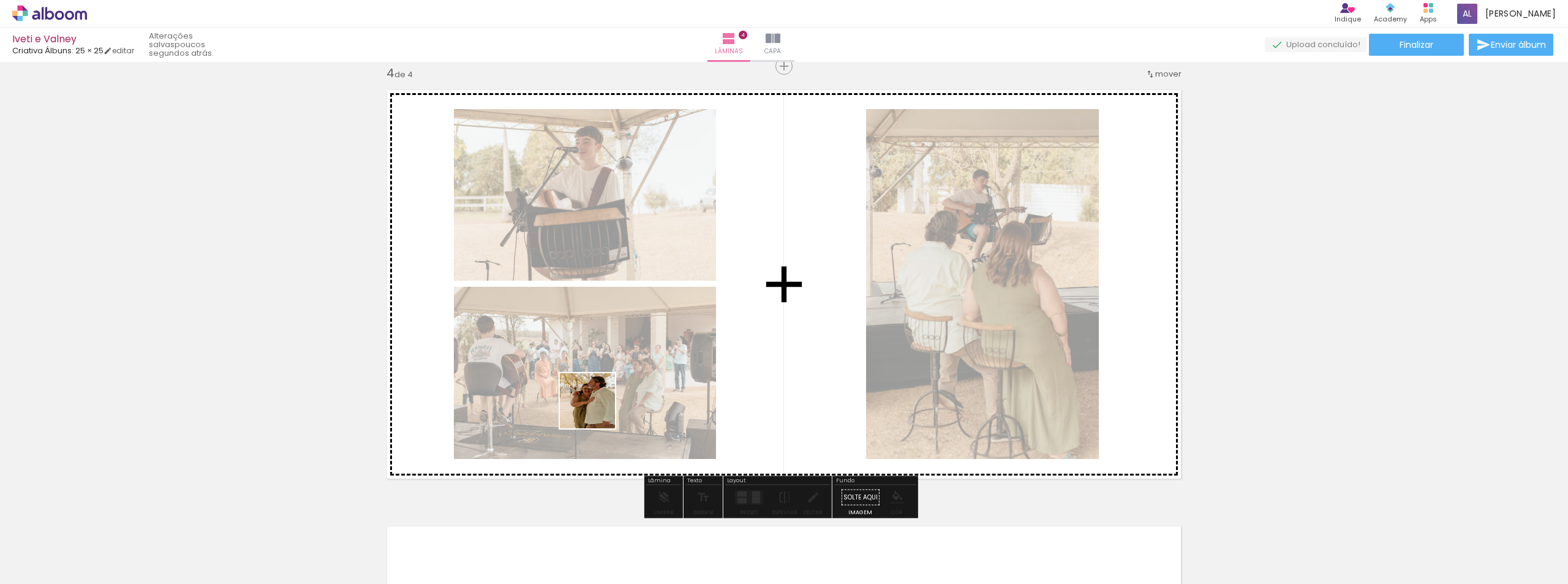
drag, startPoint x: 552, startPoint y: 552, endPoint x: 621, endPoint y: 515, distance: 78.3
click at [599, 397] on quentale-workspace at bounding box center [784, 292] width 1568 height 584
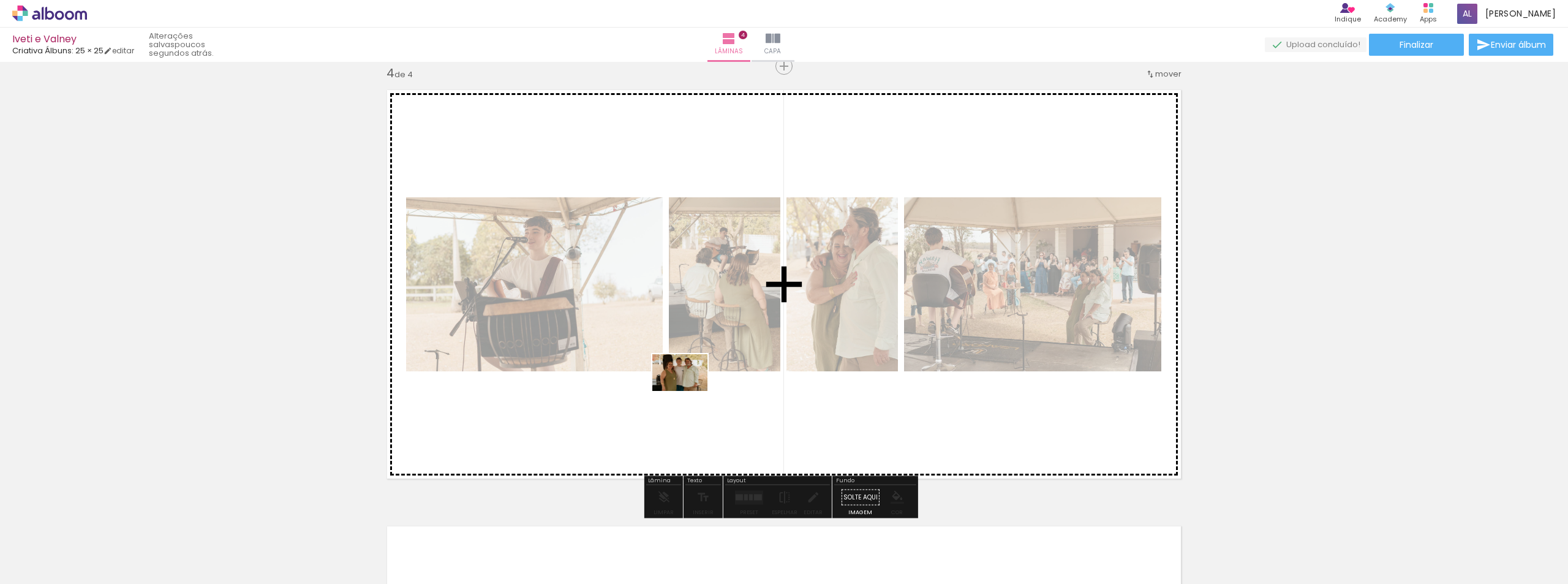
drag, startPoint x: 627, startPoint y: 554, endPoint x: 689, endPoint y: 390, distance: 175.3
click at [689, 390] on quentale-workspace at bounding box center [784, 292] width 1568 height 584
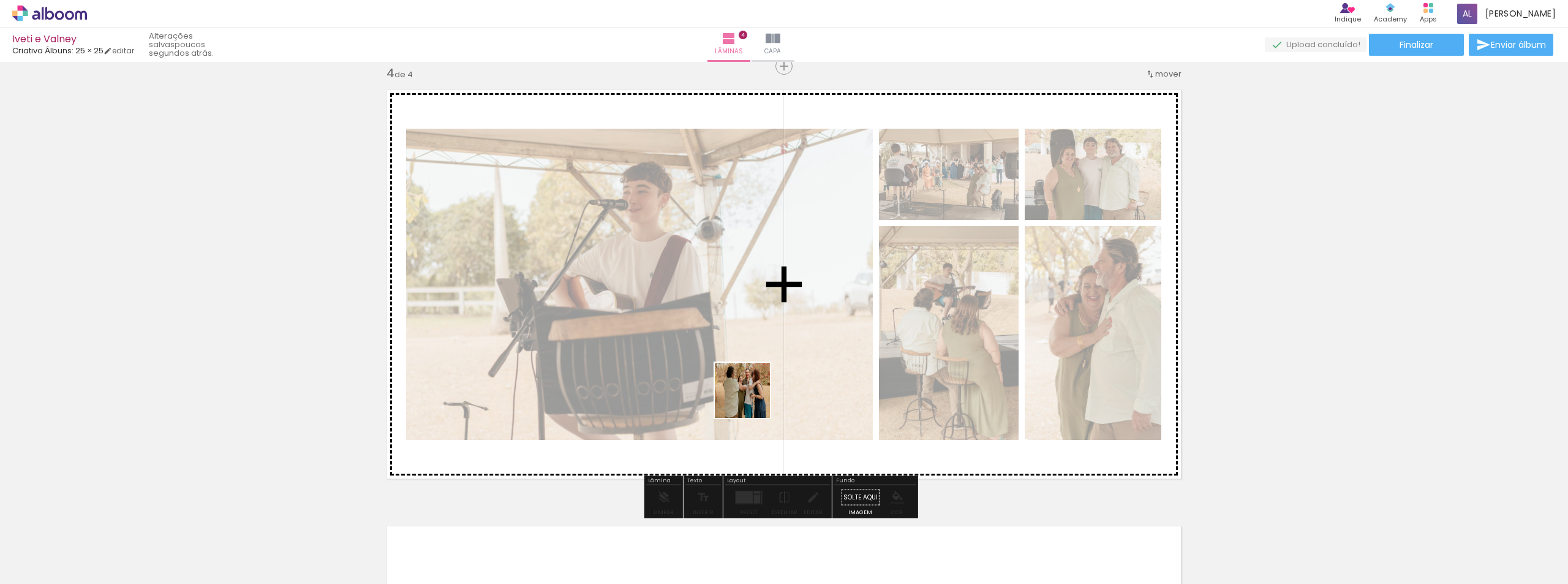
drag, startPoint x: 697, startPoint y: 560, endPoint x: 782, endPoint y: 416, distance: 167.2
click at [759, 347] on quentale-workspace at bounding box center [784, 292] width 1568 height 584
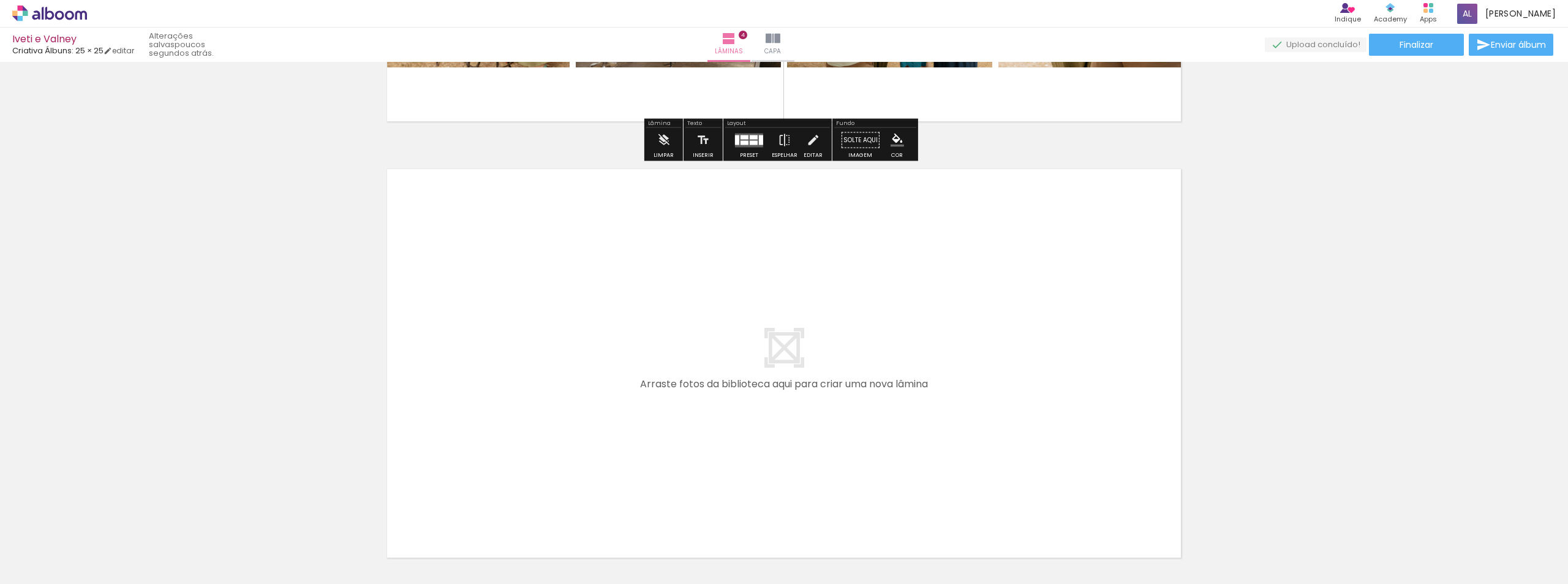
scroll to position [1692, 0]
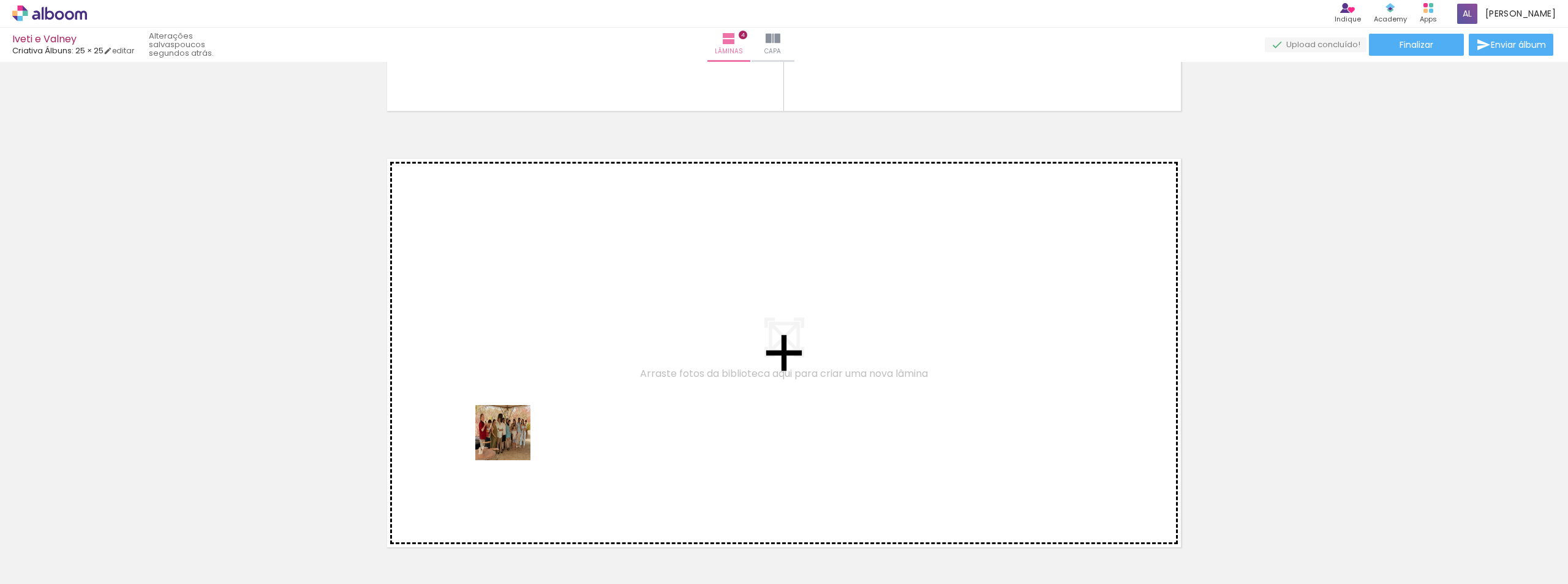
drag, startPoint x: 284, startPoint y: 554, endPoint x: 519, endPoint y: 432, distance: 264.8
click at [519, 432] on quentale-workspace at bounding box center [784, 292] width 1568 height 584
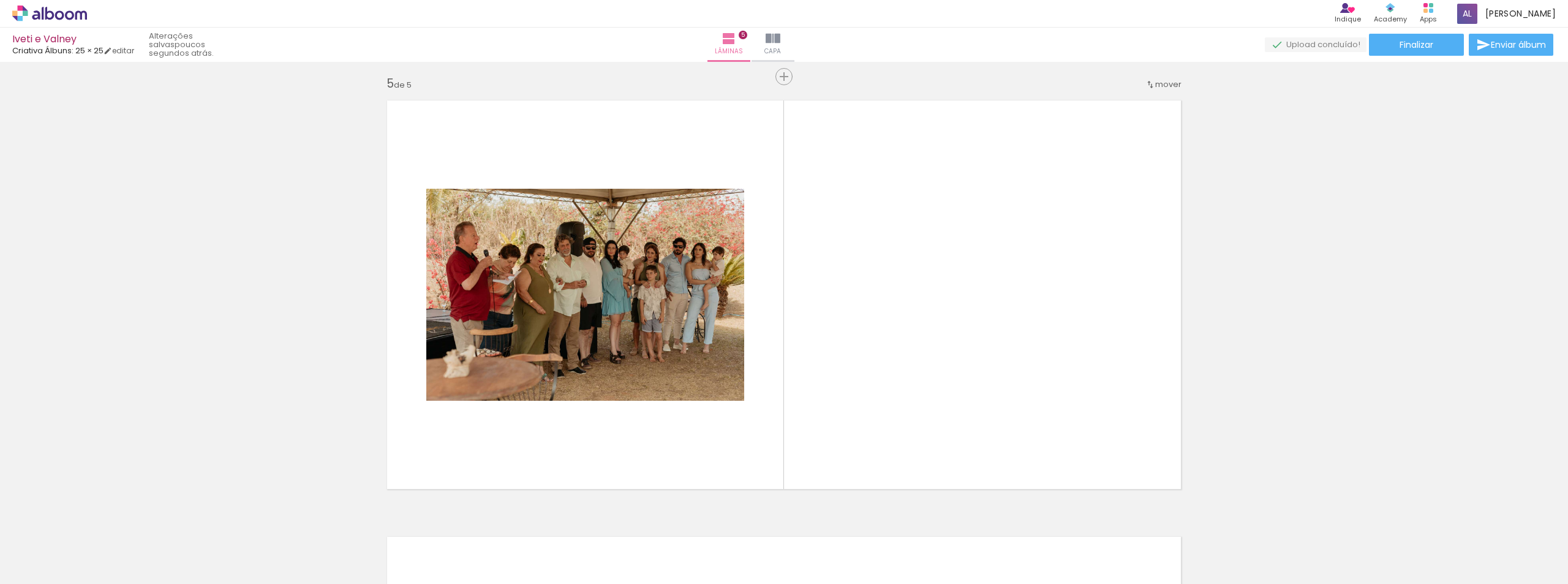
scroll to position [1760, 0]
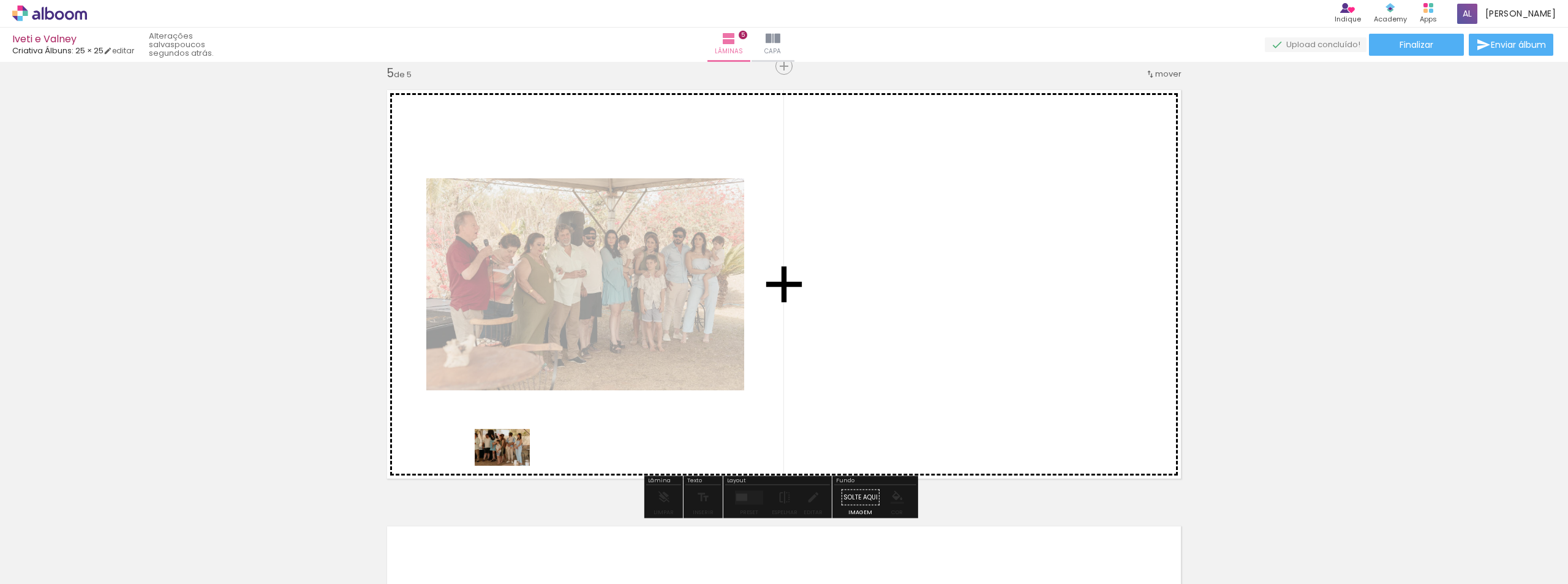
drag, startPoint x: 363, startPoint y: 562, endPoint x: 524, endPoint y: 451, distance: 195.6
click at [524, 451] on quentale-workspace at bounding box center [784, 292] width 1568 height 584
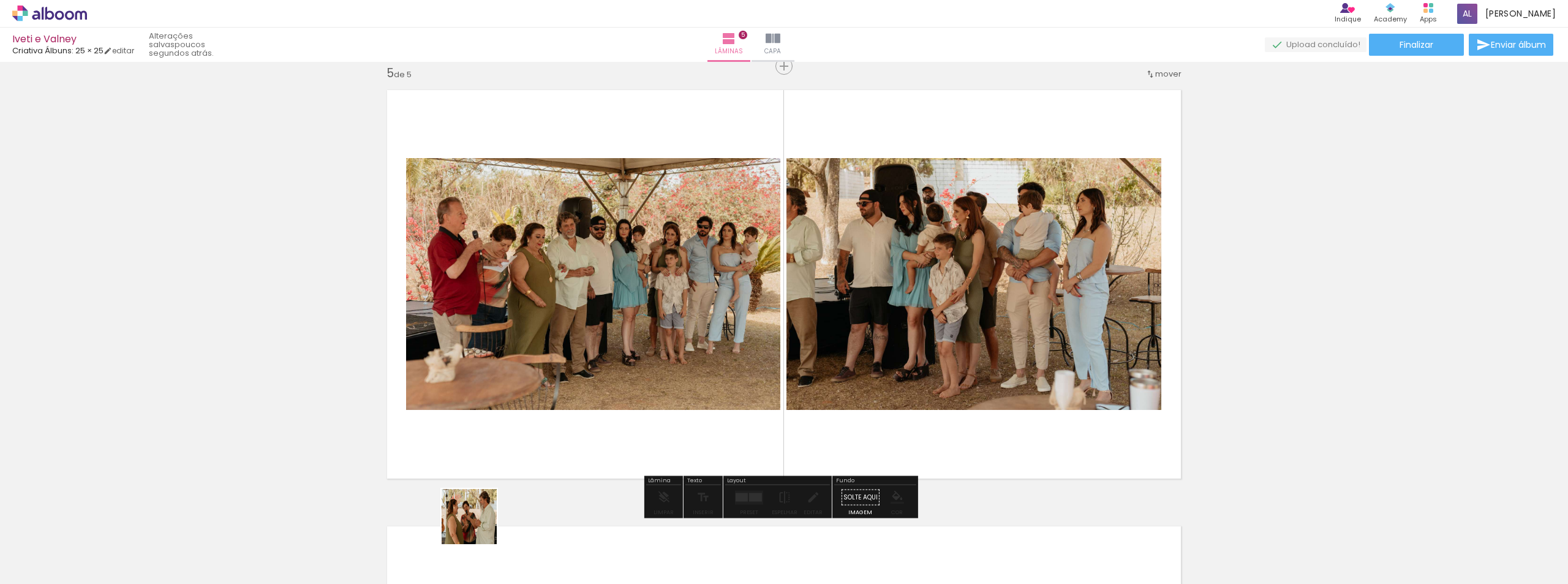
drag, startPoint x: 437, startPoint y: 554, endPoint x: 537, endPoint y: 528, distance: 103.3
click at [621, 352] on quentale-workspace at bounding box center [784, 292] width 1568 height 584
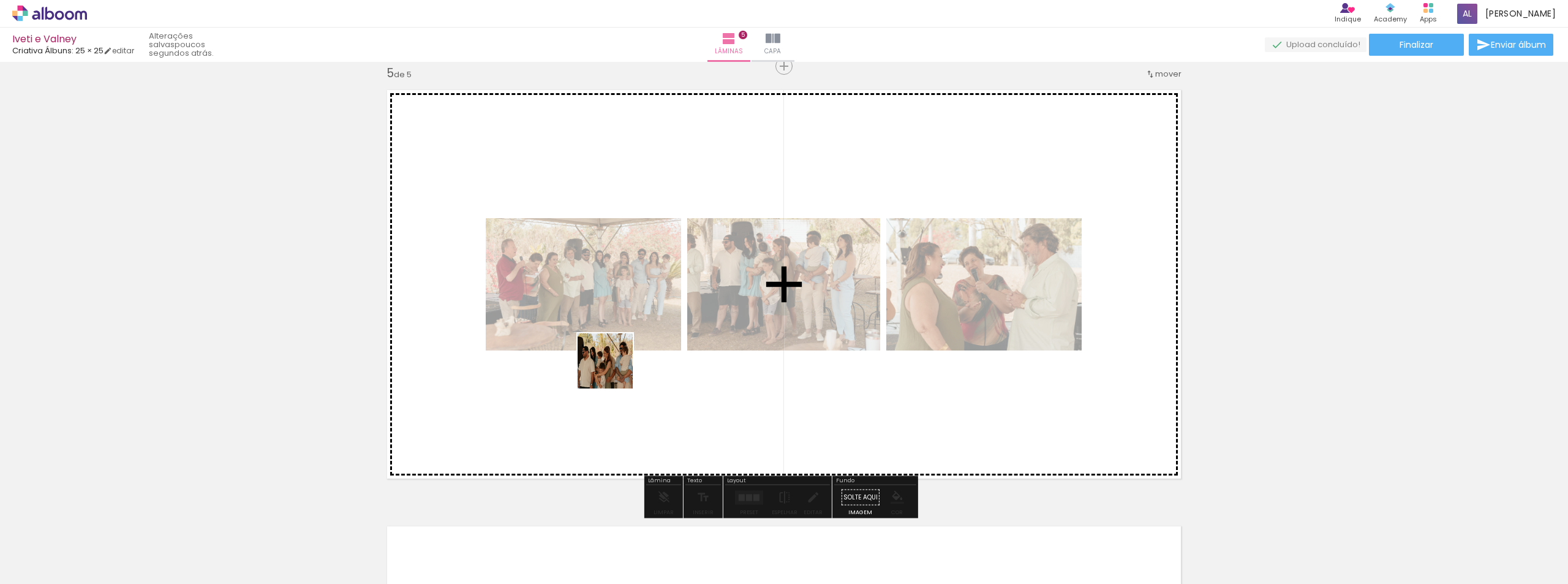
drag, startPoint x: 517, startPoint y: 547, endPoint x: 615, endPoint y: 370, distance: 202.3
click at [615, 370] on quentale-workspace at bounding box center [784, 292] width 1568 height 584
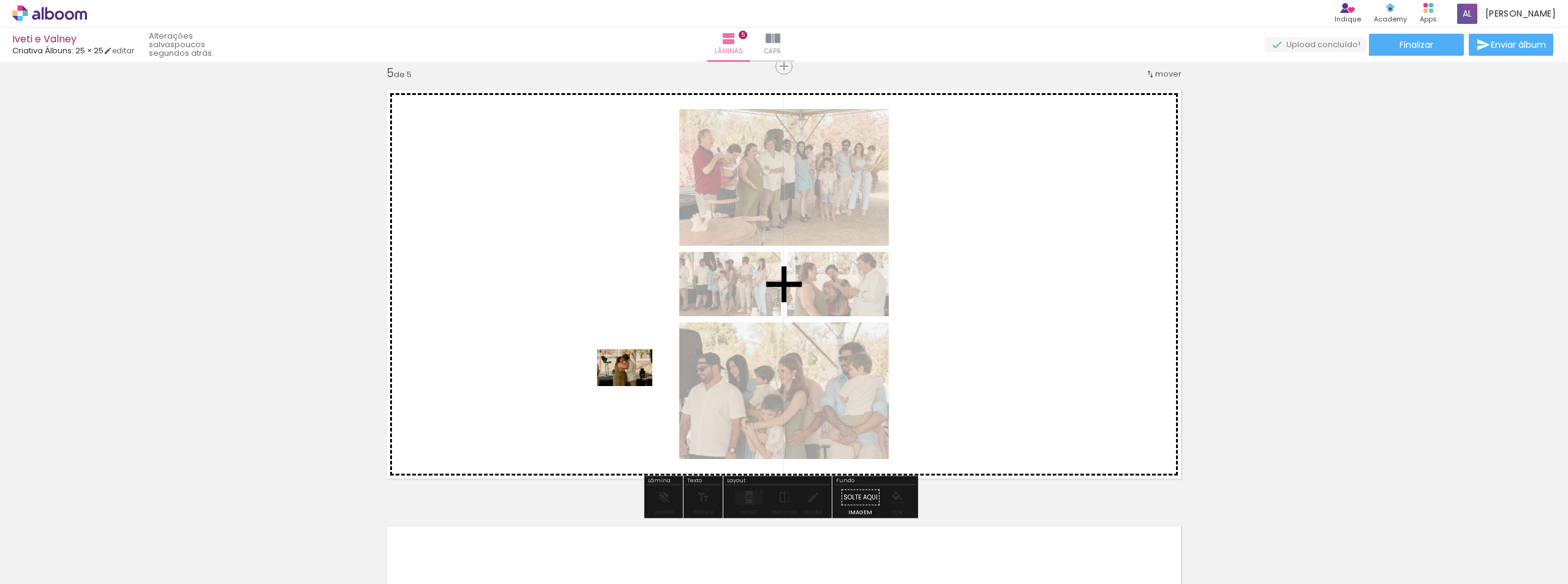
drag, startPoint x: 561, startPoint y: 549, endPoint x: 634, endPoint y: 386, distance: 178.6
click at [634, 386] on quentale-workspace at bounding box center [784, 292] width 1568 height 584
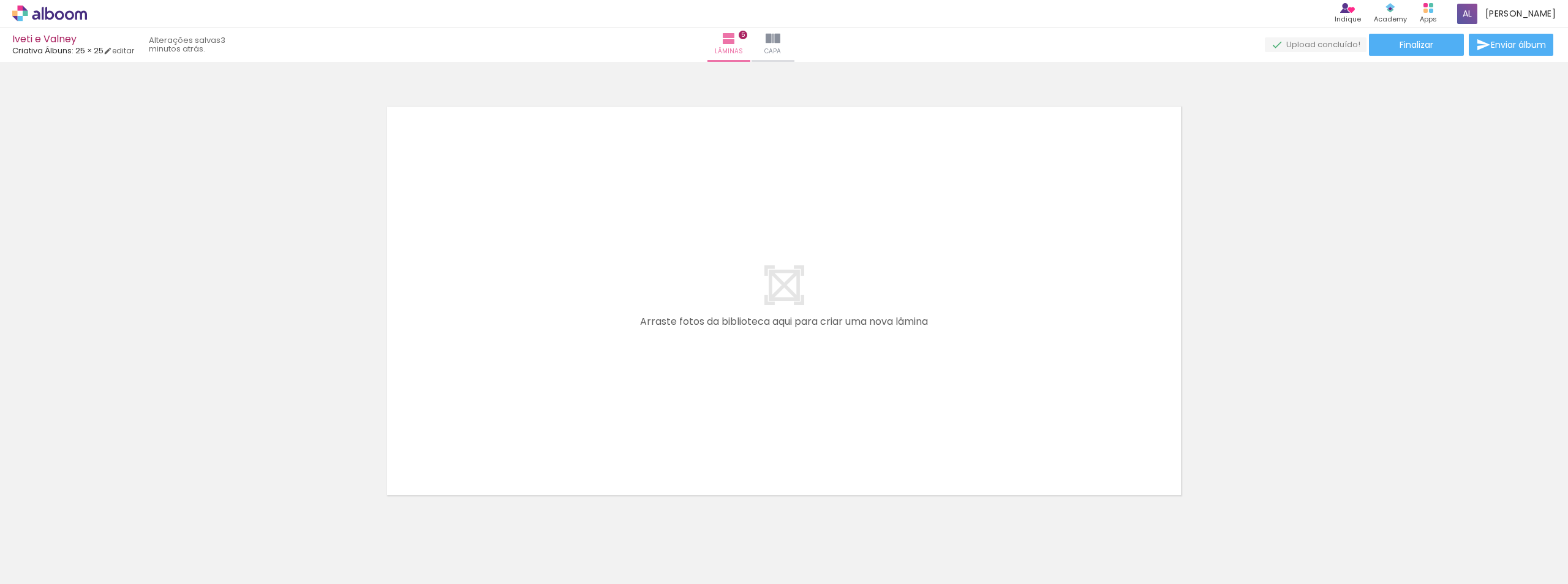
scroll to position [2219, 0]
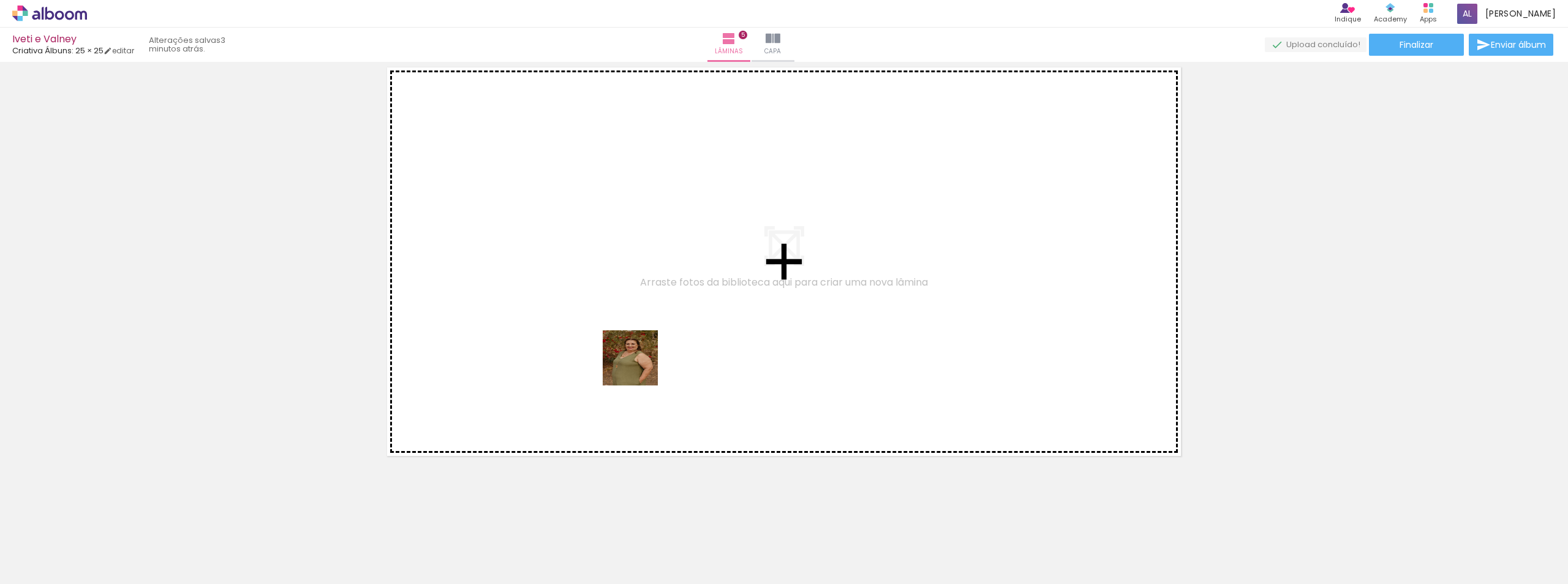
drag, startPoint x: 536, startPoint y: 564, endPoint x: 640, endPoint y: 367, distance: 222.8
click at [640, 367] on quentale-workspace at bounding box center [784, 292] width 1568 height 584
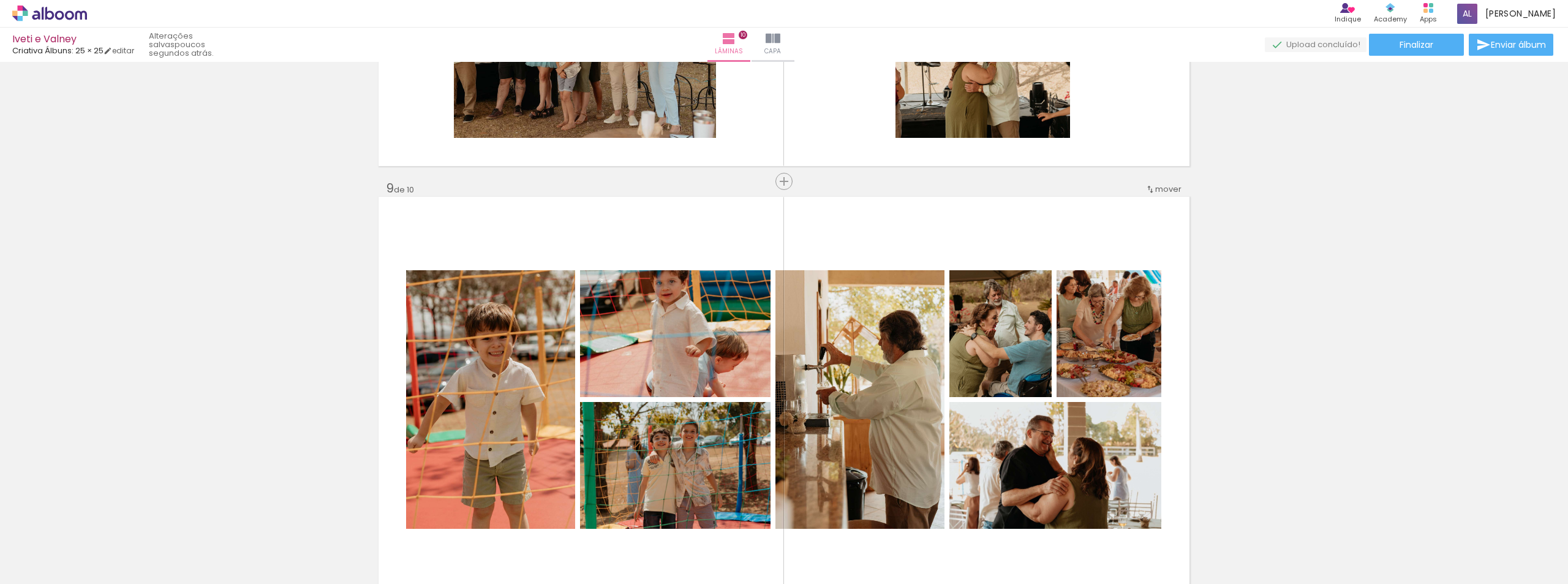
scroll to position [3084, 0]
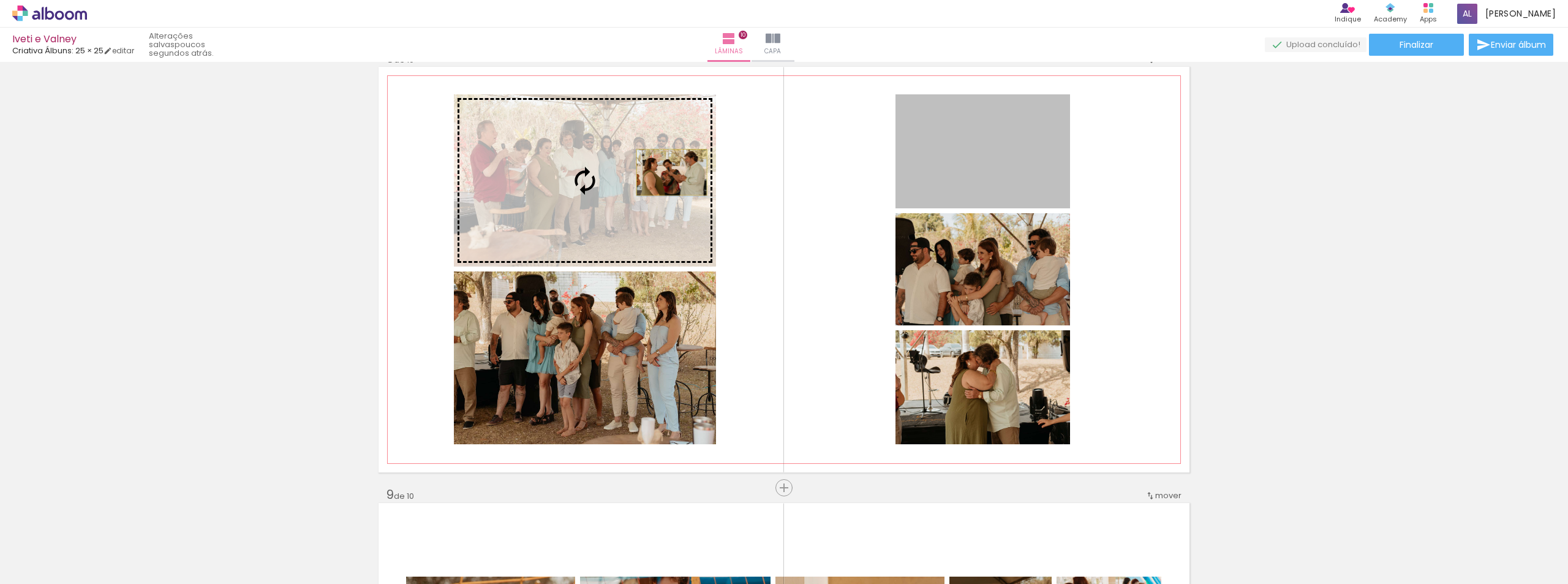
drag, startPoint x: 984, startPoint y: 171, endPoint x: 667, endPoint y: 172, distance: 317.0
click at [0, 0] on slot at bounding box center [0, 0] width 0 height 0
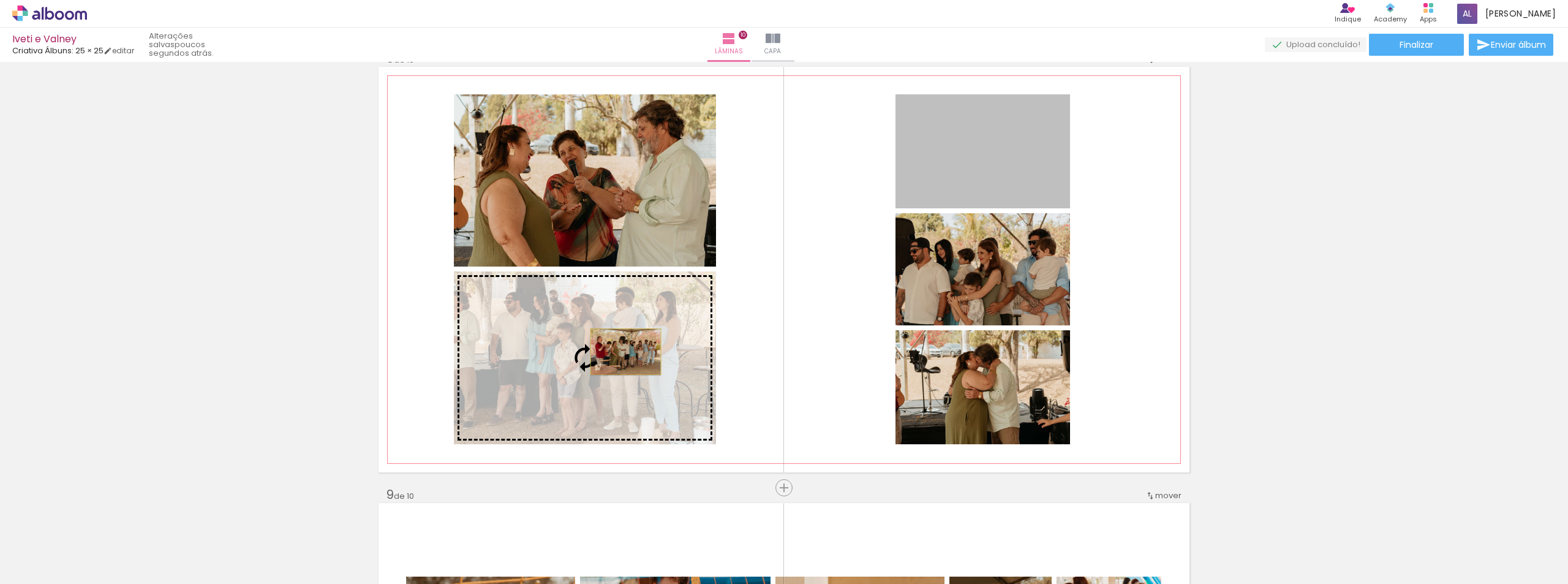
drag, startPoint x: 994, startPoint y: 175, endPoint x: 621, endPoint y: 352, distance: 412.9
click at [0, 0] on slot at bounding box center [0, 0] width 0 height 0
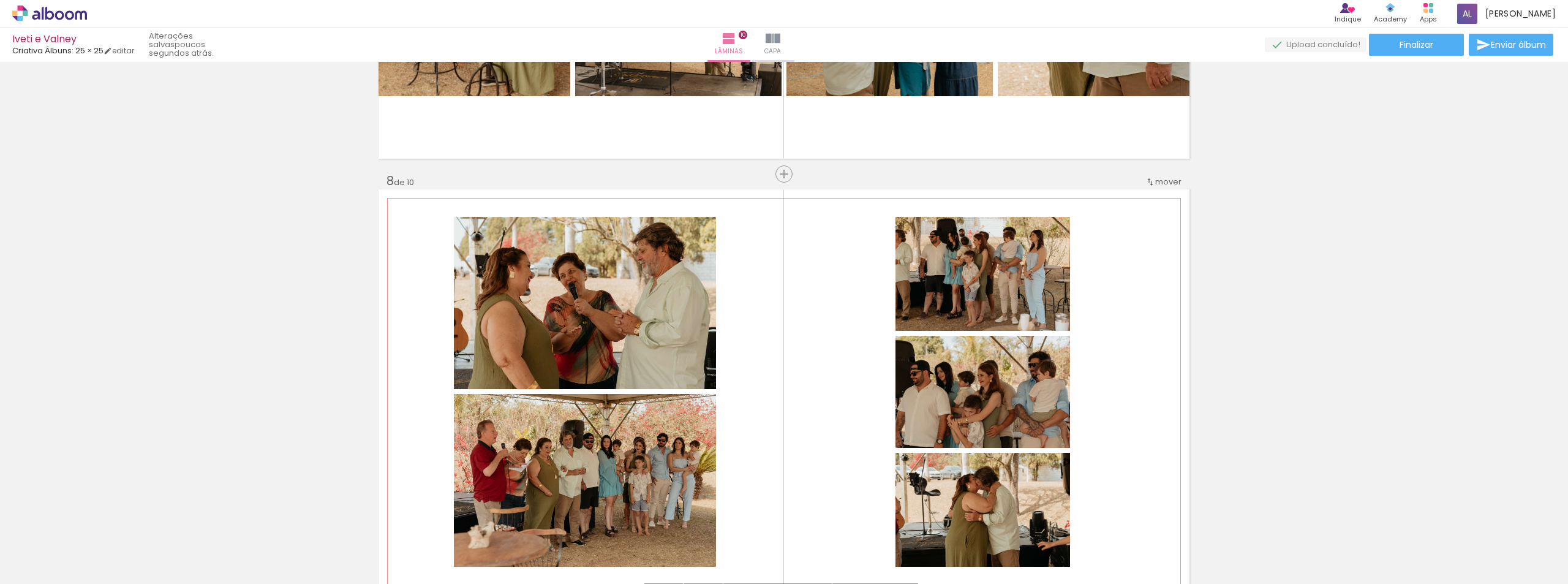
scroll to position [3145, 0]
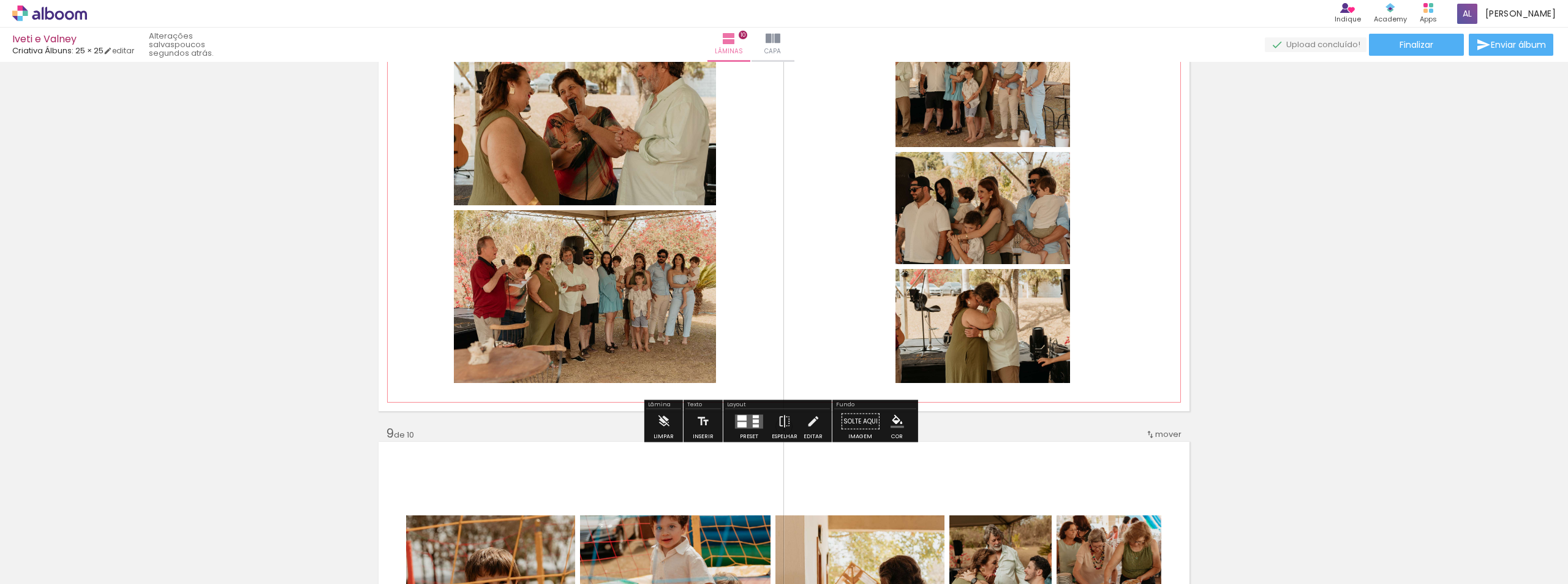
click at [776, 315] on quentale-layouter at bounding box center [784, 208] width 811 height 405
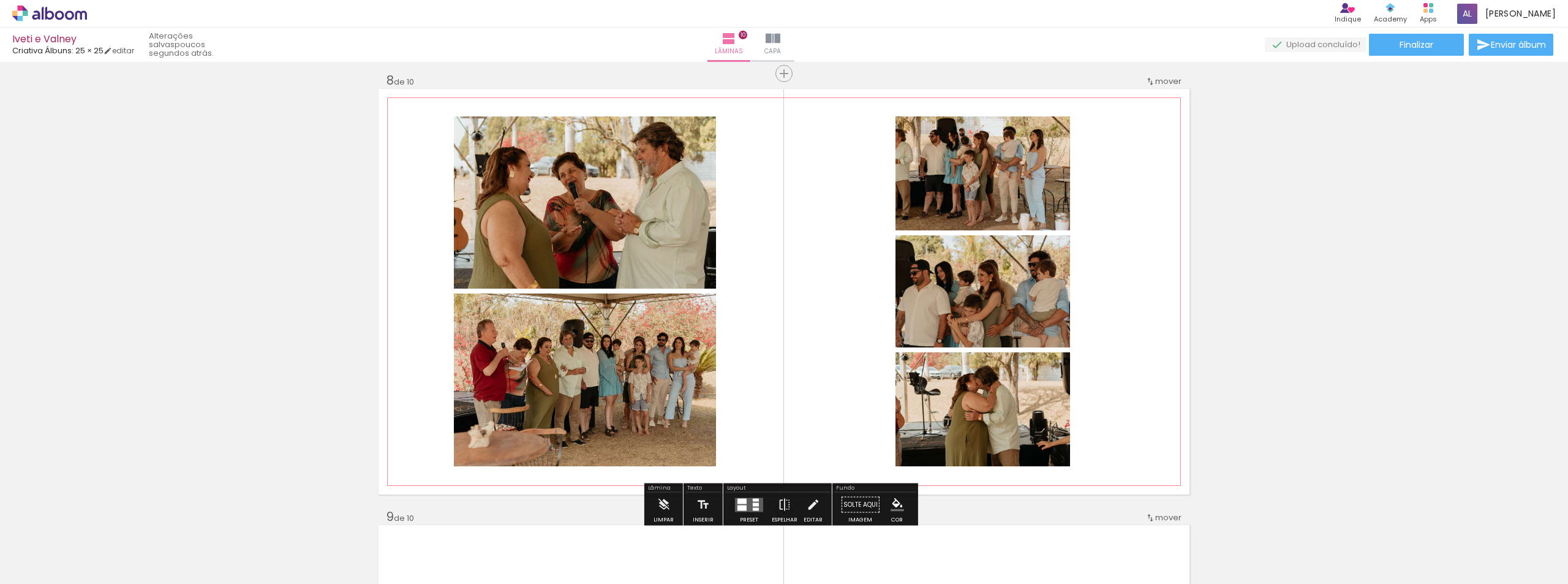
scroll to position [3084, 0]
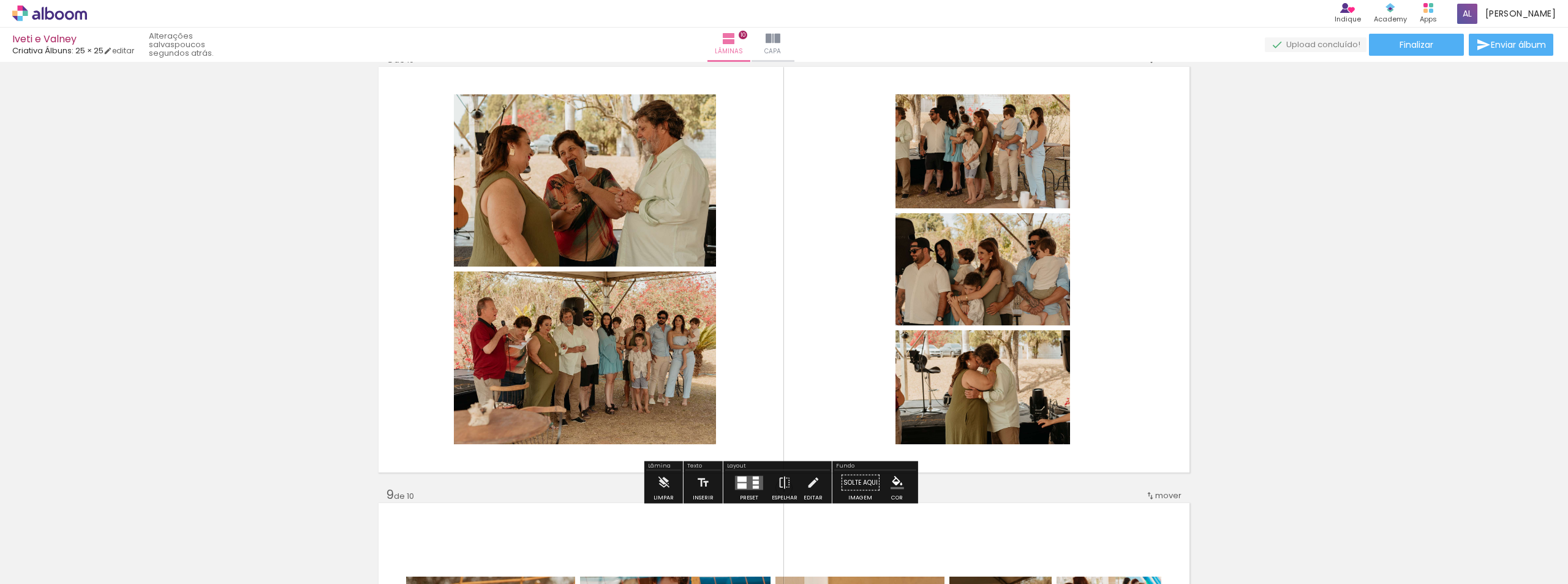
click at [749, 482] on quentale-layouter at bounding box center [748, 482] width 28 height 14
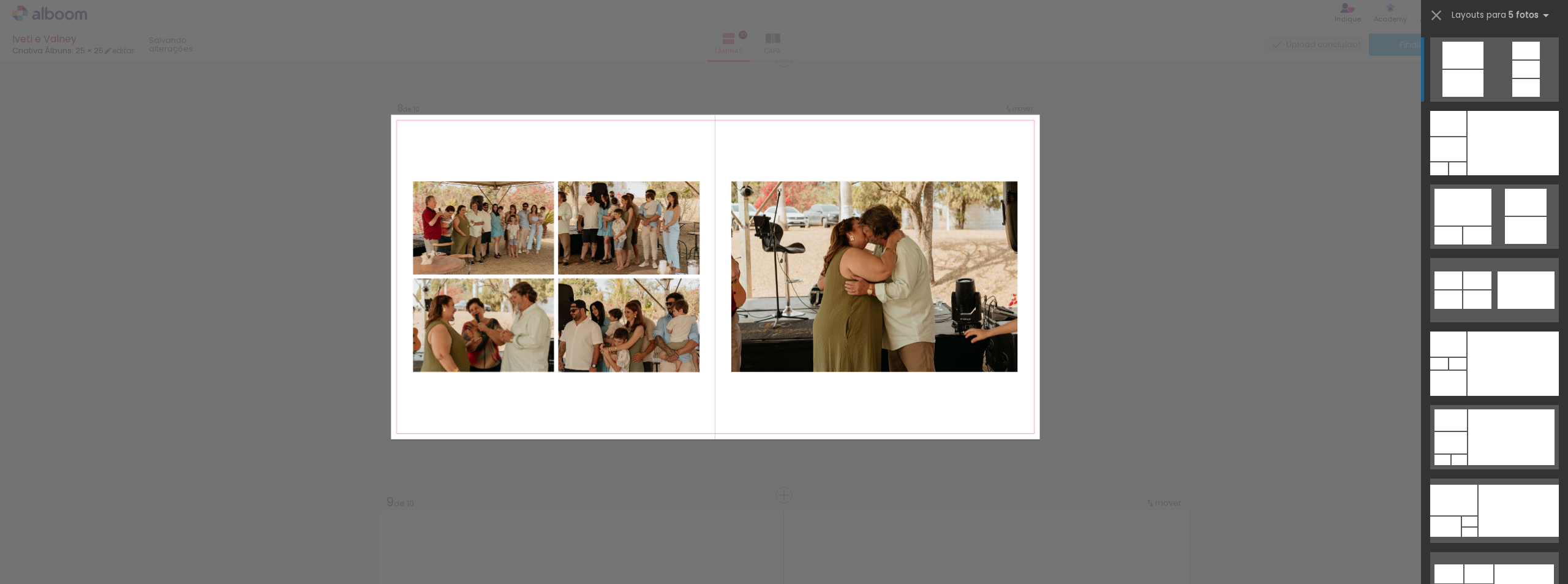
scroll to position [3069, 0]
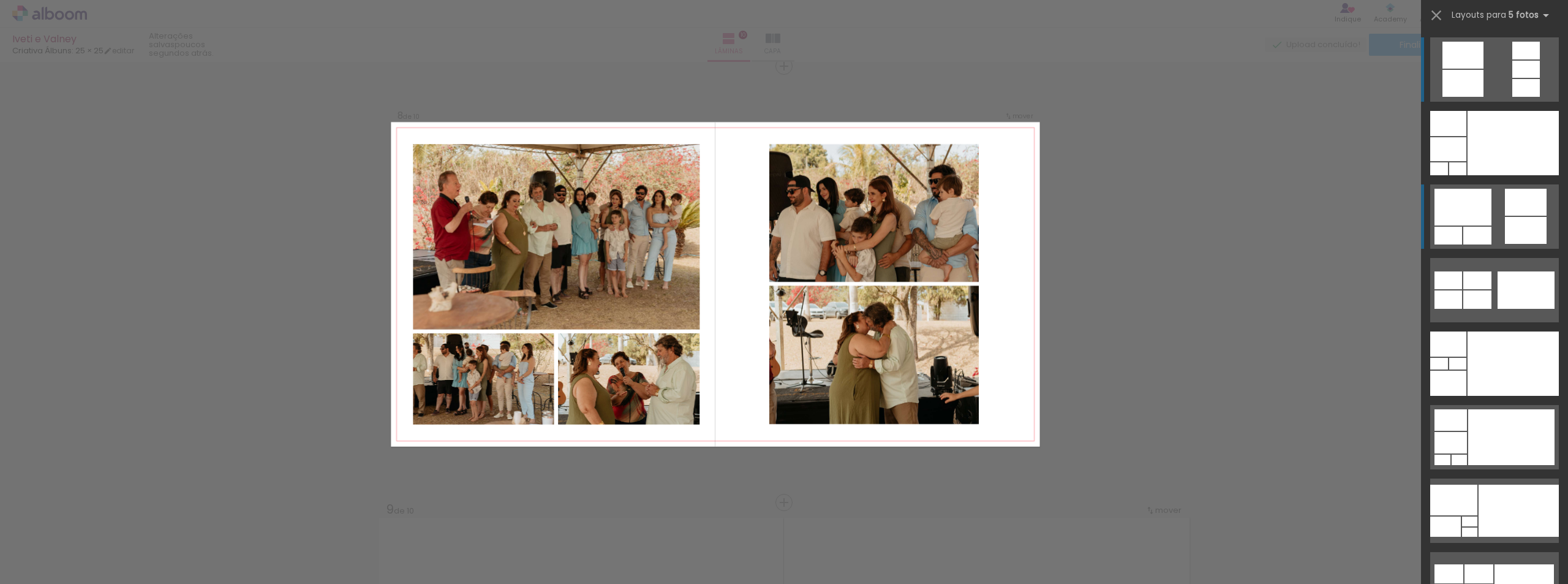
click at [1513, 229] on div at bounding box center [1525, 230] width 41 height 27
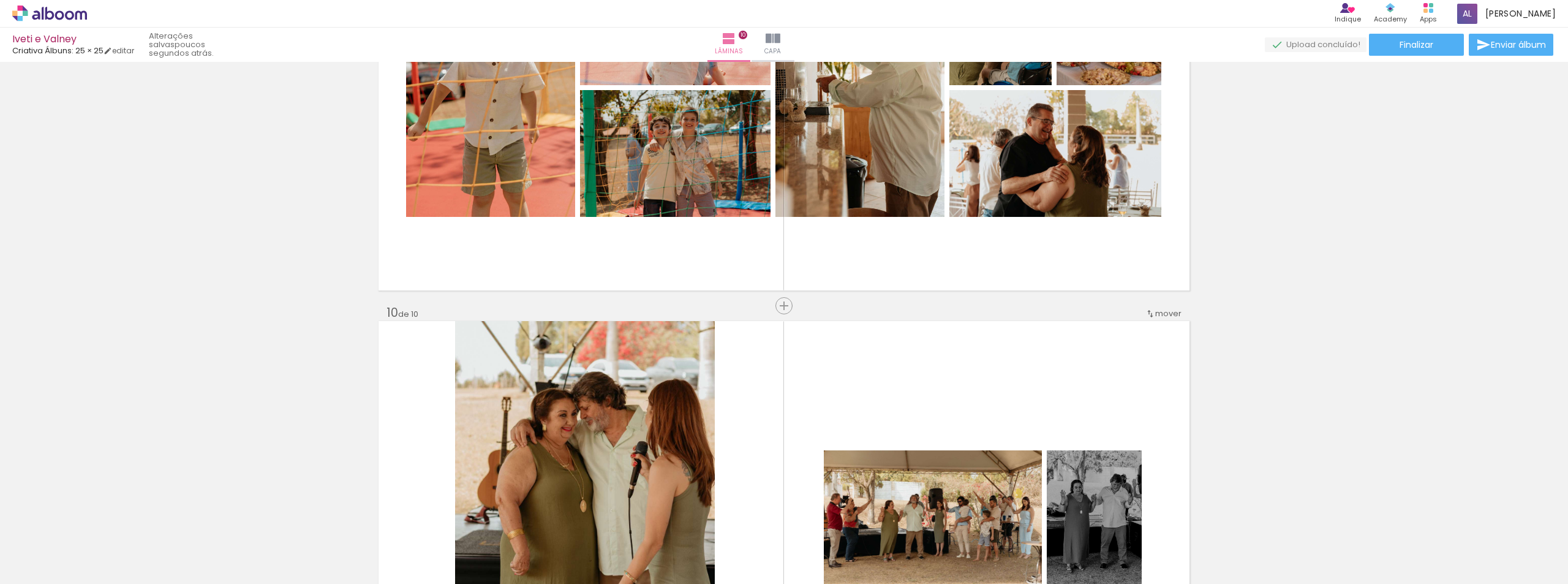
scroll to position [3865, 0]
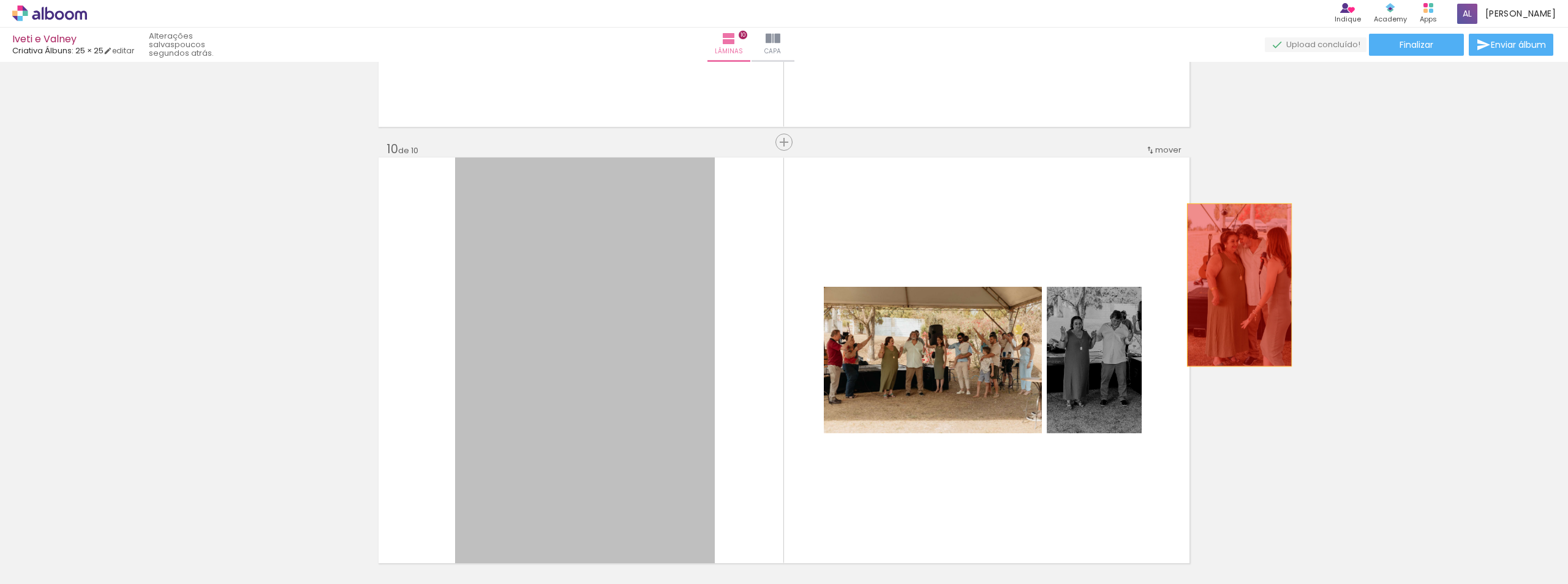
drag, startPoint x: 600, startPoint y: 334, endPoint x: 1258, endPoint y: 276, distance: 660.6
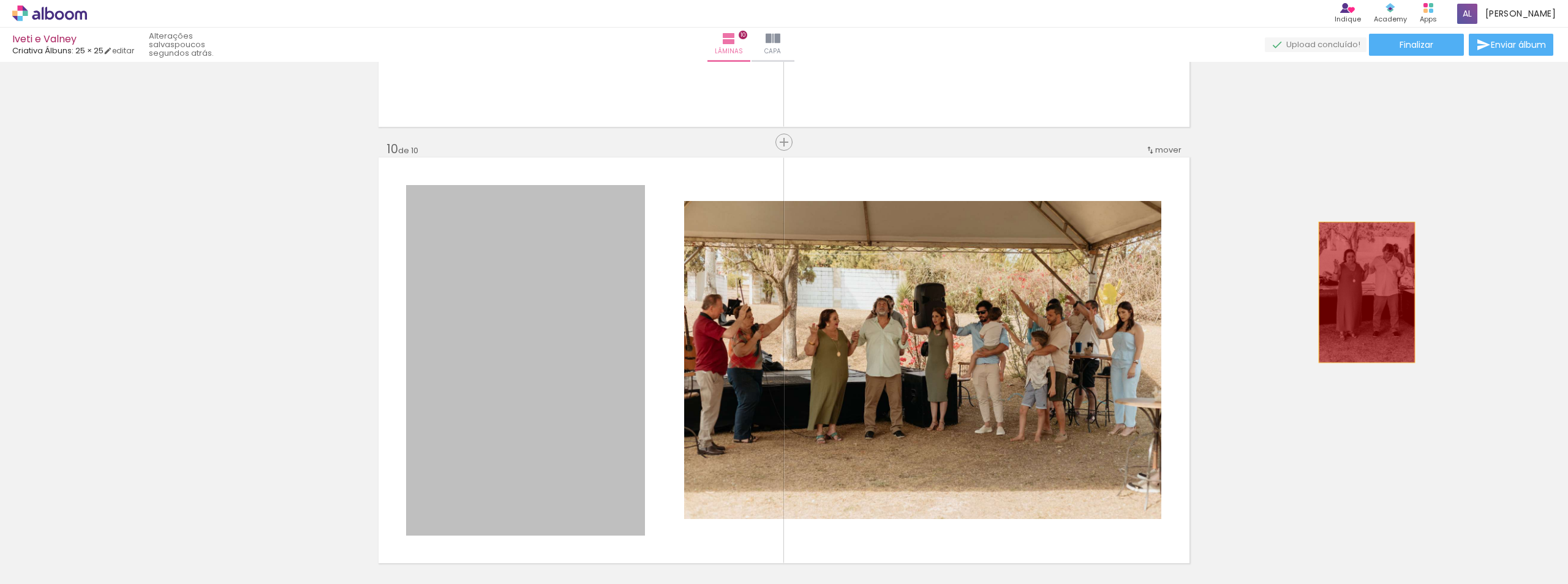
drag, startPoint x: 627, startPoint y: 340, endPoint x: 1126, endPoint y: 372, distance: 500.0
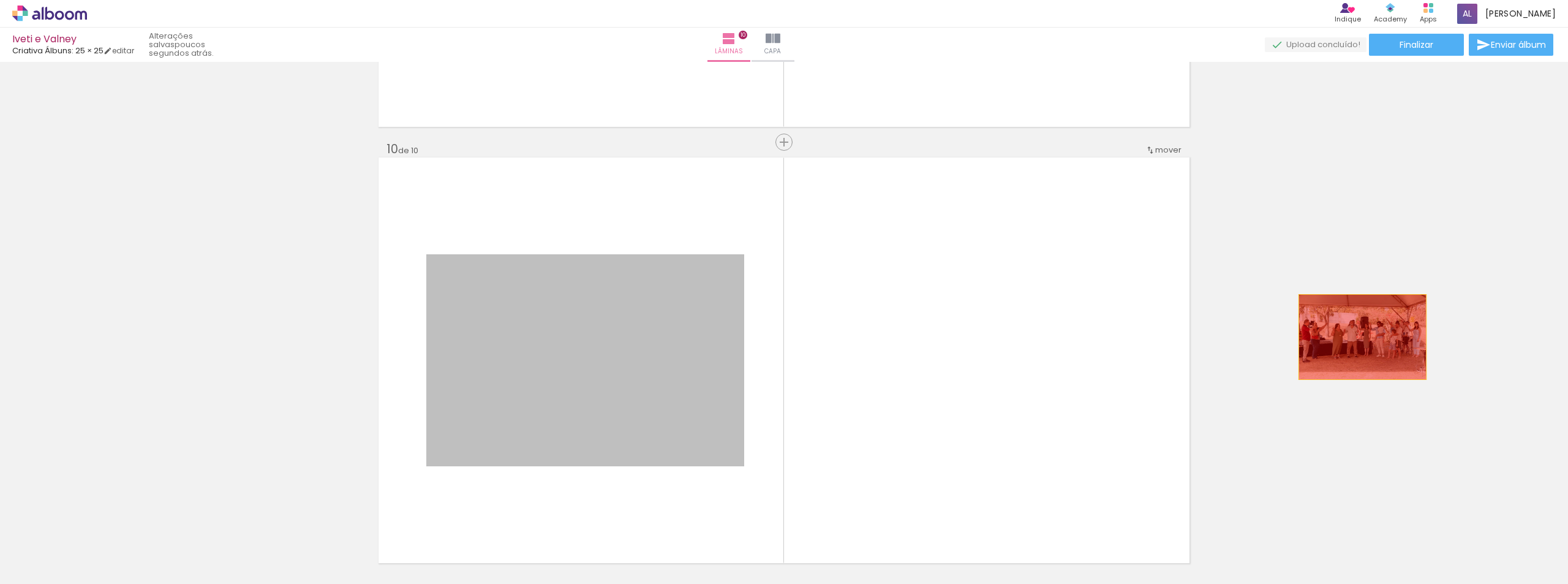
drag, startPoint x: 676, startPoint y: 361, endPoint x: 1371, endPoint y: 333, distance: 695.6
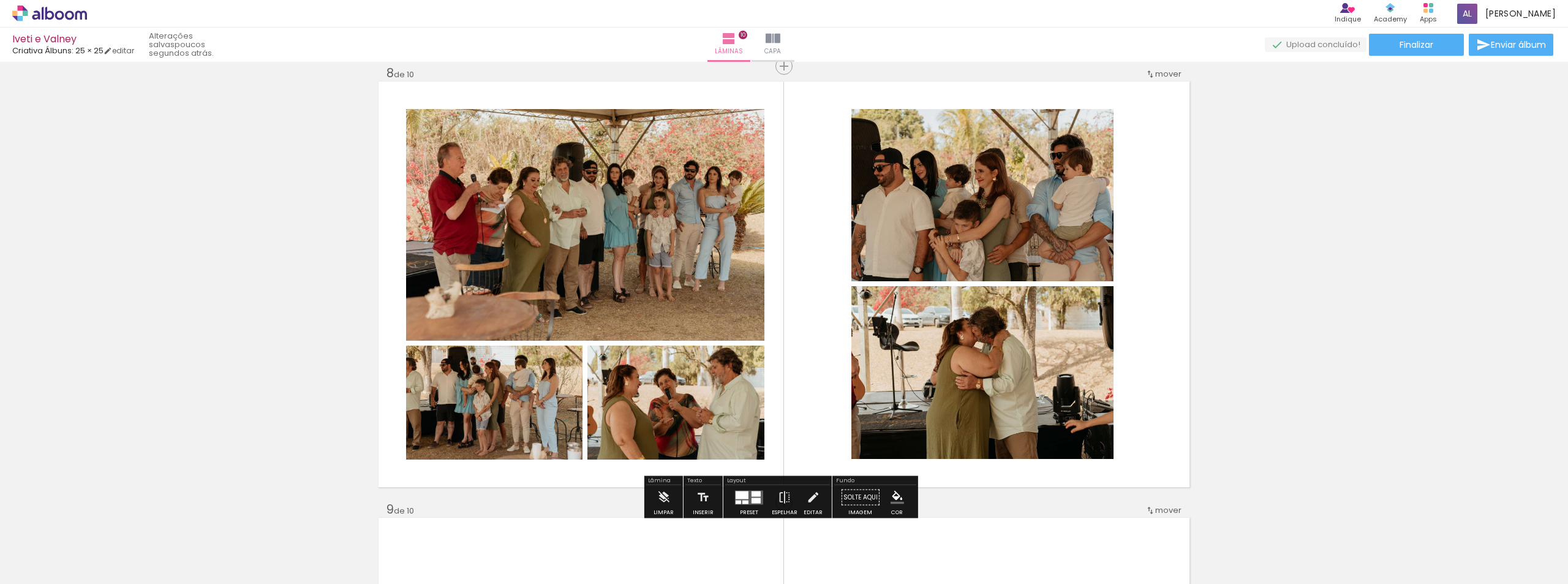
scroll to position [0, 1508]
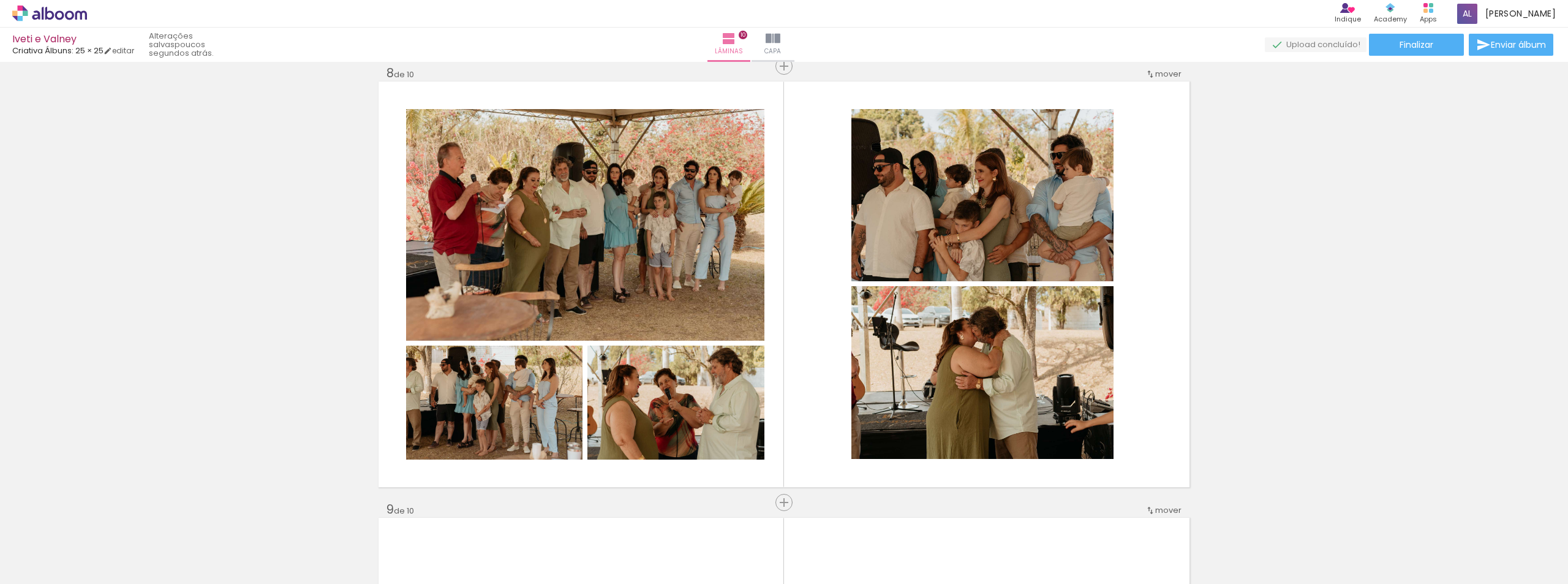
drag, startPoint x: 748, startPoint y: 567, endPoint x: 812, endPoint y: 537, distance: 70.7
click at [812, 395] on quentale-workspace at bounding box center [784, 292] width 1568 height 584
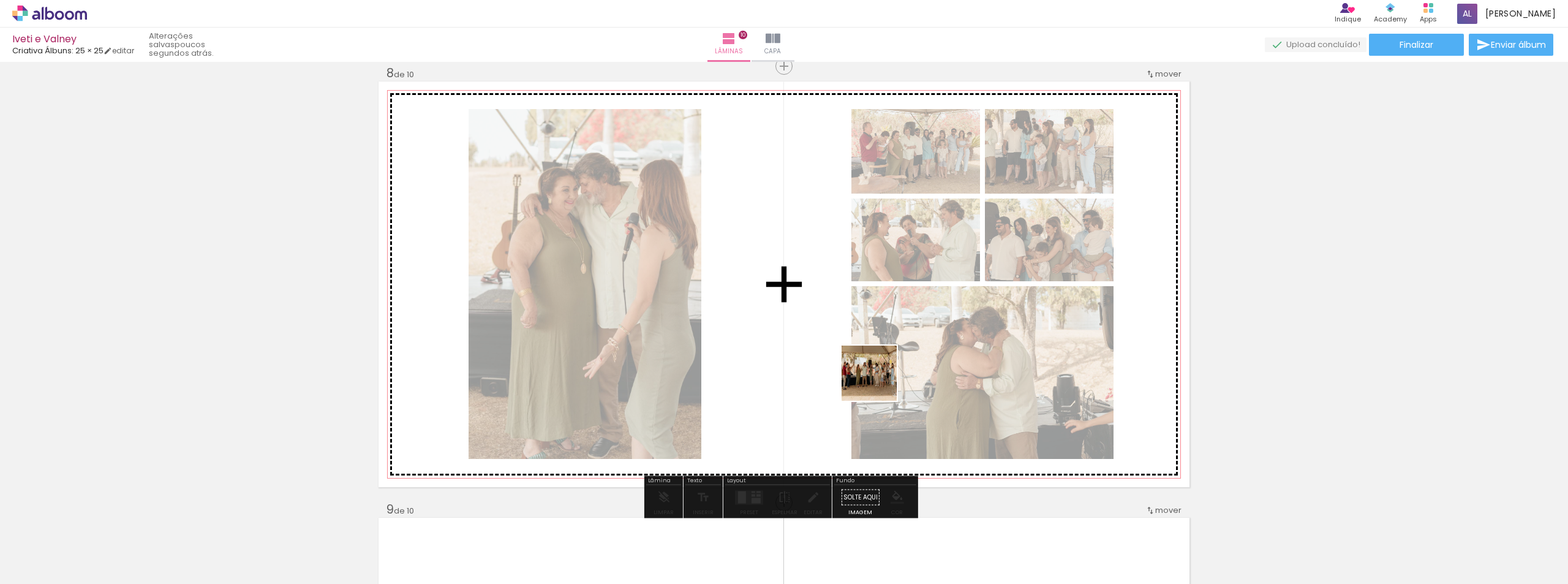
drag, startPoint x: 806, startPoint y: 551, endPoint x: 878, endPoint y: 382, distance: 183.7
click at [878, 382] on quentale-workspace at bounding box center [784, 292] width 1568 height 584
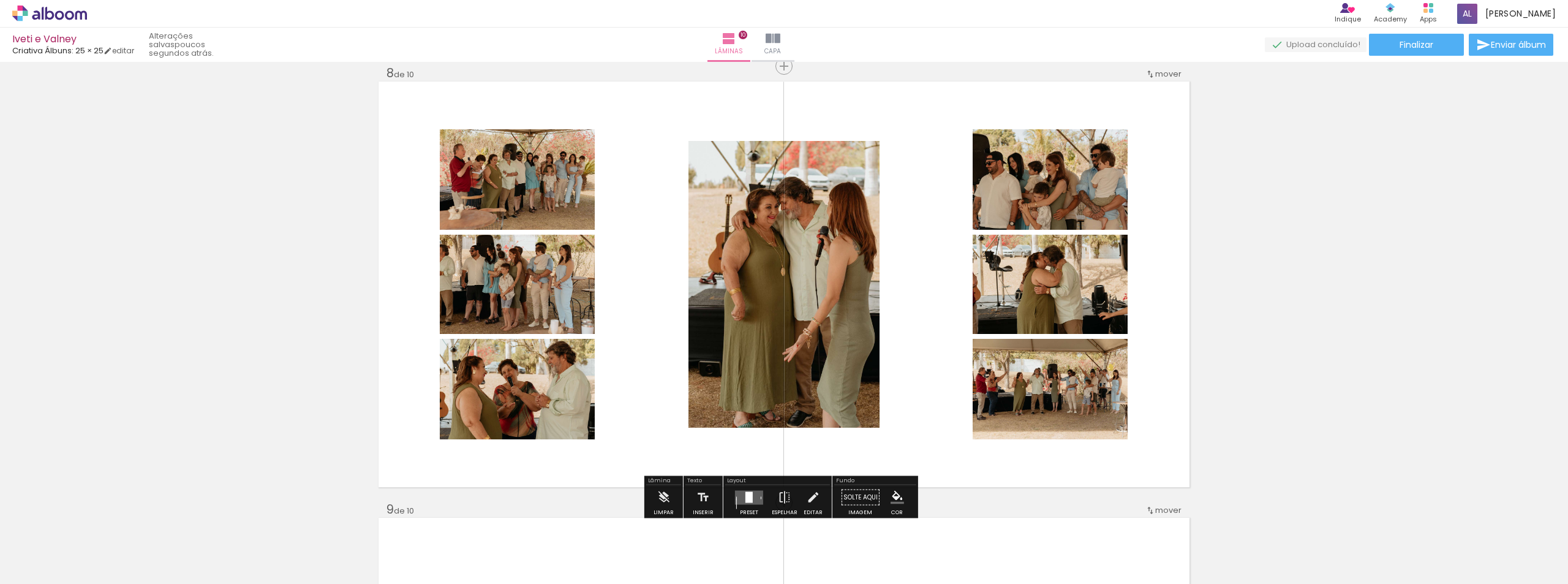
drag, startPoint x: 872, startPoint y: 558, endPoint x: 894, endPoint y: 397, distance: 162.5
click at [894, 397] on quentale-workspace at bounding box center [784, 292] width 1568 height 584
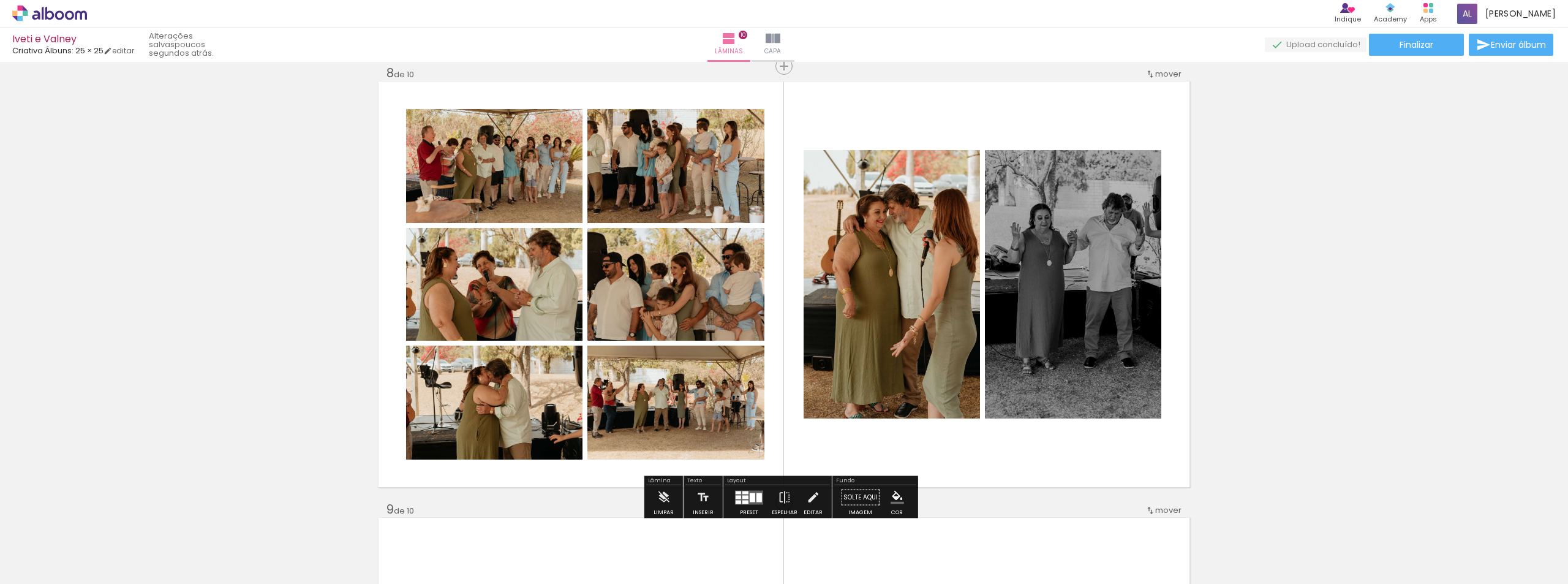
click at [746, 498] on div at bounding box center [745, 496] width 6 height 3
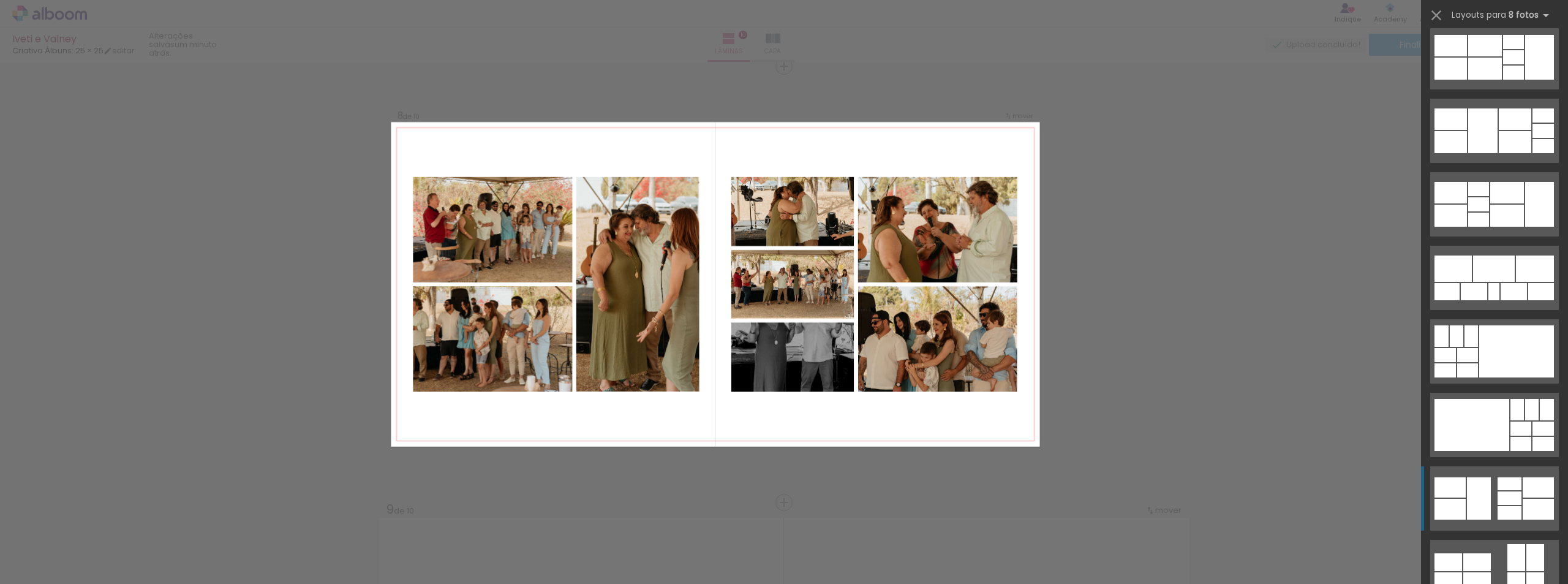
scroll to position [490, 0]
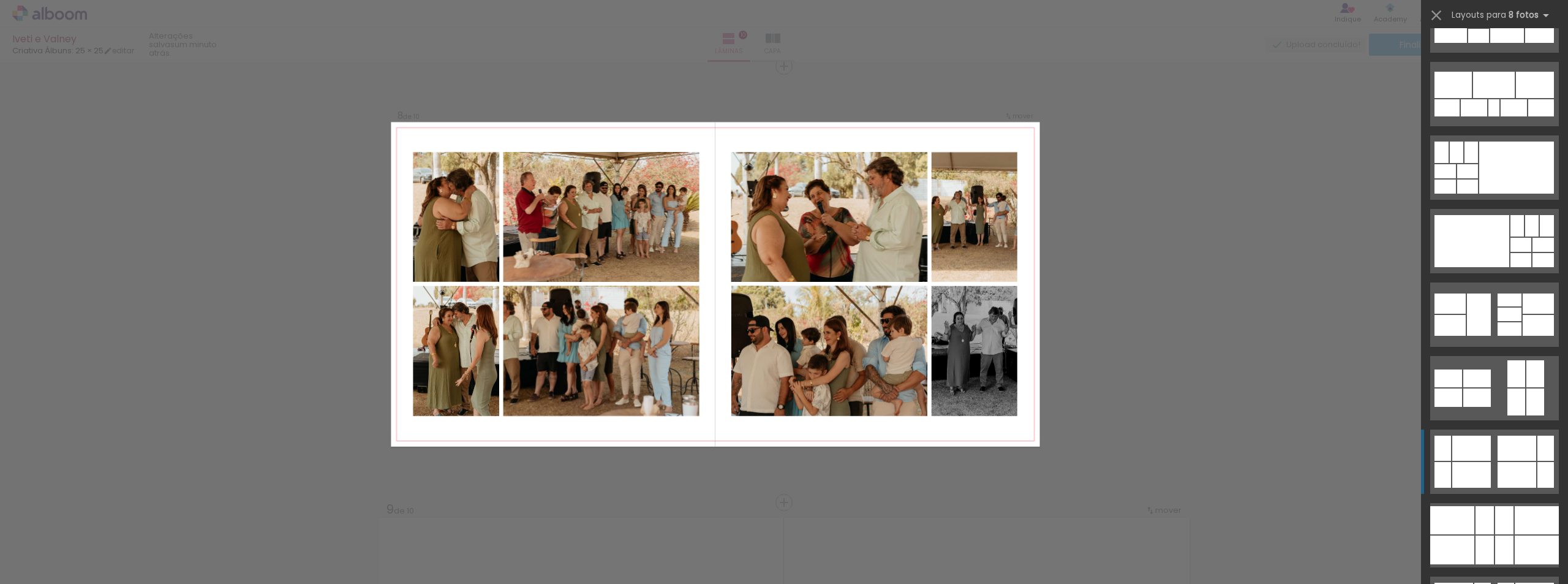
click at [1538, 457] on div at bounding box center [1546, 448] width 16 height 25
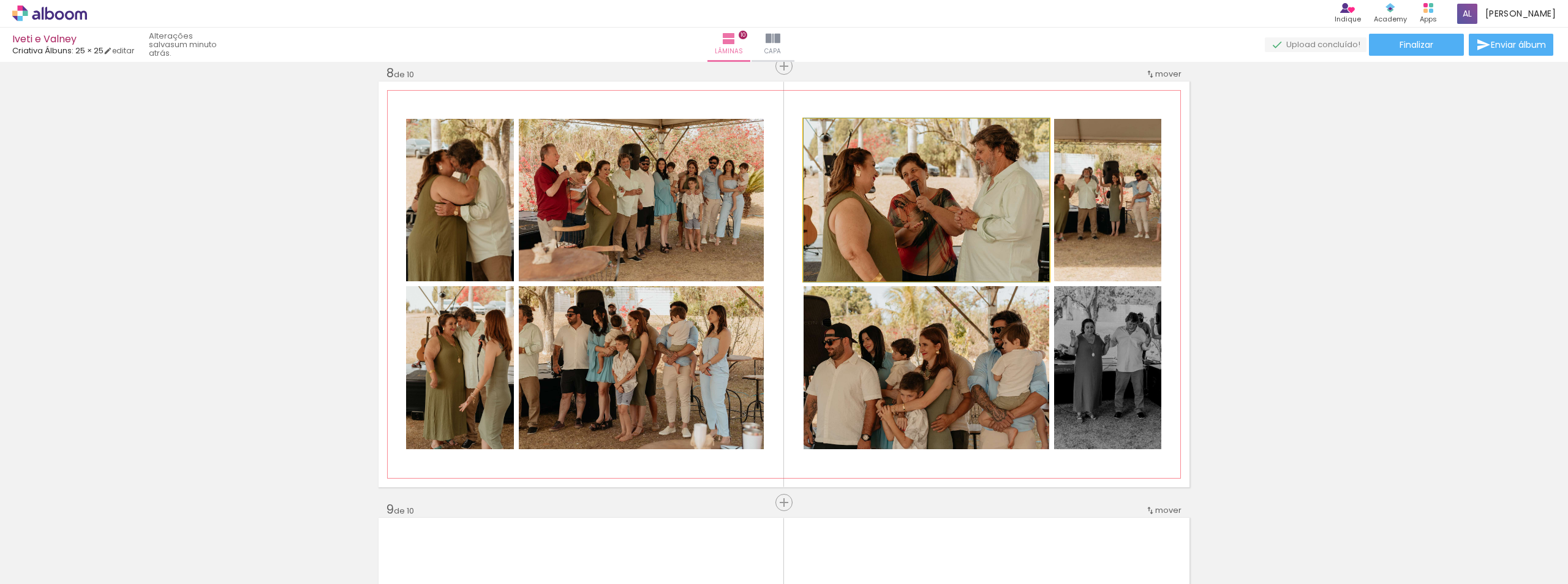
click at [924, 209] on quentale-photo at bounding box center [926, 200] width 246 height 162
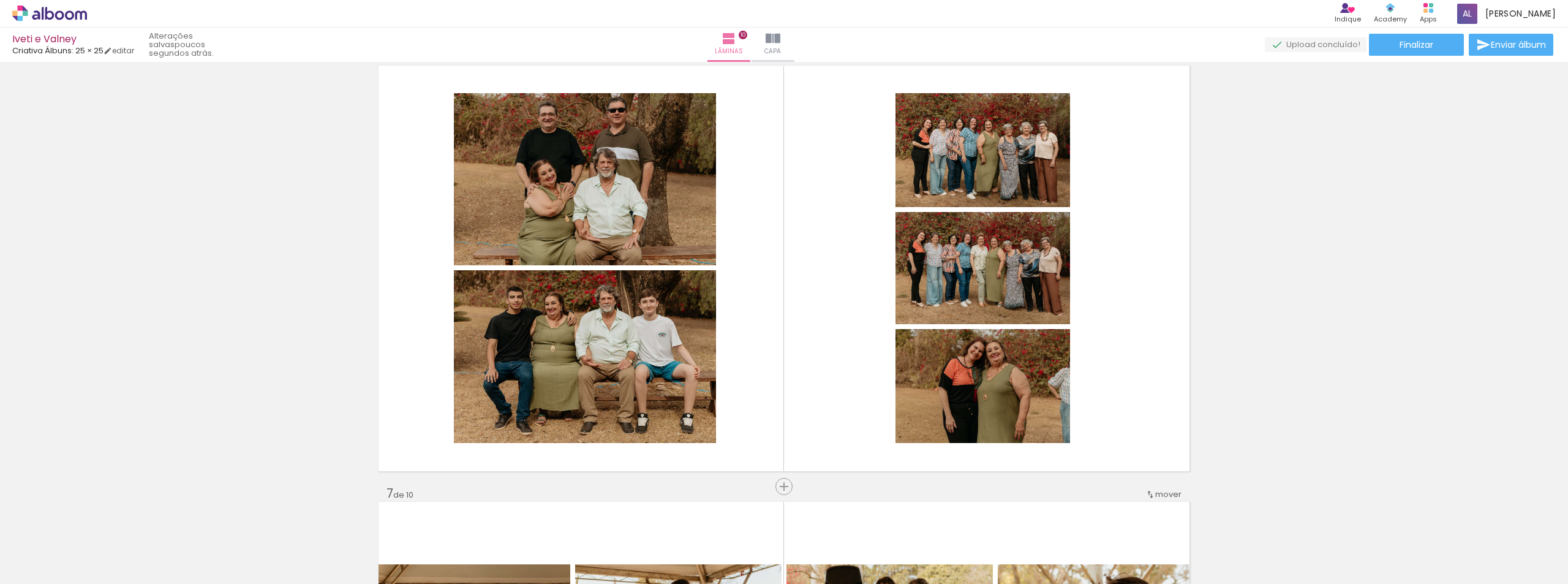
scroll to position [2272, 0]
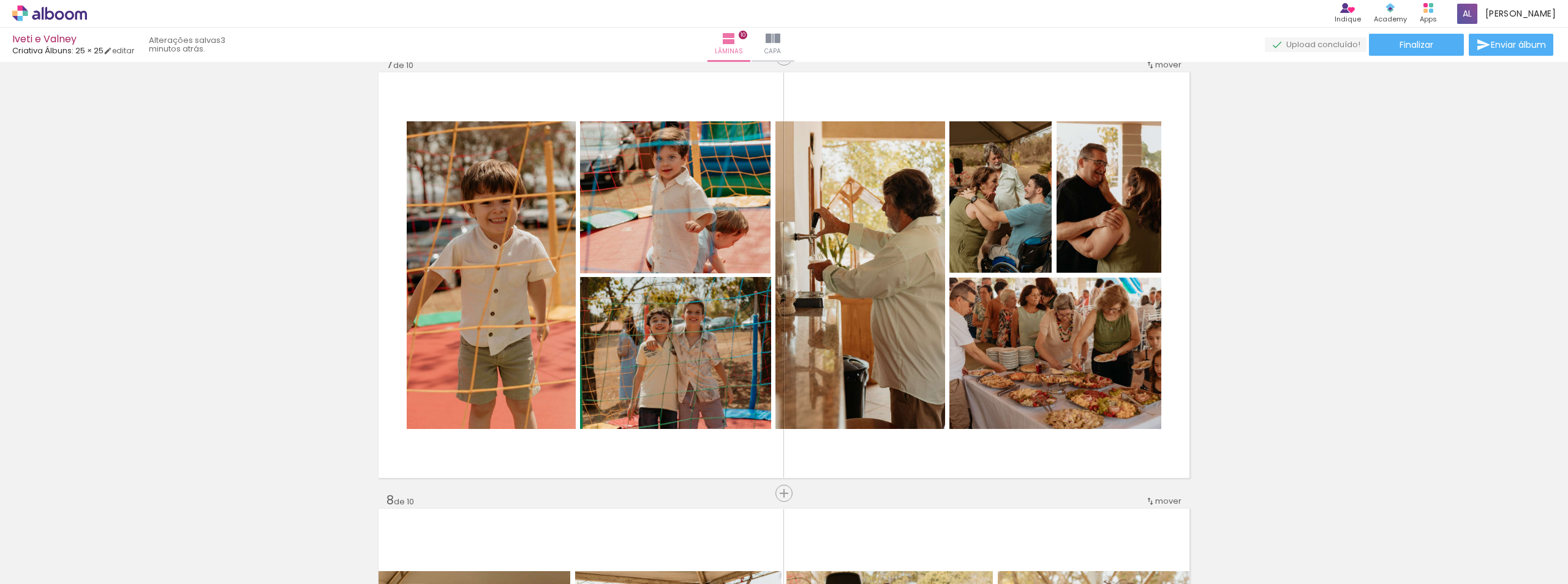
scroll to position [2853, 0]
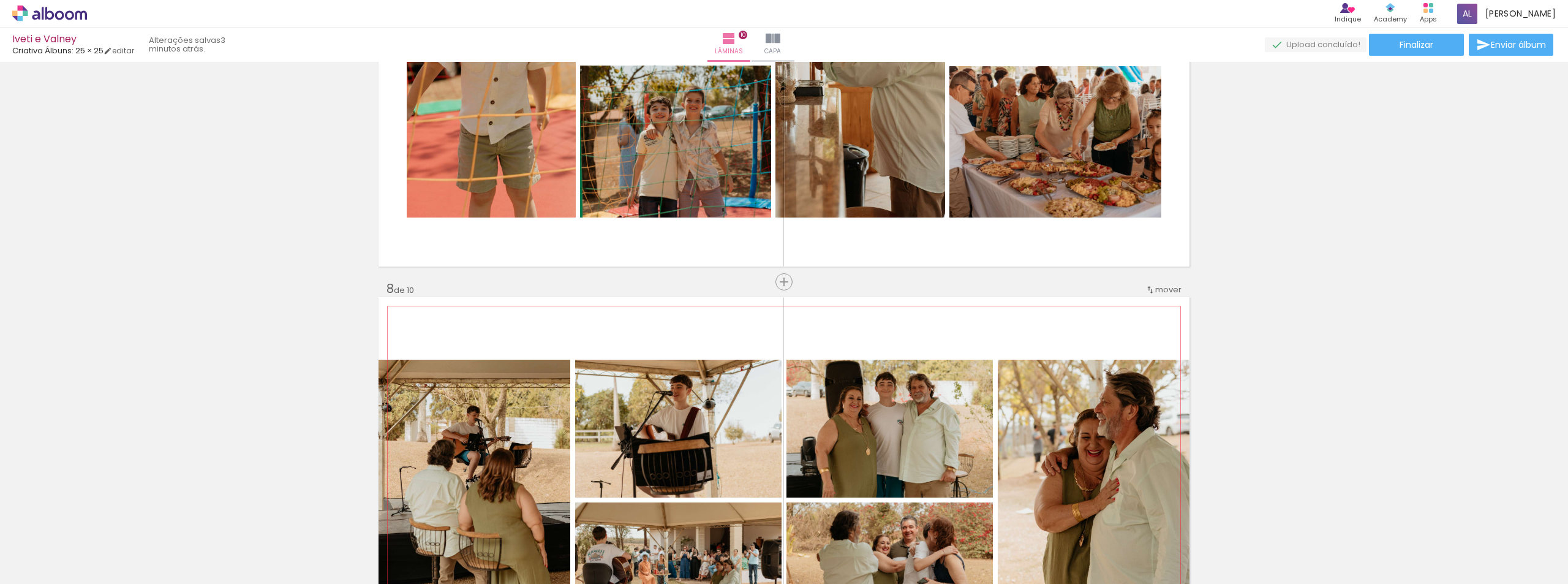
click at [1167, 293] on span "mover" at bounding box center [1168, 289] width 26 height 12
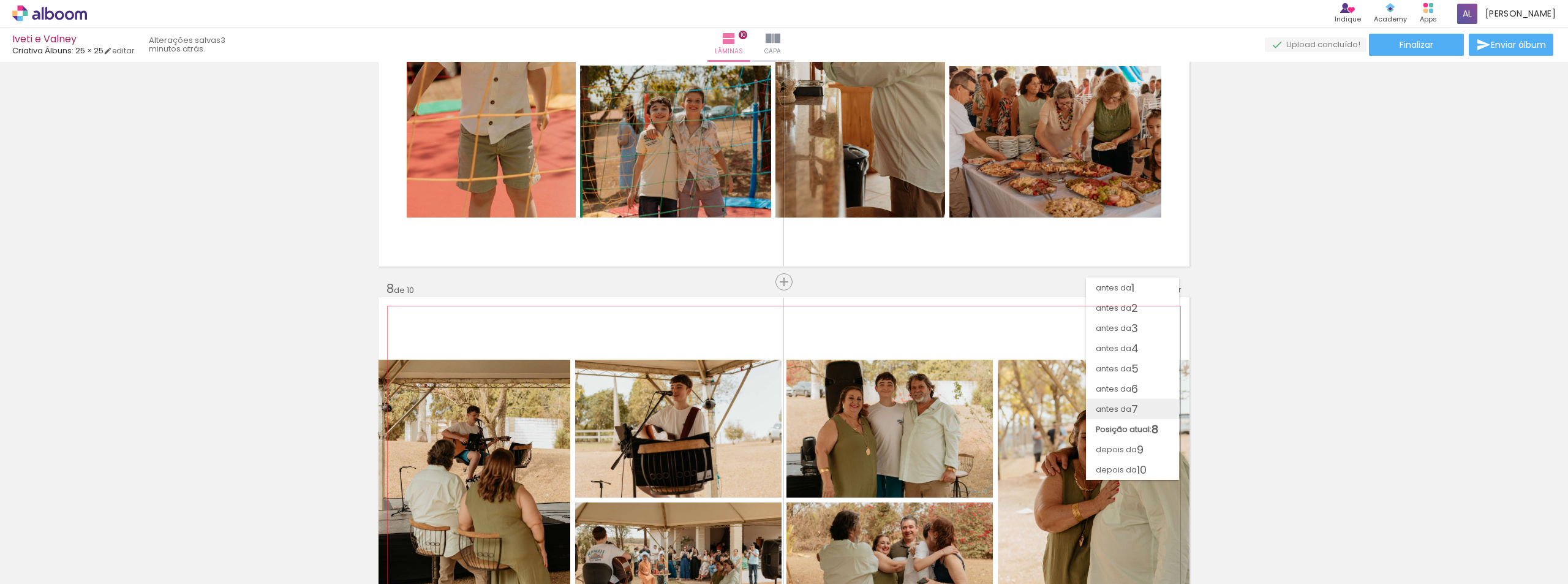
click at [1144, 404] on paper-item "antes da 7" at bounding box center [1132, 409] width 93 height 20
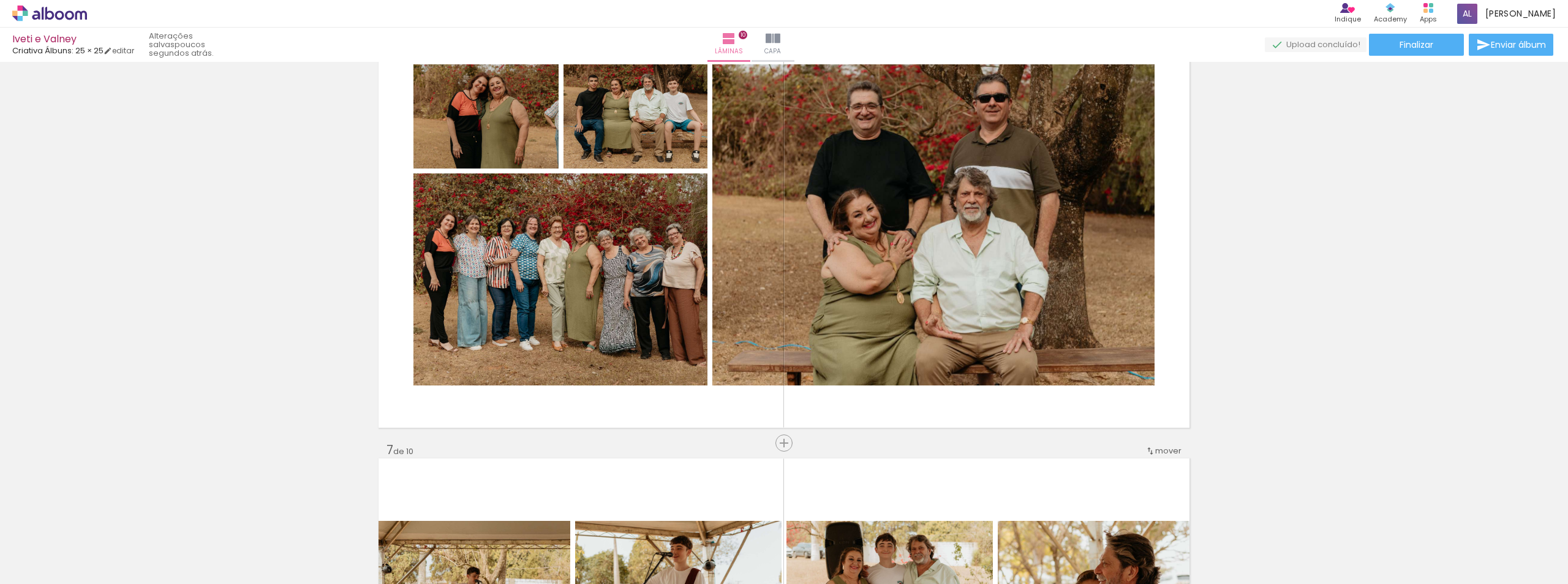
scroll to position [1950, 0]
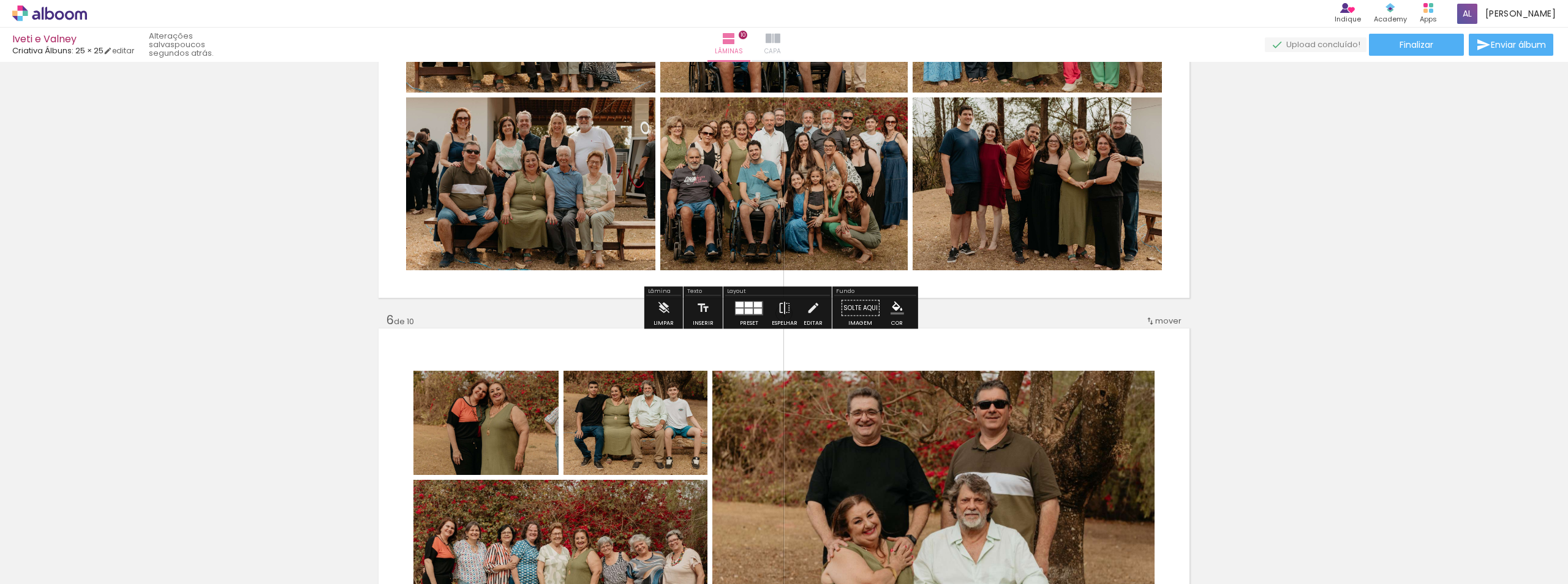
click at [795, 43] on paper-button "Capa" at bounding box center [773, 45] width 43 height 35
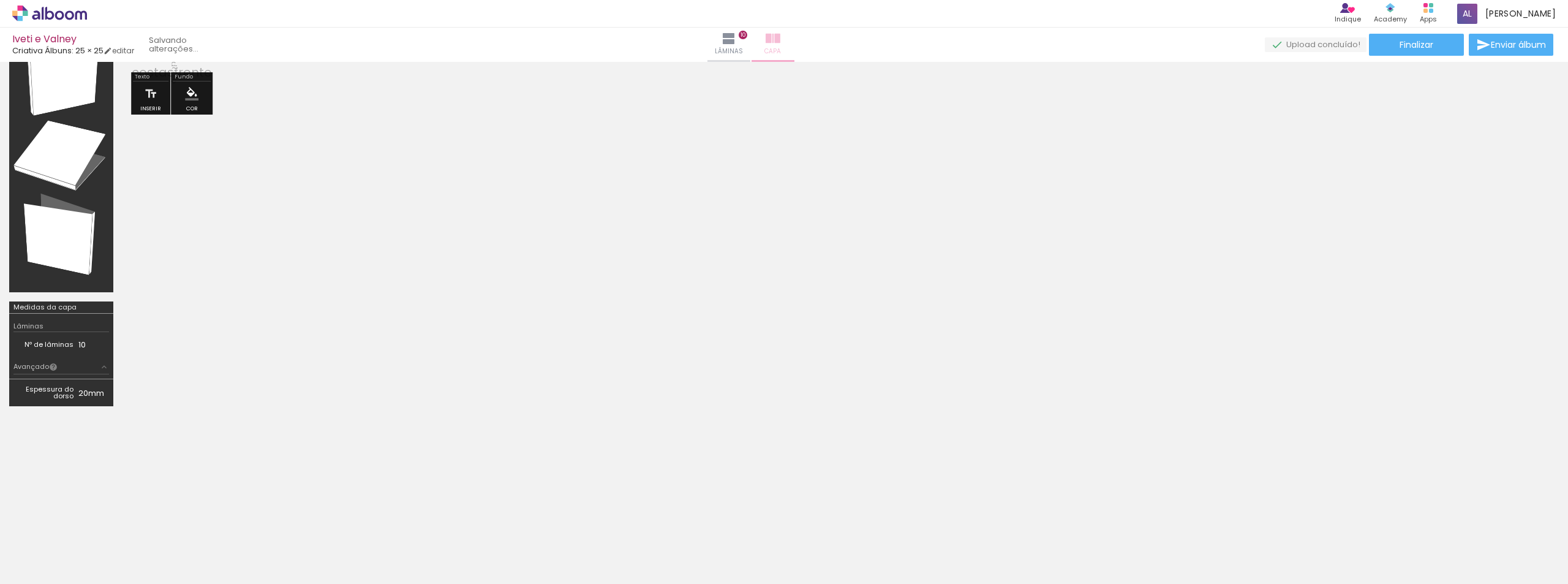
type input "JPG"
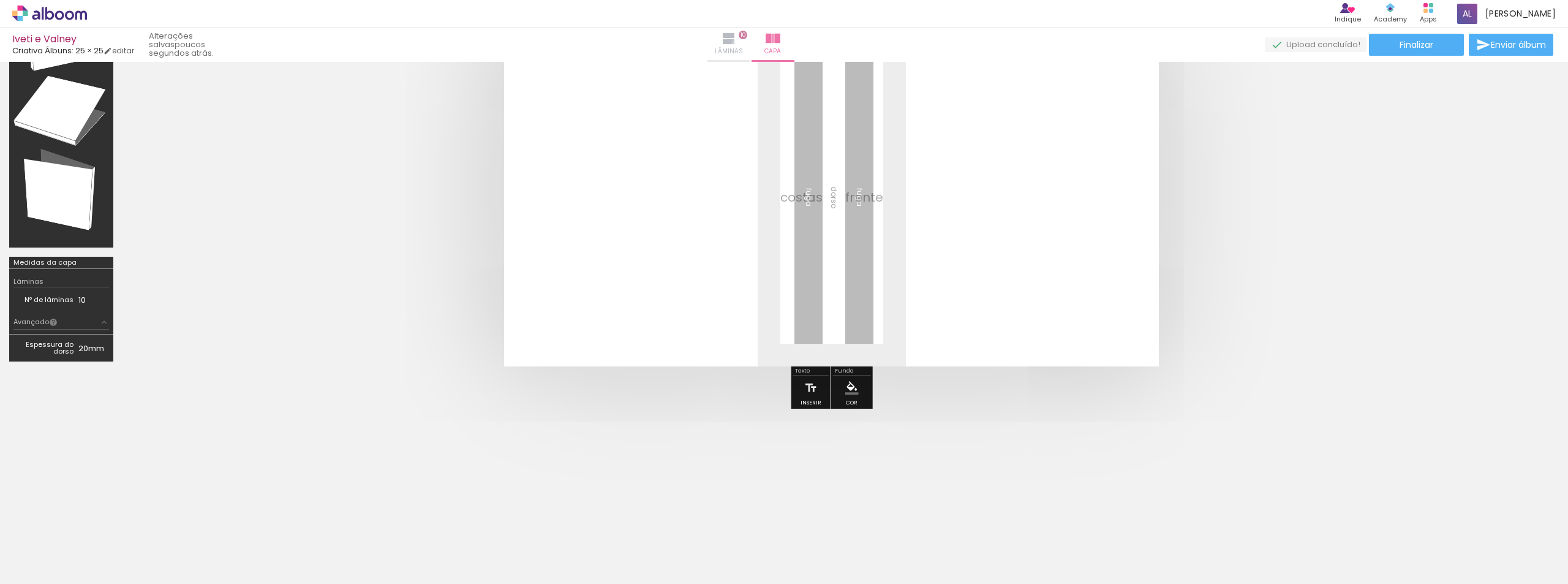
click at [736, 43] on iron-icon at bounding box center [729, 39] width 15 height 15
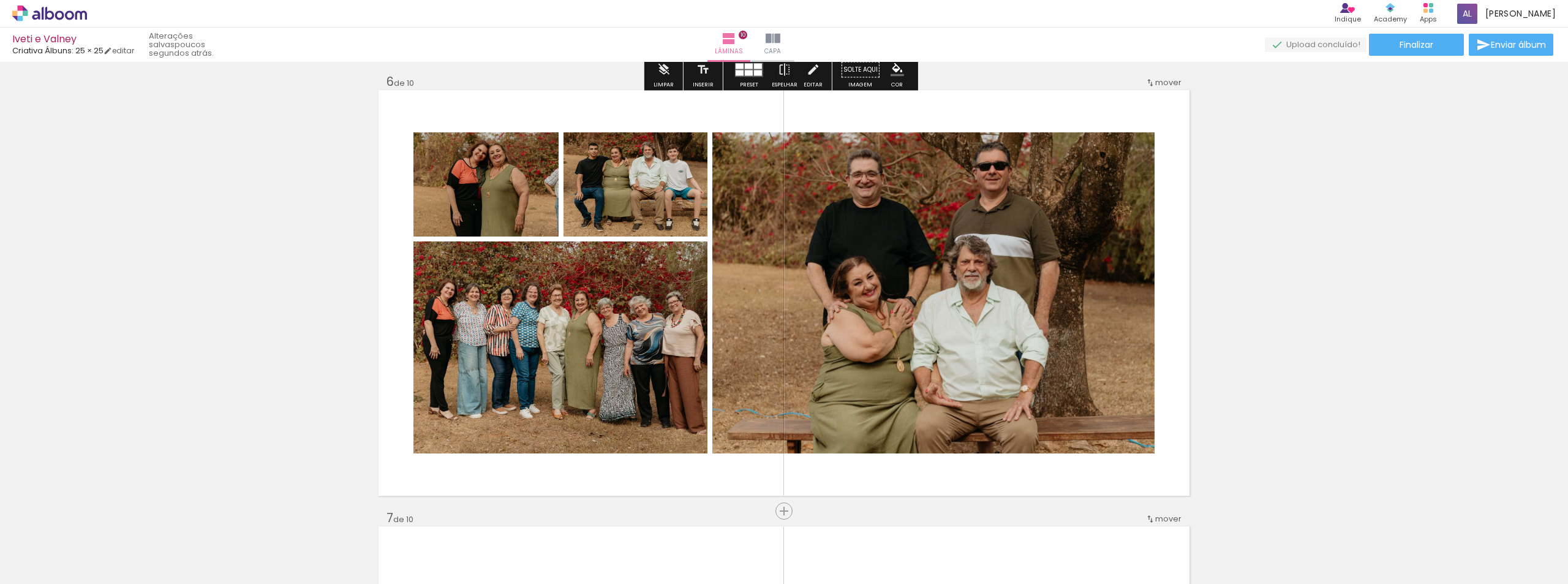
scroll to position [2195, 0]
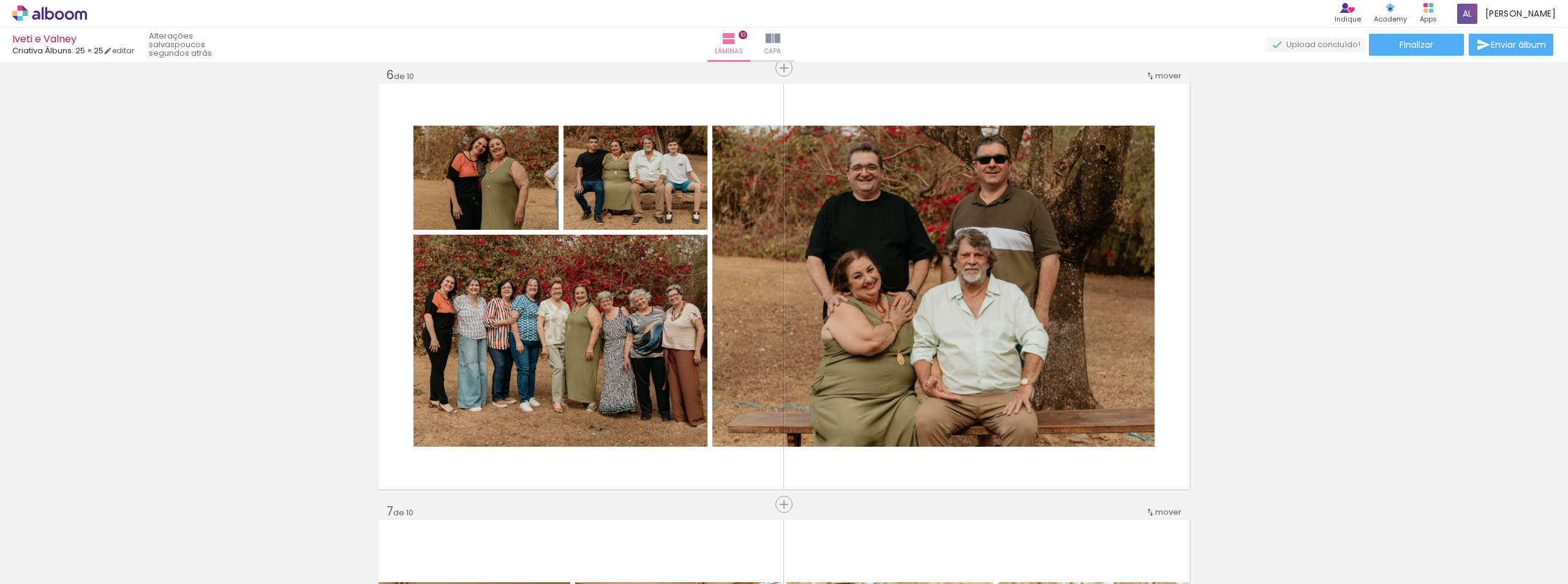
click at [937, 574] on quentale-thumb at bounding box center [915, 543] width 69 height 71
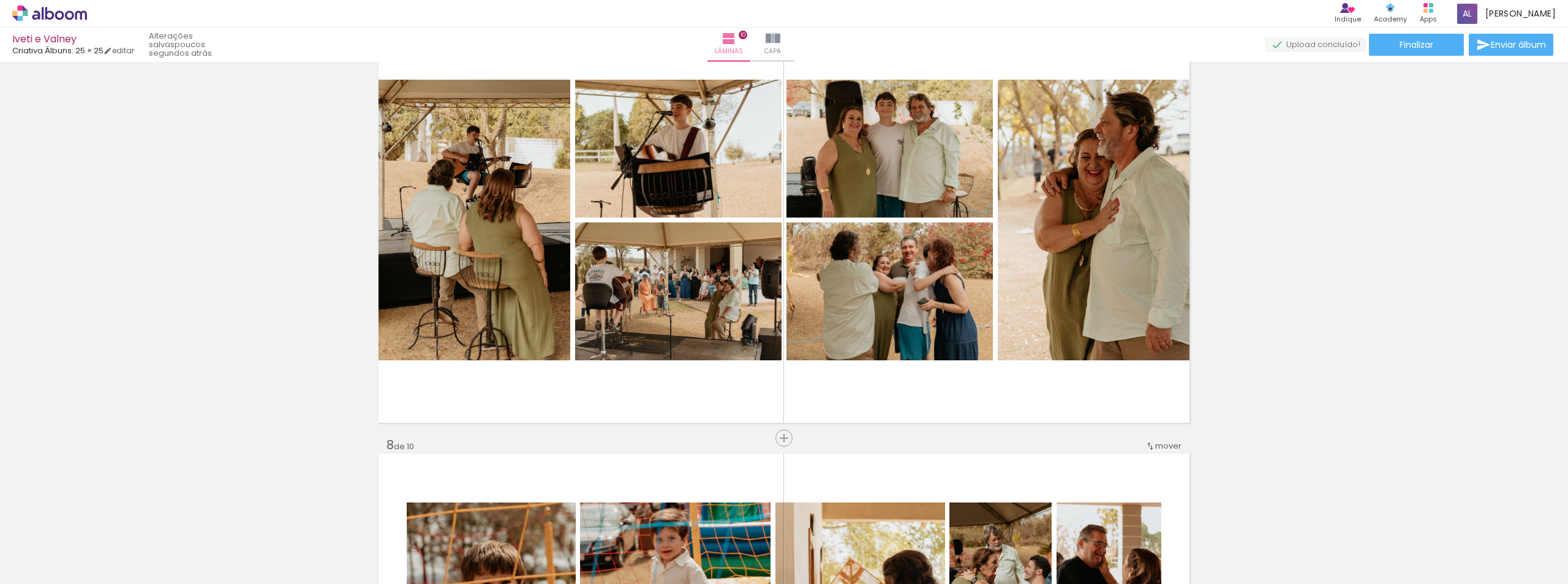
scroll to position [2623, 0]
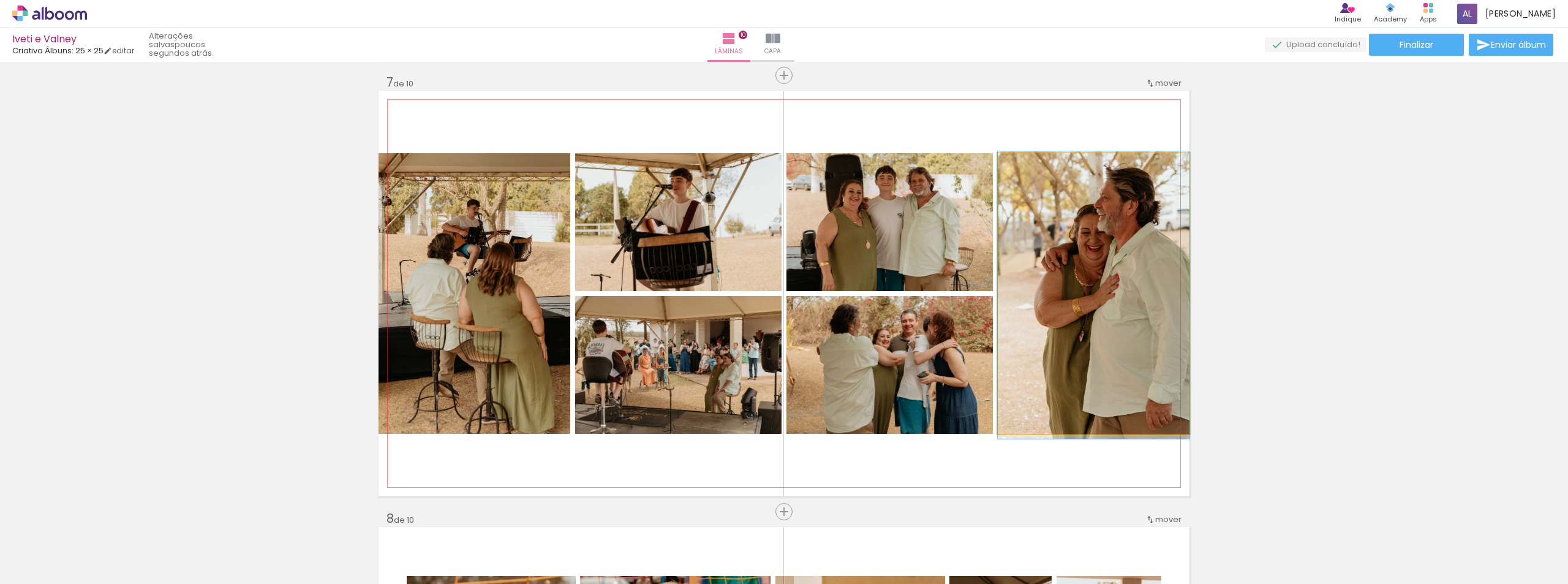
drag, startPoint x: 1127, startPoint y: 245, endPoint x: 1116, endPoint y: 247, distance: 11.2
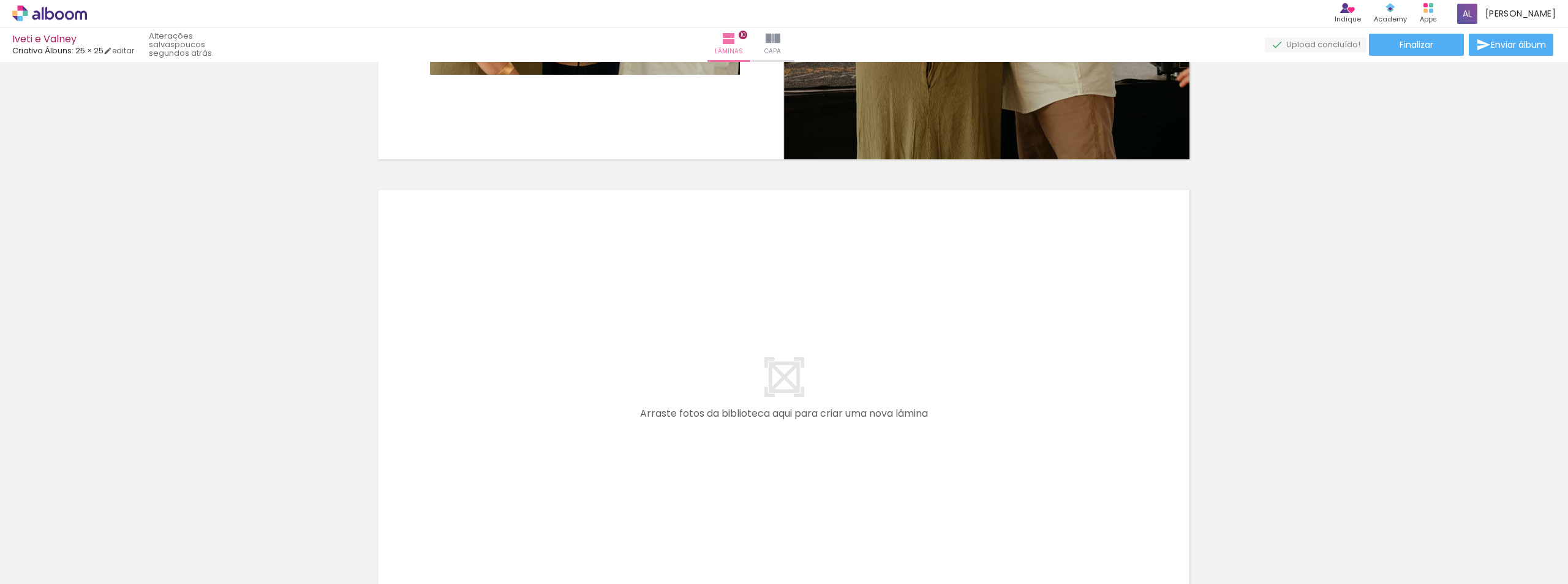
scroll to position [4277, 0]
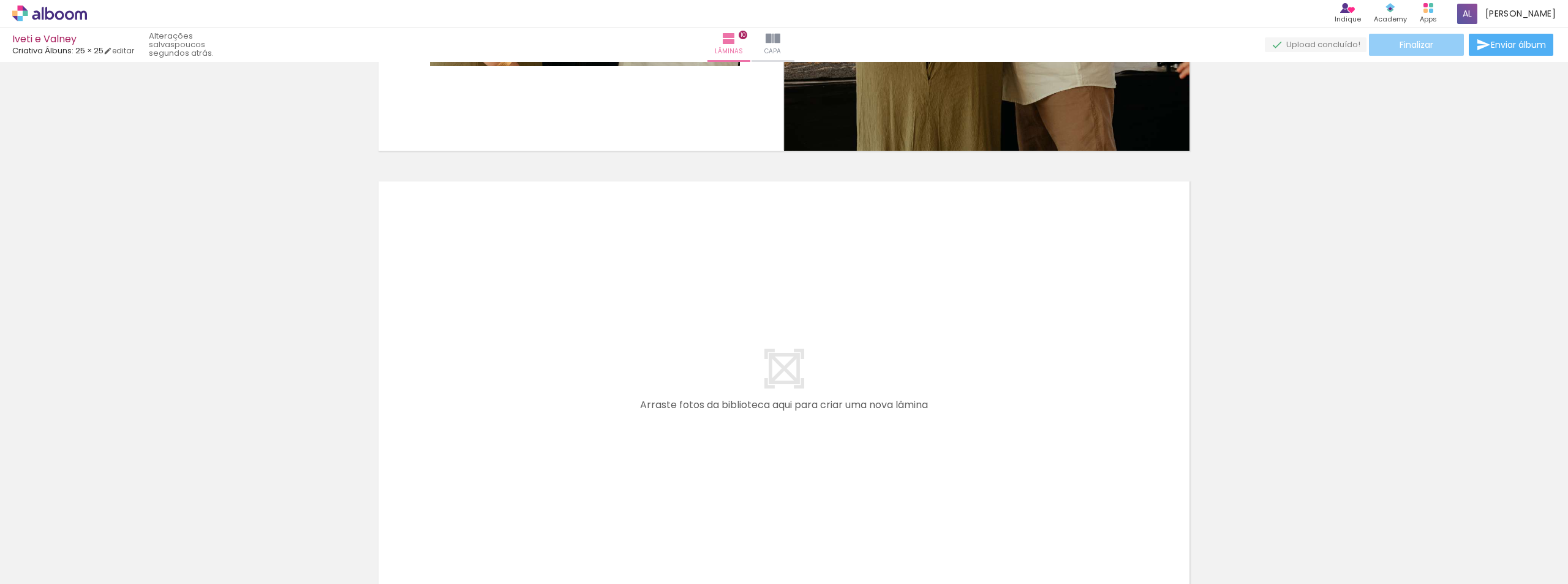
click at [1411, 49] on span "Finalizar" at bounding box center [1417, 45] width 34 height 9
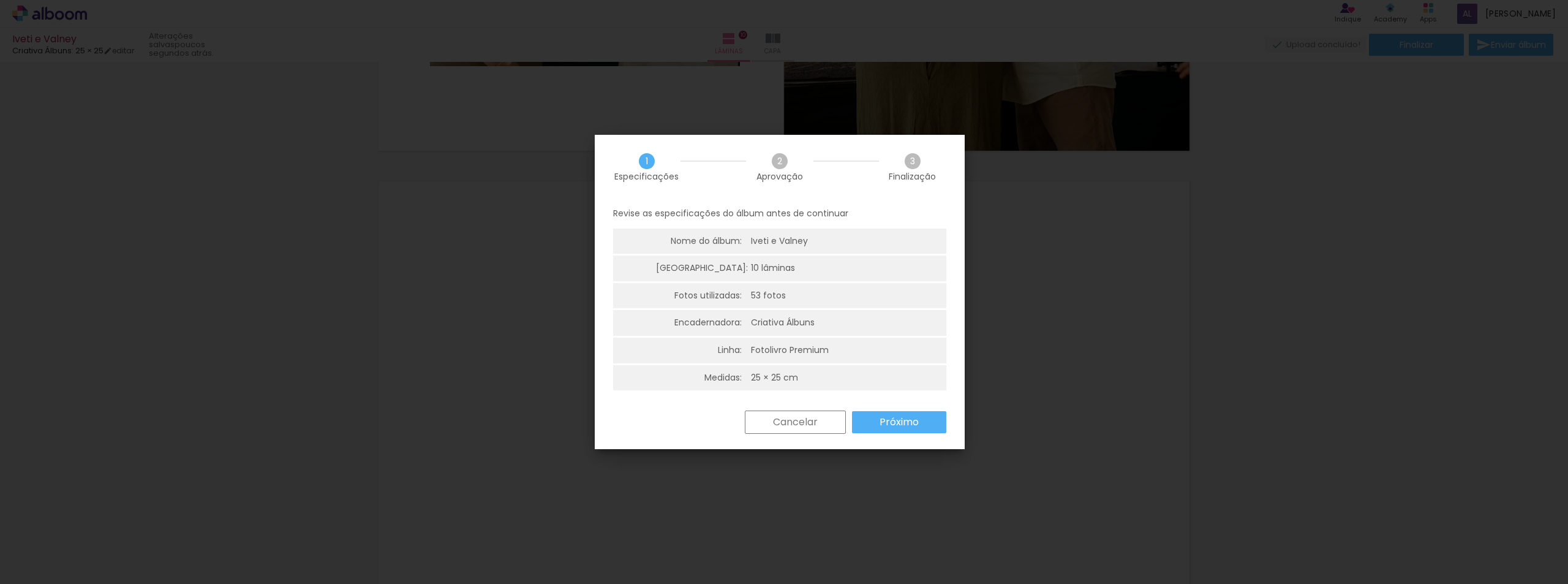
click at [0, 0] on slot "Cancelar" at bounding box center [0, 0] width 0 height 0
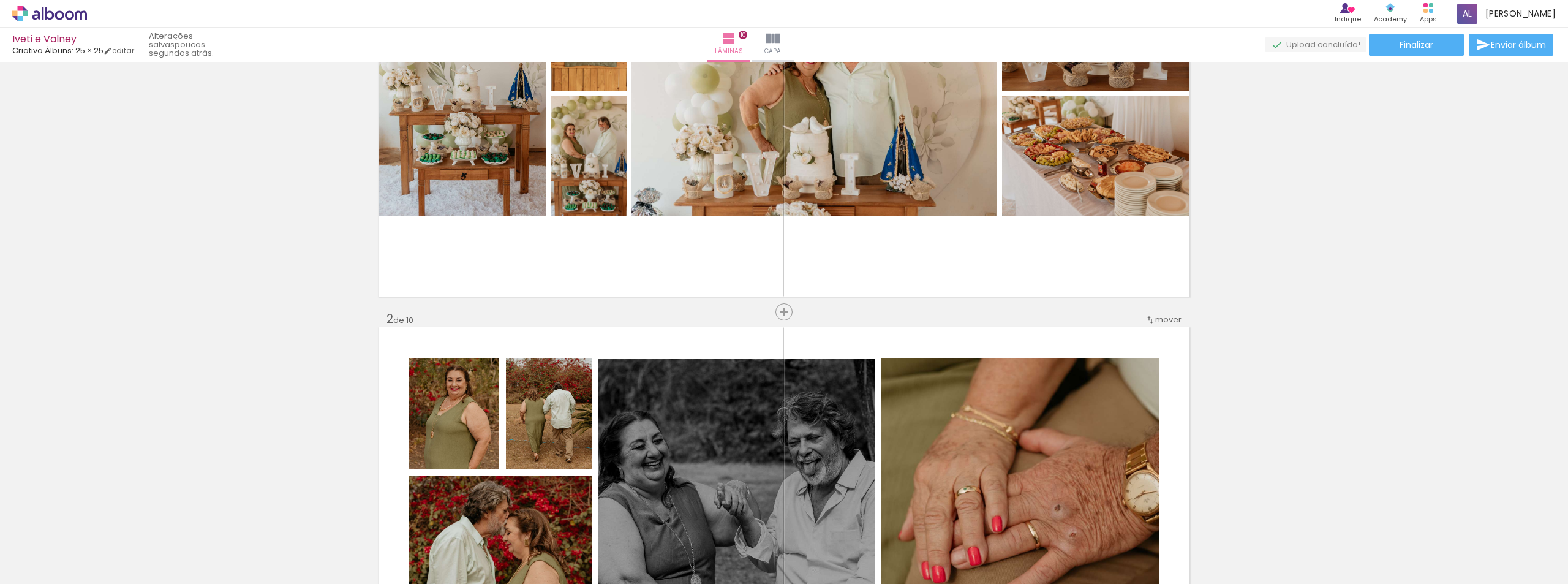
scroll to position [0, 0]
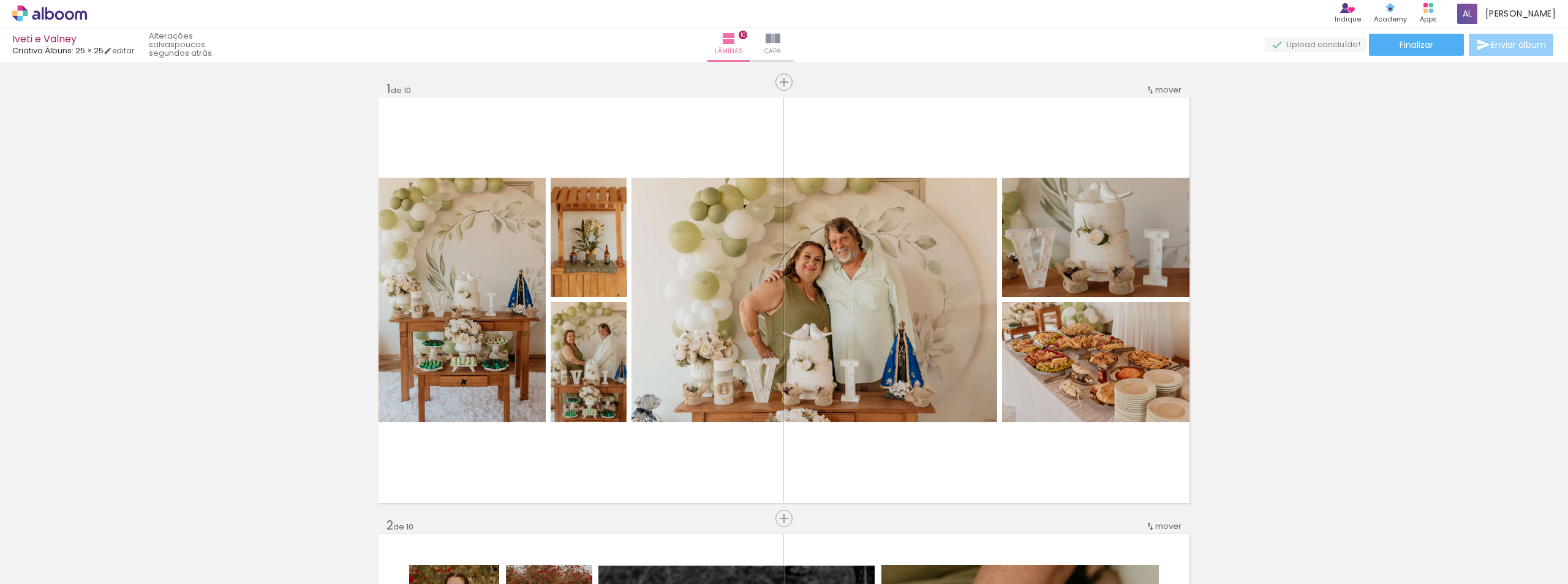
click at [1512, 35] on paper-button "Enviar álbum" at bounding box center [1511, 45] width 84 height 22
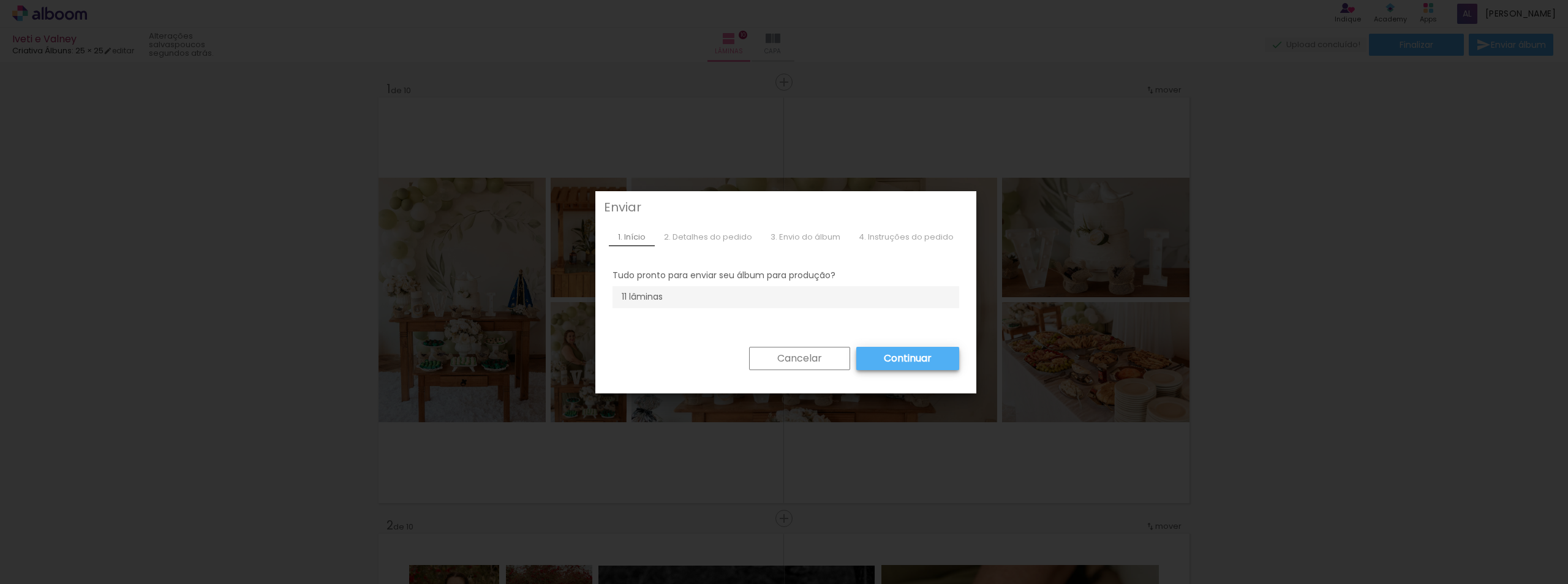
drag, startPoint x: 787, startPoint y: 356, endPoint x: 803, endPoint y: 340, distance: 22.6
click at [0, 0] on slot "Cancelar" at bounding box center [0, 0] width 0 height 0
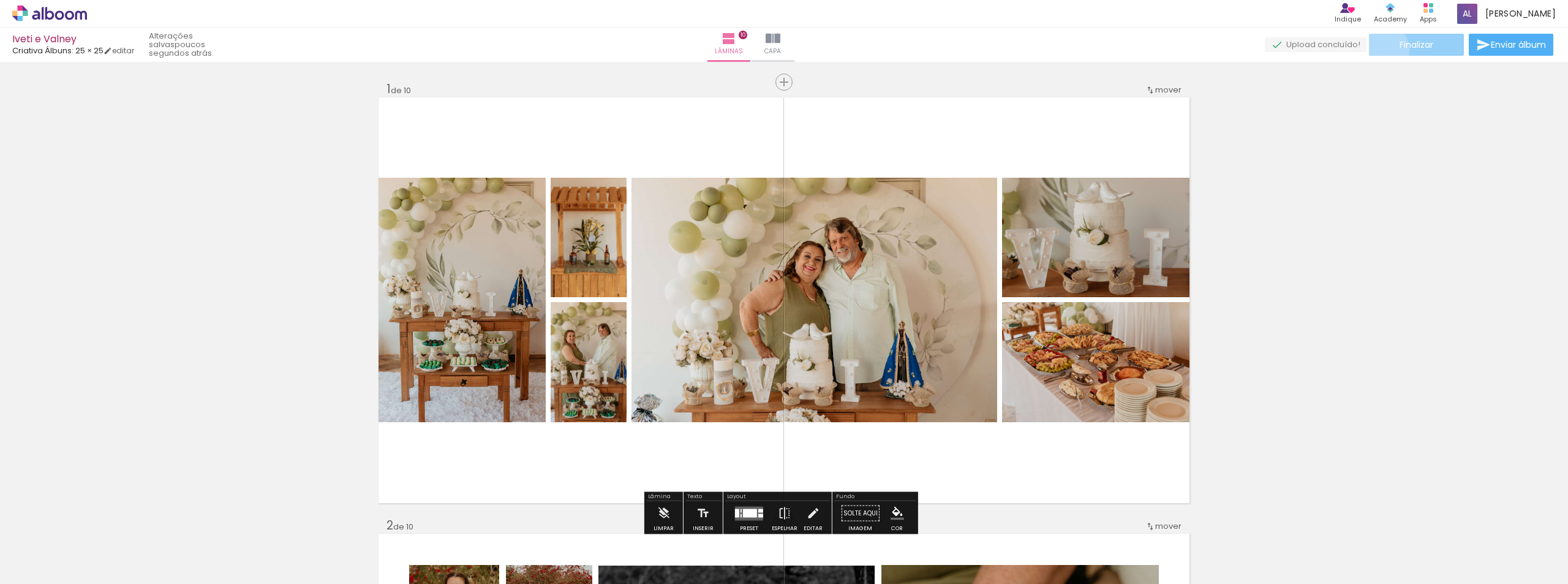
click at [1380, 49] on paper-button "Finalizar" at bounding box center [1417, 45] width 95 height 22
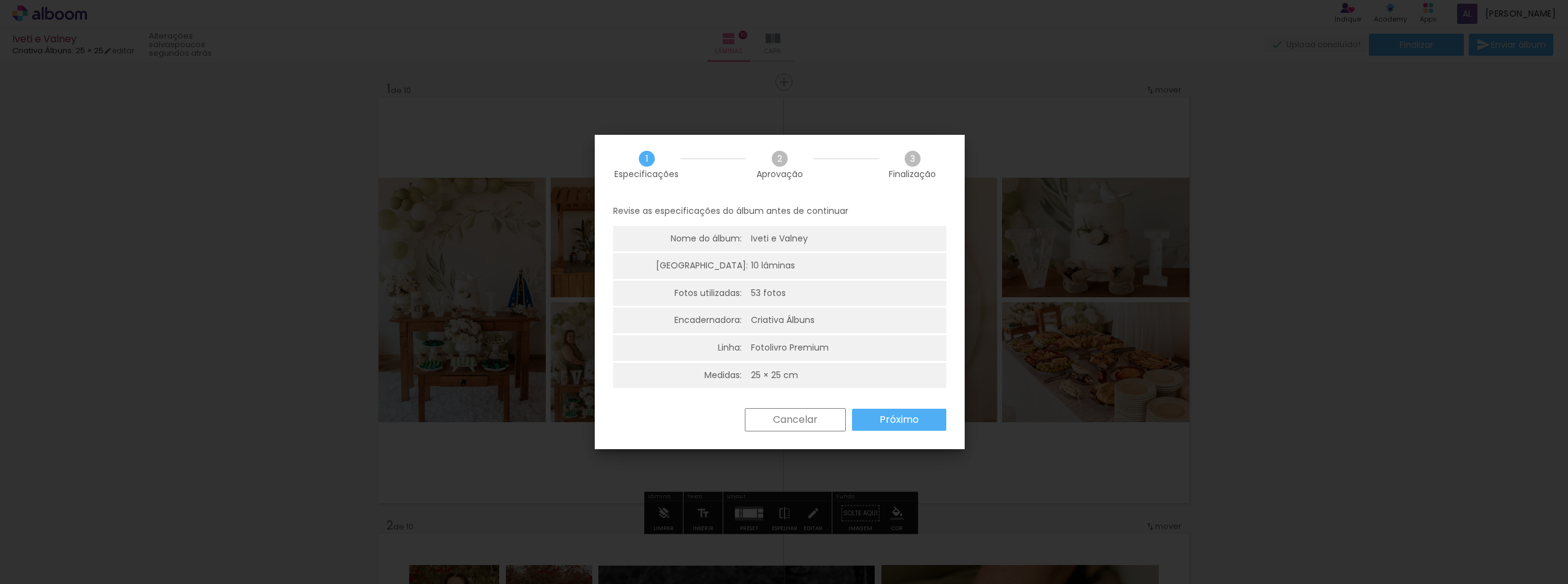
scroll to position [3, 0]
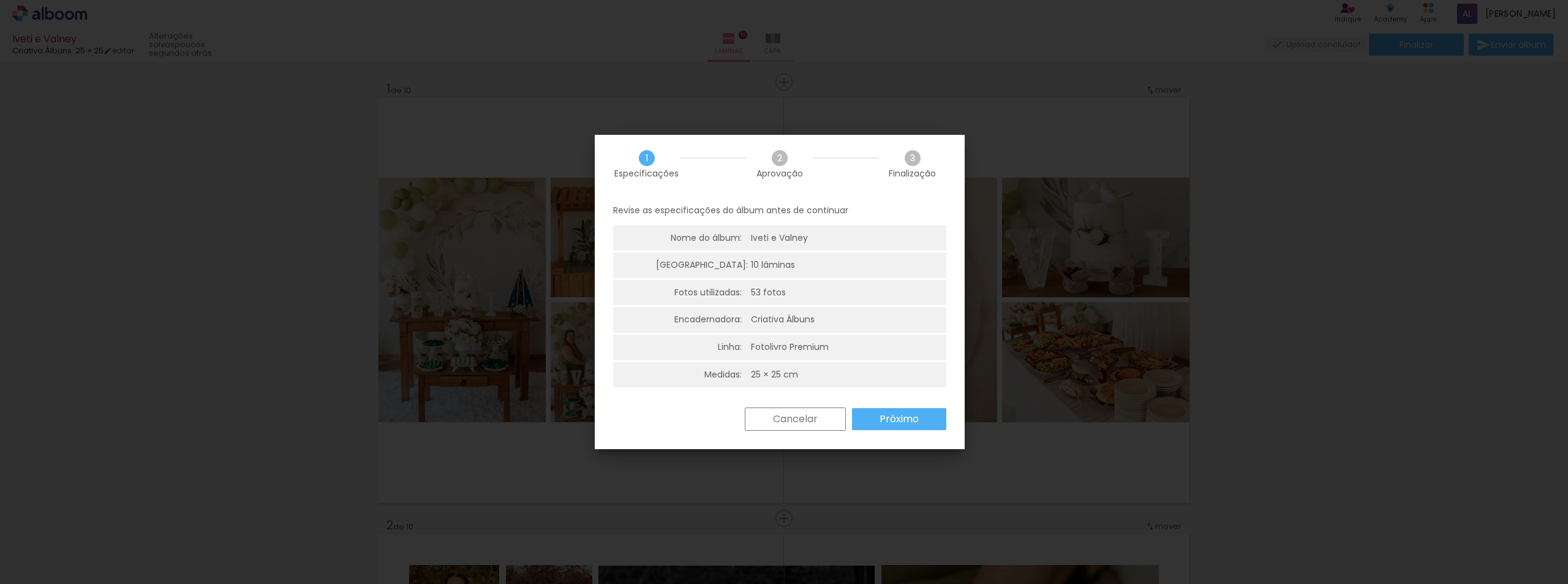
click at [0, 0] on slot "Próximo" at bounding box center [0, 0] width 0 height 0
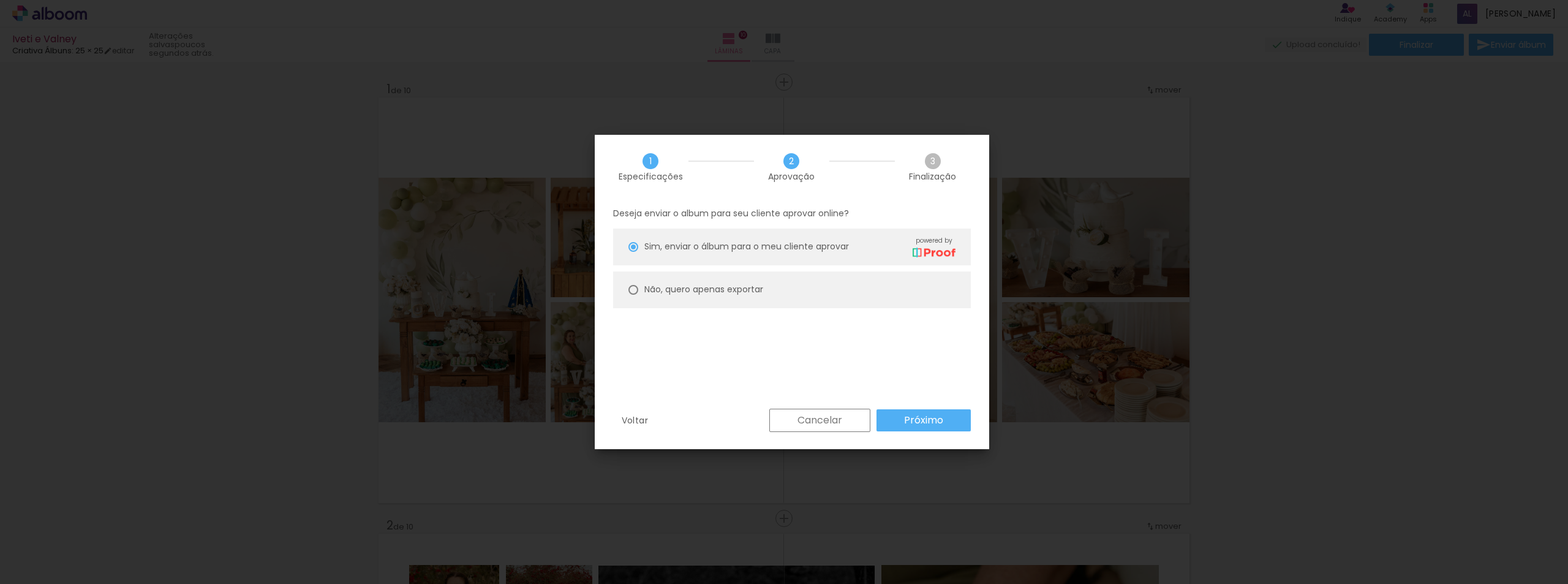
click at [790, 285] on paper-radio-button "Não, quero apenas exportar" at bounding box center [792, 290] width 358 height 37
type paper-radio-button "on"
click at [942, 427] on paper-button "Próximo" at bounding box center [924, 420] width 94 height 22
type input "Alta, 300 DPI"
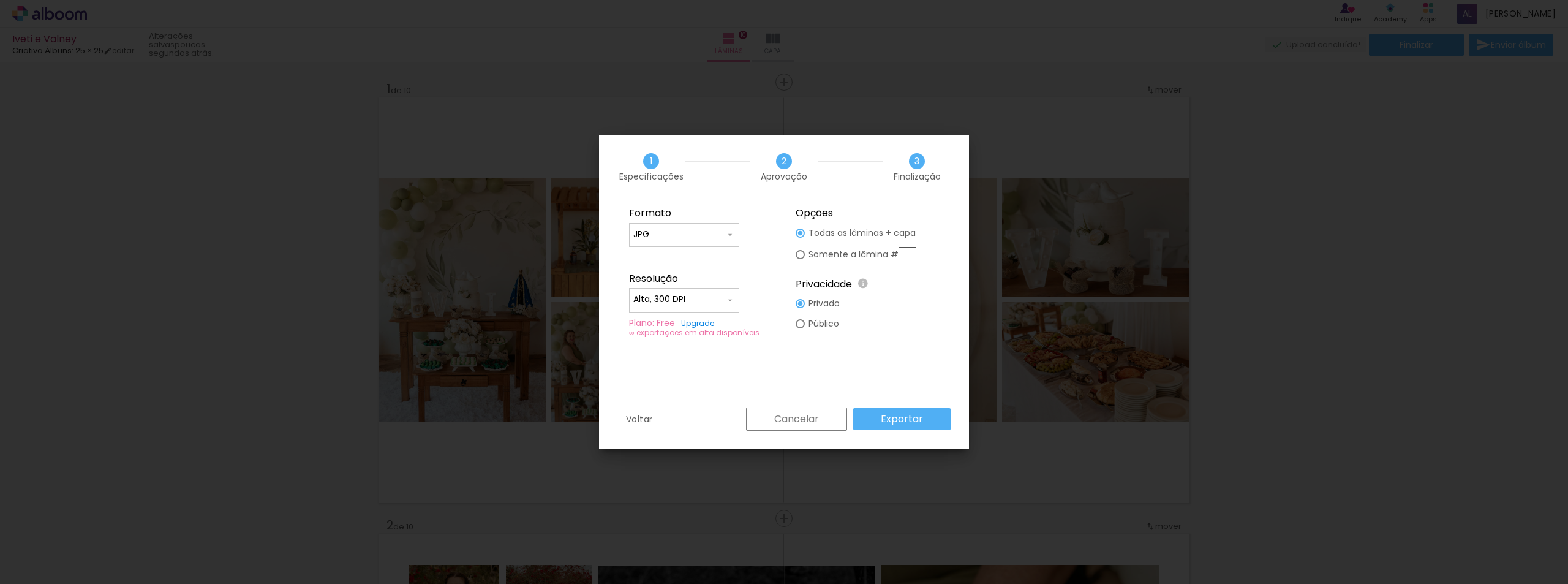
click at [0, 0] on slot "Somente a lâmina #" at bounding box center [0, 0] width 0 height 0
type paper-radio-button "on"
click at [804, 325] on div at bounding box center [801, 324] width 10 height 10
type paper-radio-button "on"
click at [0, 0] on slot "Privado" at bounding box center [0, 0] width 0 height 0
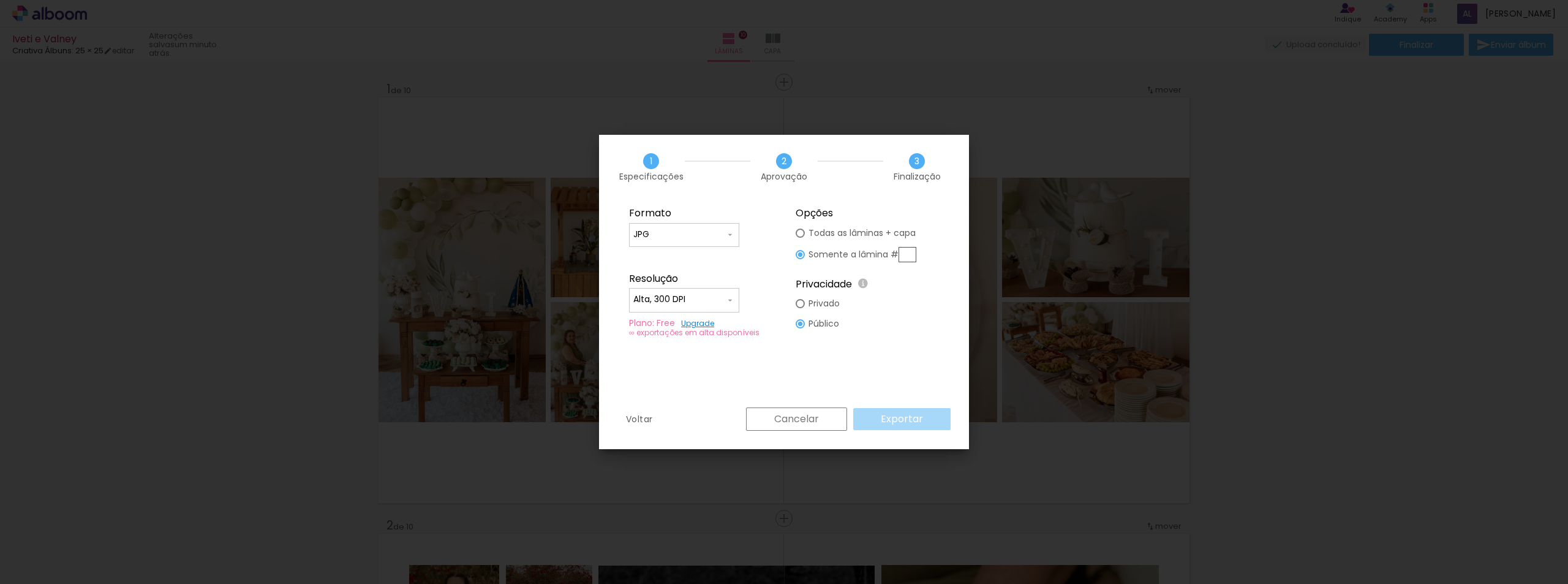
type paper-radio-button "on"
click at [711, 302] on input "Alta, 300 DPI" at bounding box center [679, 299] width 92 height 12
click at [757, 276] on div "Resolução" at bounding box center [700, 278] width 143 height 12
click at [725, 335] on div "∞ exportações em alta disponíveis" at bounding box center [700, 333] width 143 height 10
click at [707, 327] on link "Upgrade" at bounding box center [697, 323] width 33 height 10
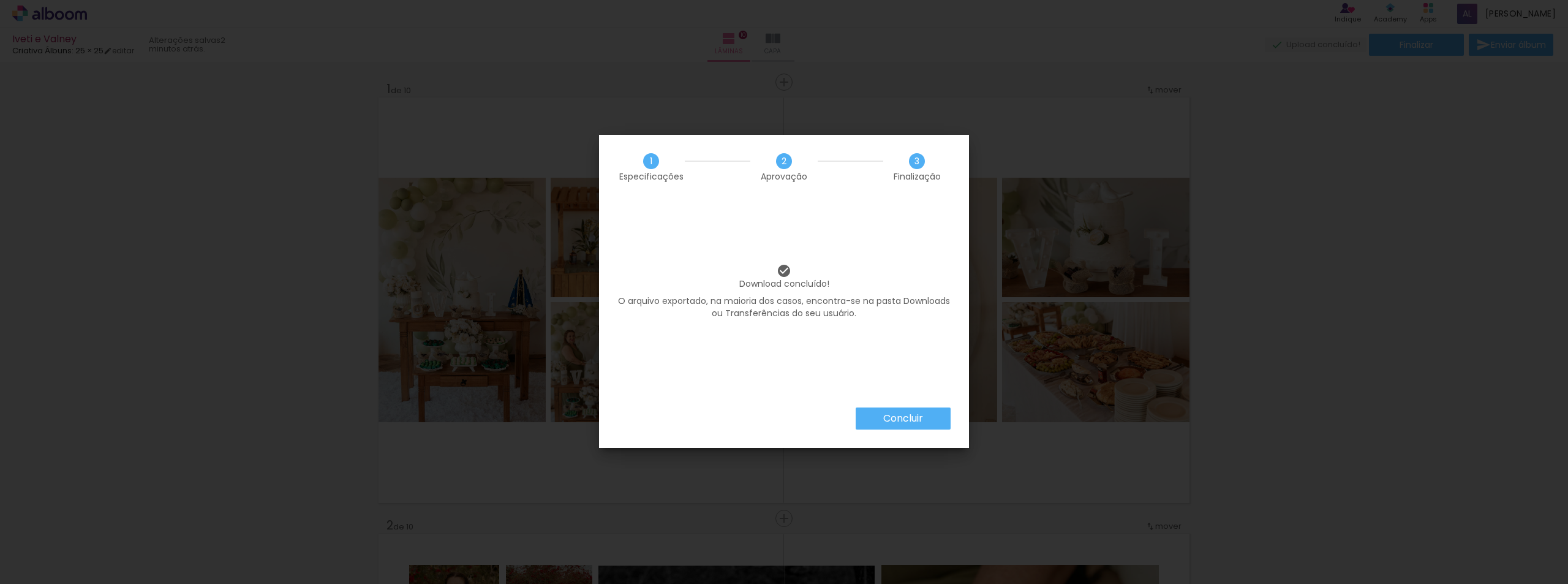
scroll to position [0, 1266]
